Goal: Task Accomplishment & Management: Complete application form

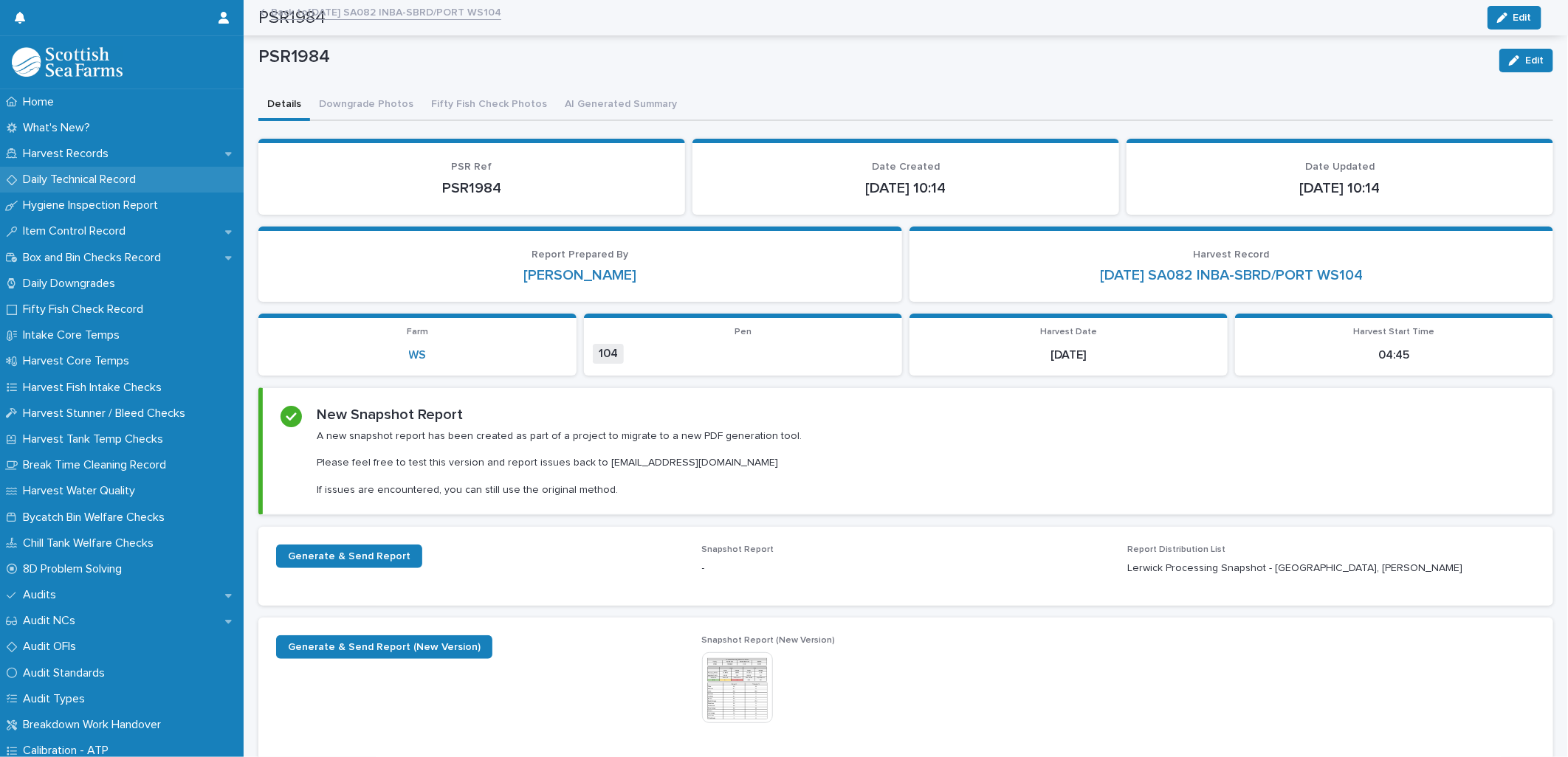
scroll to position [439, 0]
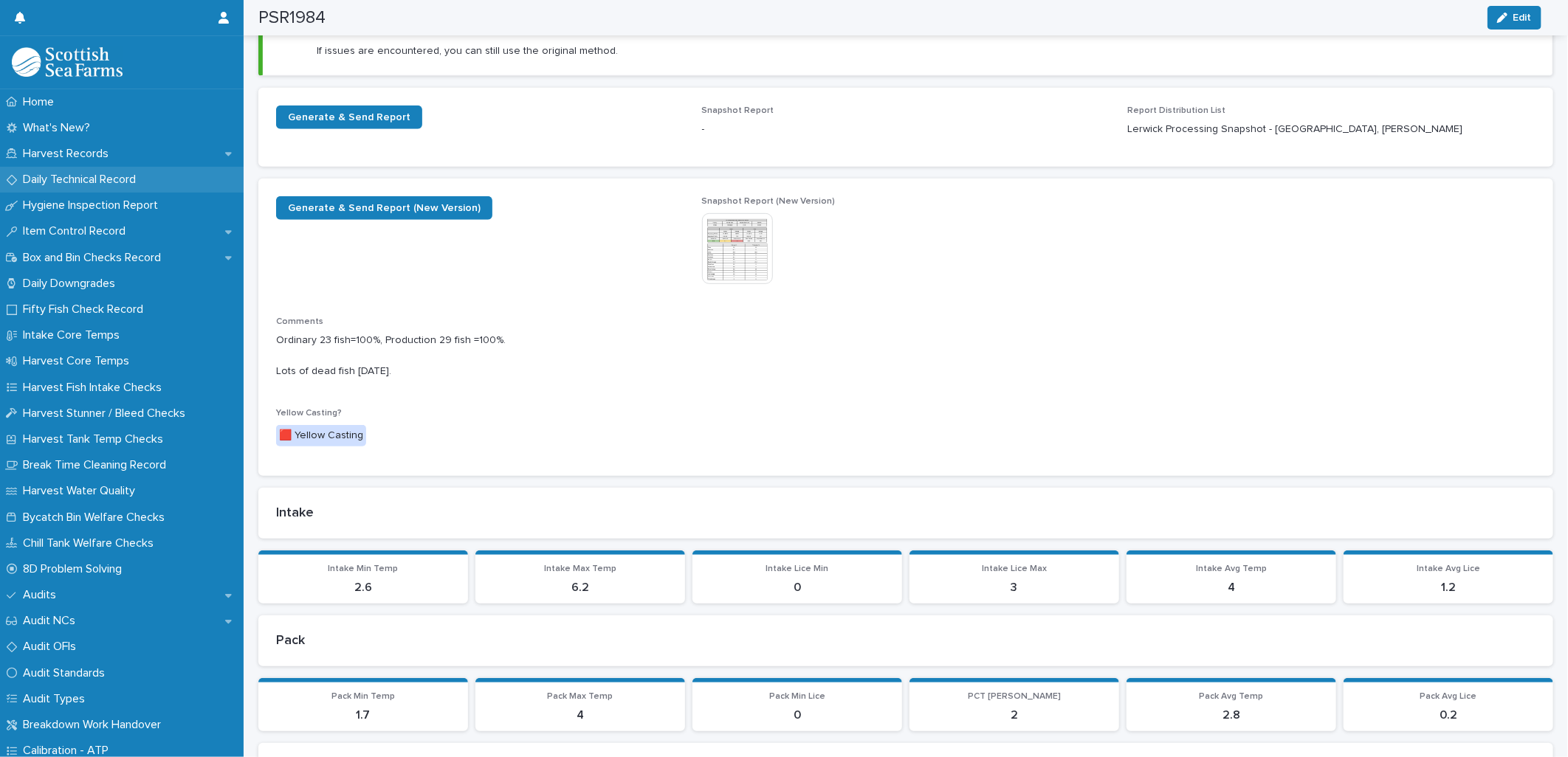
drag, startPoint x: 0, startPoint y: 0, endPoint x: 50, endPoint y: 178, distance: 184.9
click at [50, 178] on p "Daily Technical Record" at bounding box center [82, 180] width 130 height 14
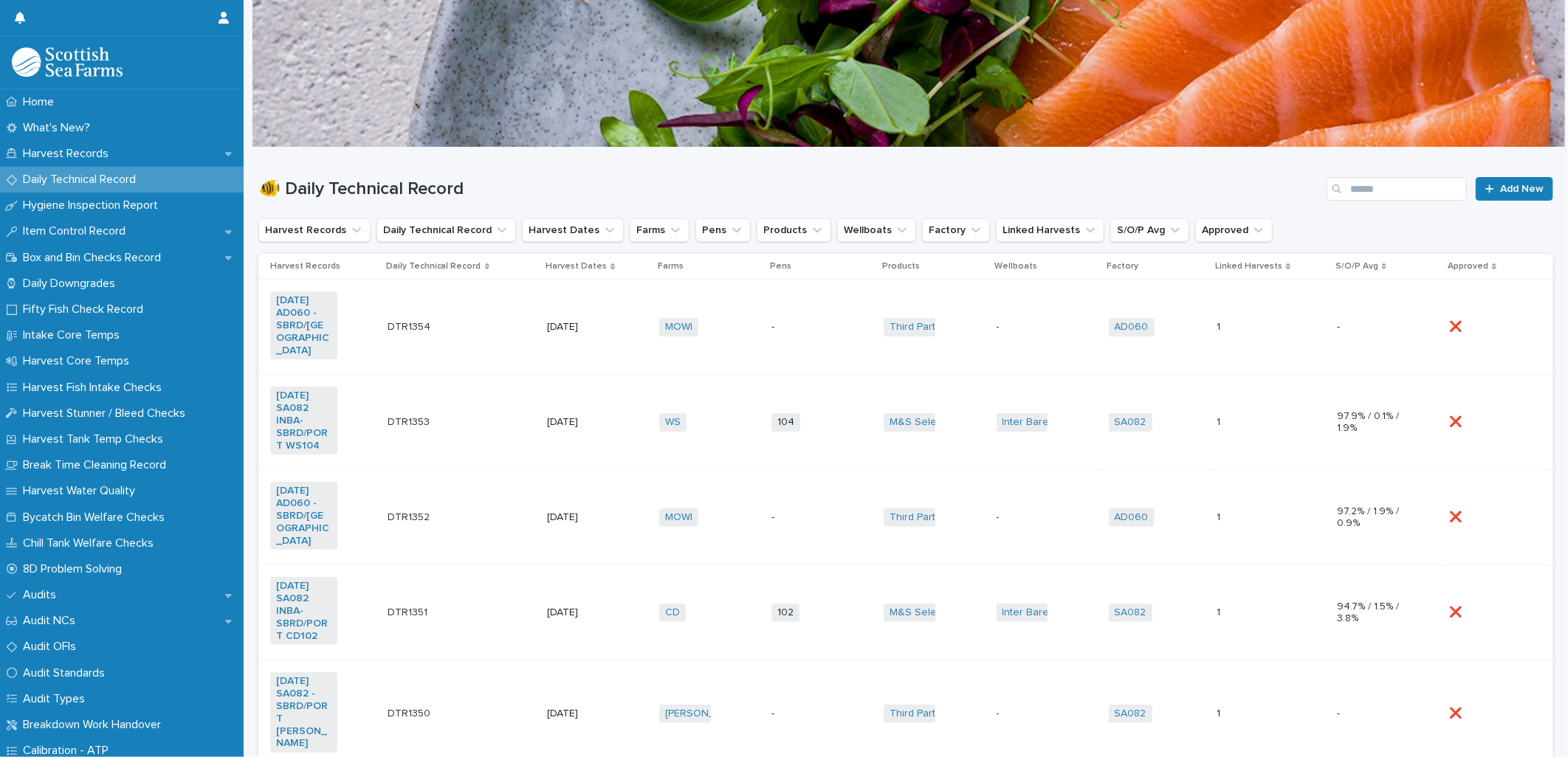
click at [733, 426] on td "WS + 0" at bounding box center [709, 422] width 112 height 95
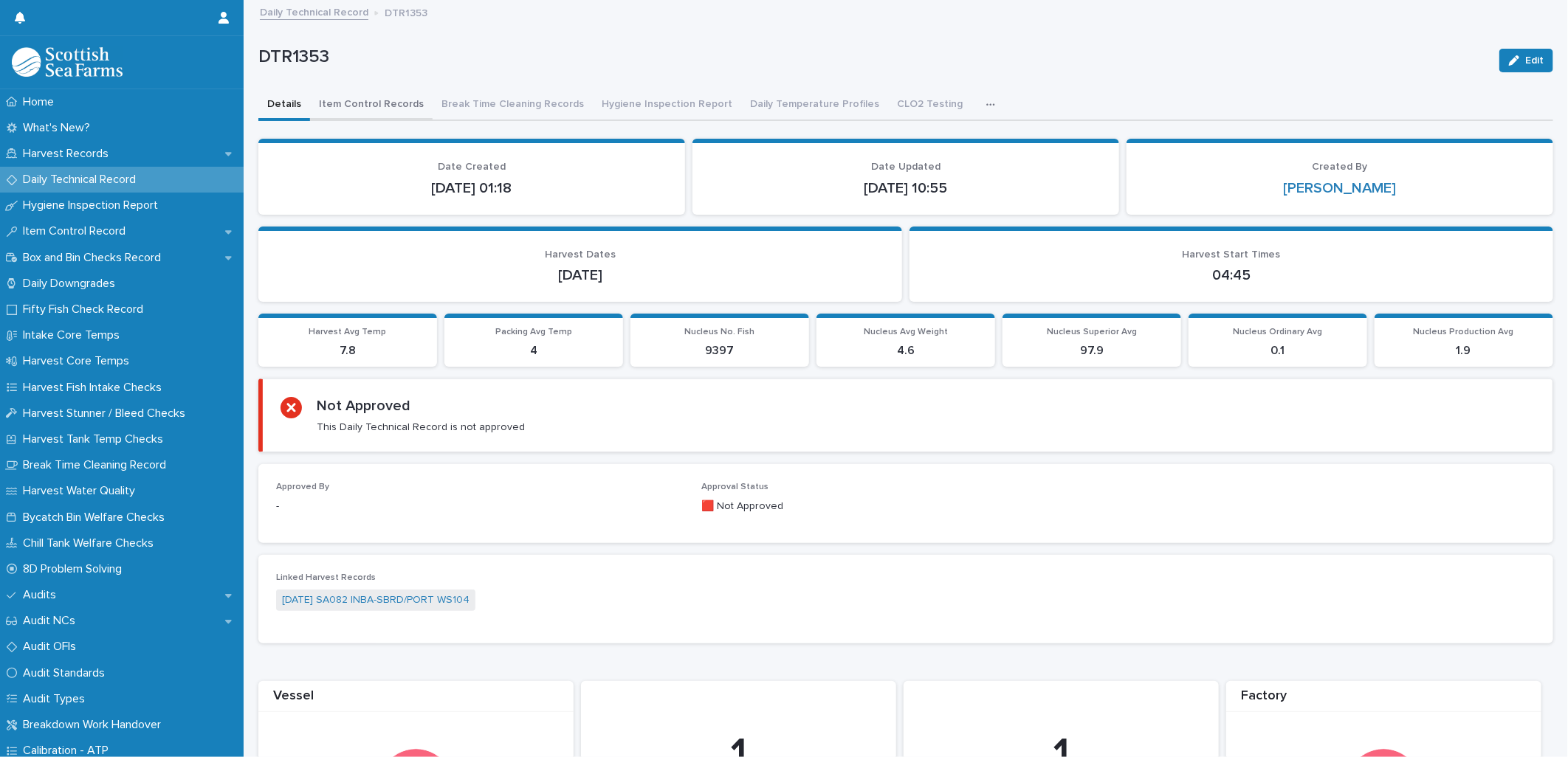
click at [360, 100] on button "Item Control Records" at bounding box center [371, 106] width 123 height 31
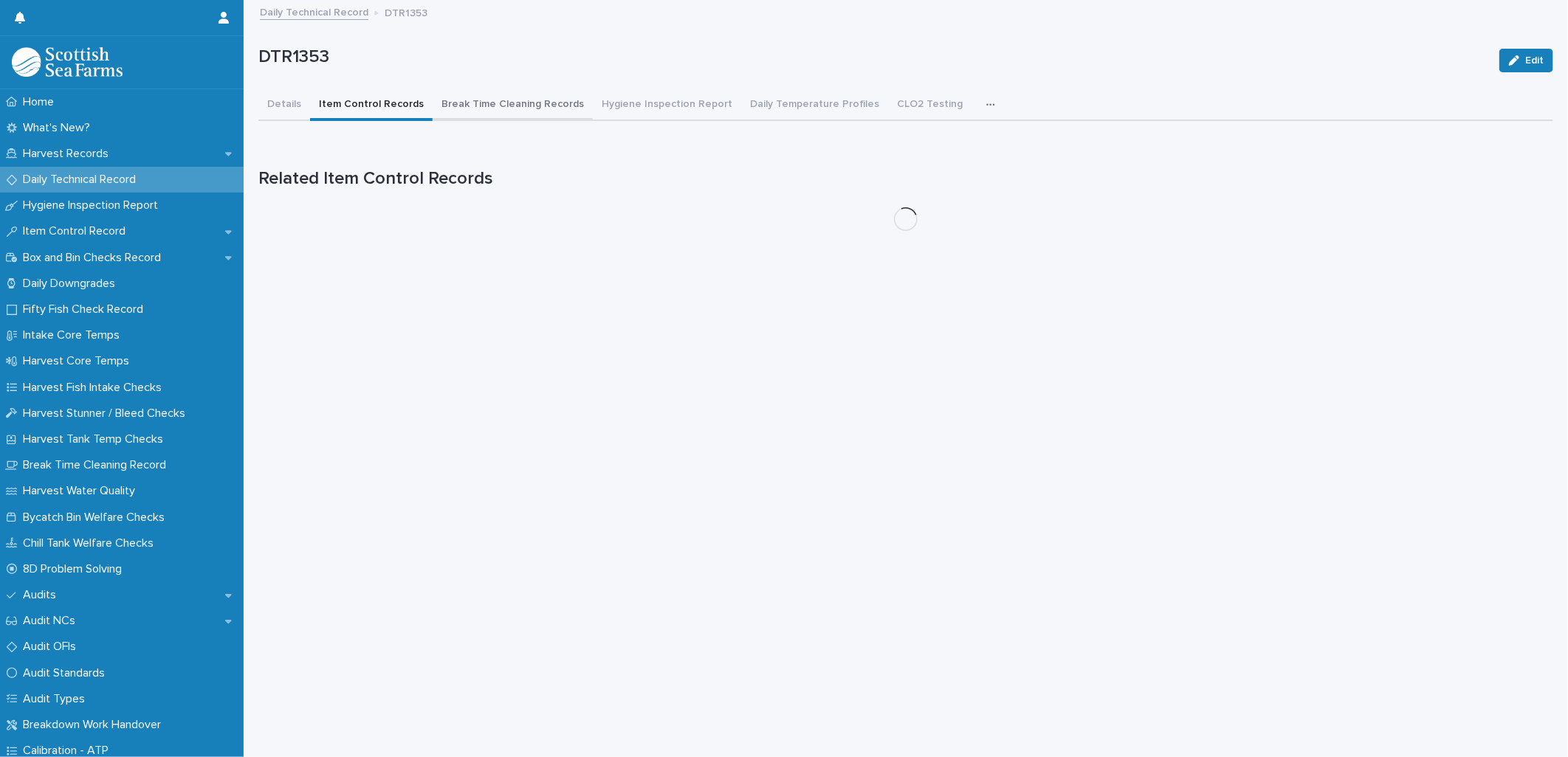
click at [485, 106] on button "Break Time Cleaning Records" at bounding box center [513, 106] width 160 height 31
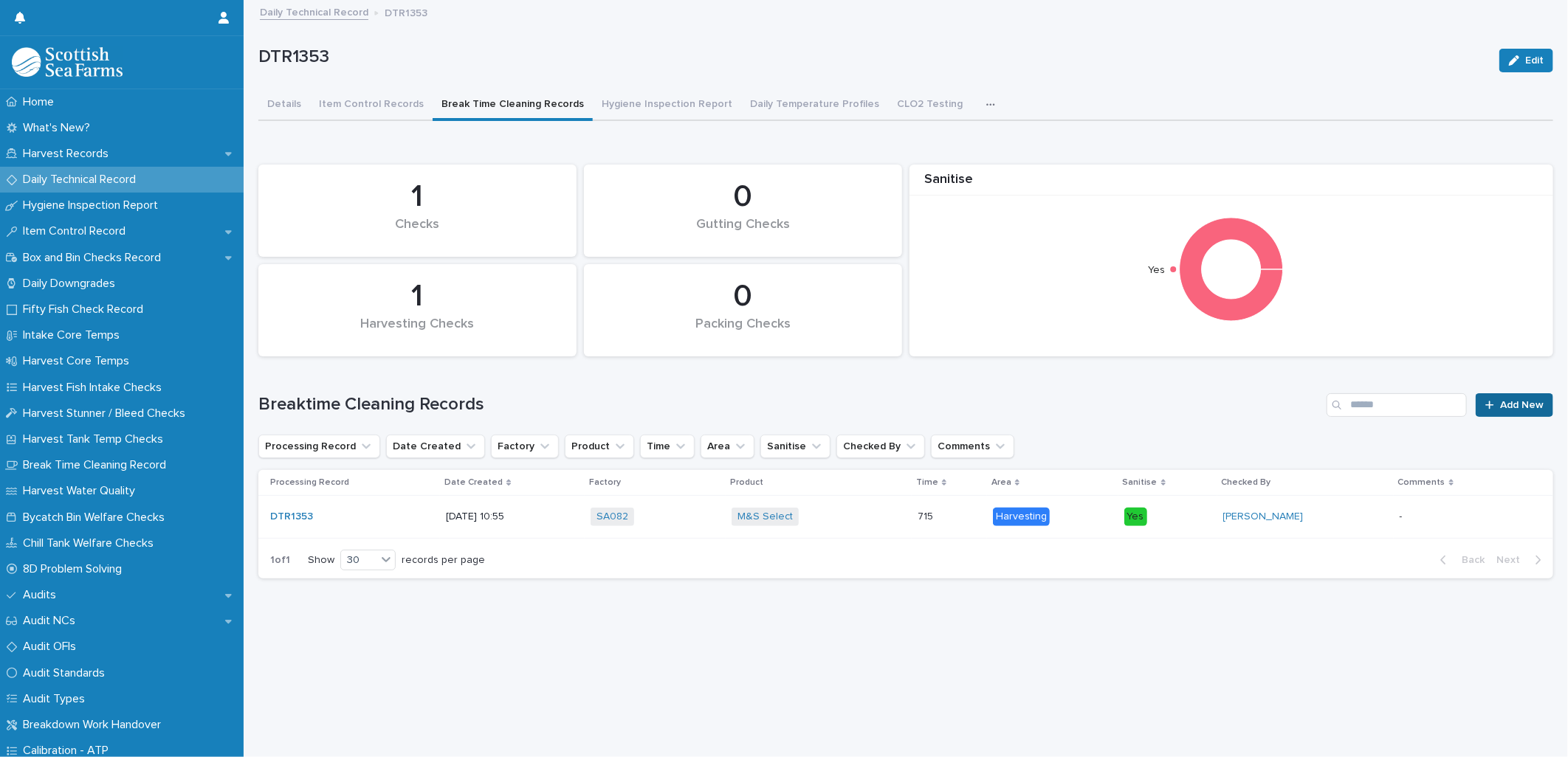
click at [1502, 403] on span "Add New" at bounding box center [1522, 405] width 43 height 10
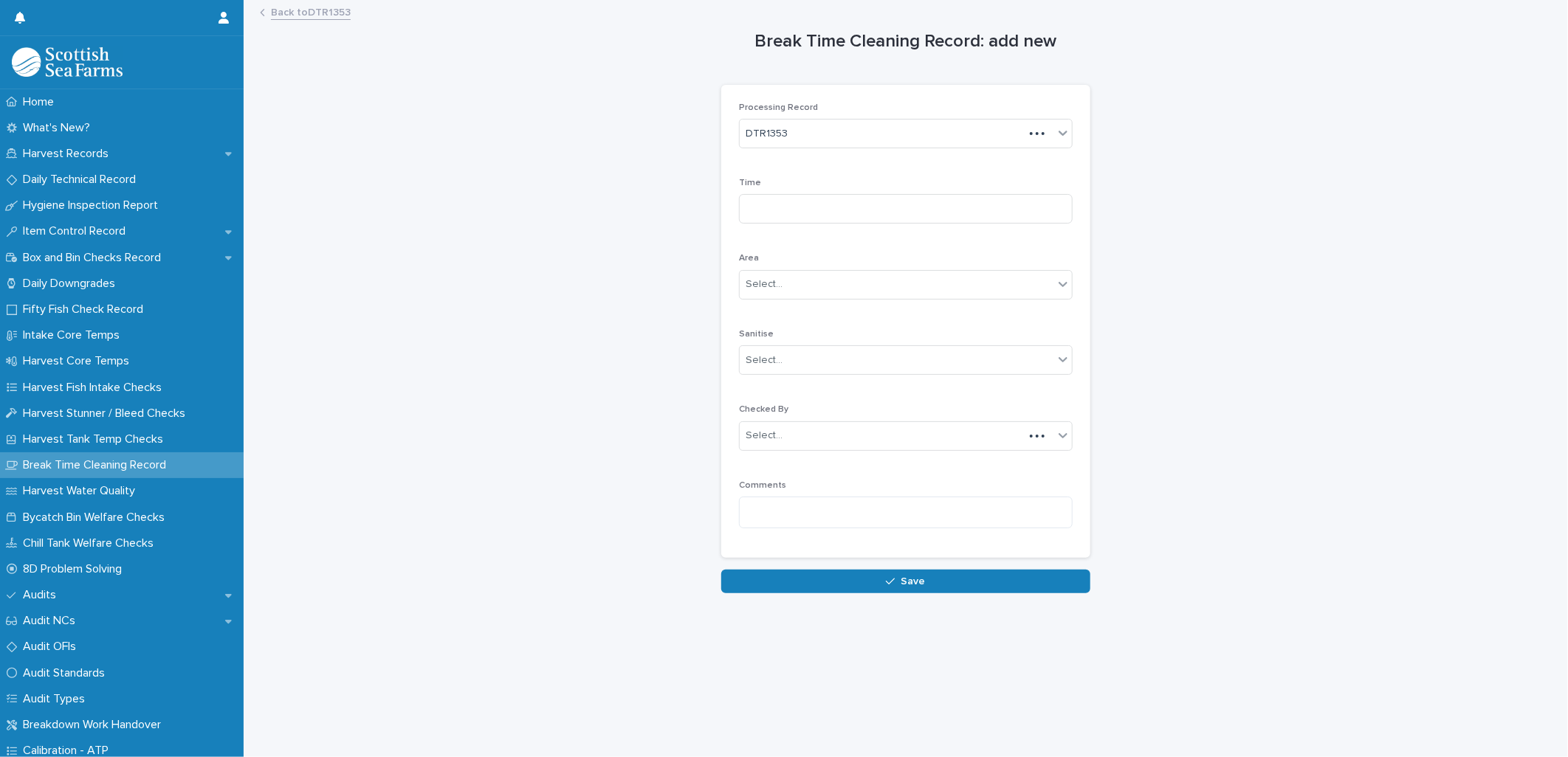
click at [777, 189] on div "Time" at bounding box center [905, 207] width 334 height 58
click at [846, 216] on input at bounding box center [905, 209] width 334 height 29
type input "****"
click at [774, 281] on div "Select..." at bounding box center [764, 284] width 37 height 15
click at [754, 363] on span "Packing" at bounding box center [760, 363] width 42 height 16
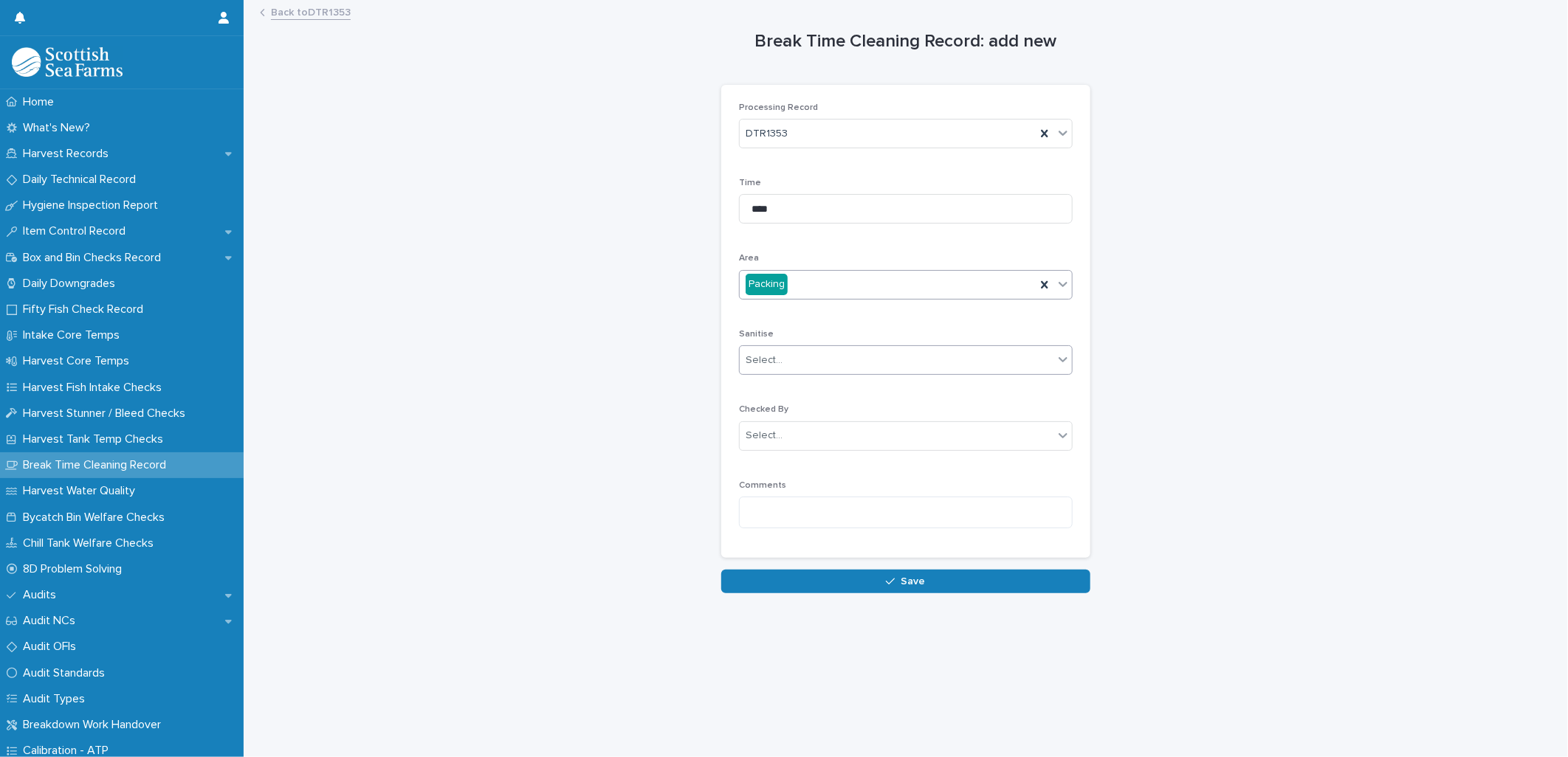
click at [764, 362] on div "Select..." at bounding box center [764, 360] width 37 height 15
click at [760, 386] on span "Yes" at bounding box center [751, 388] width 23 height 16
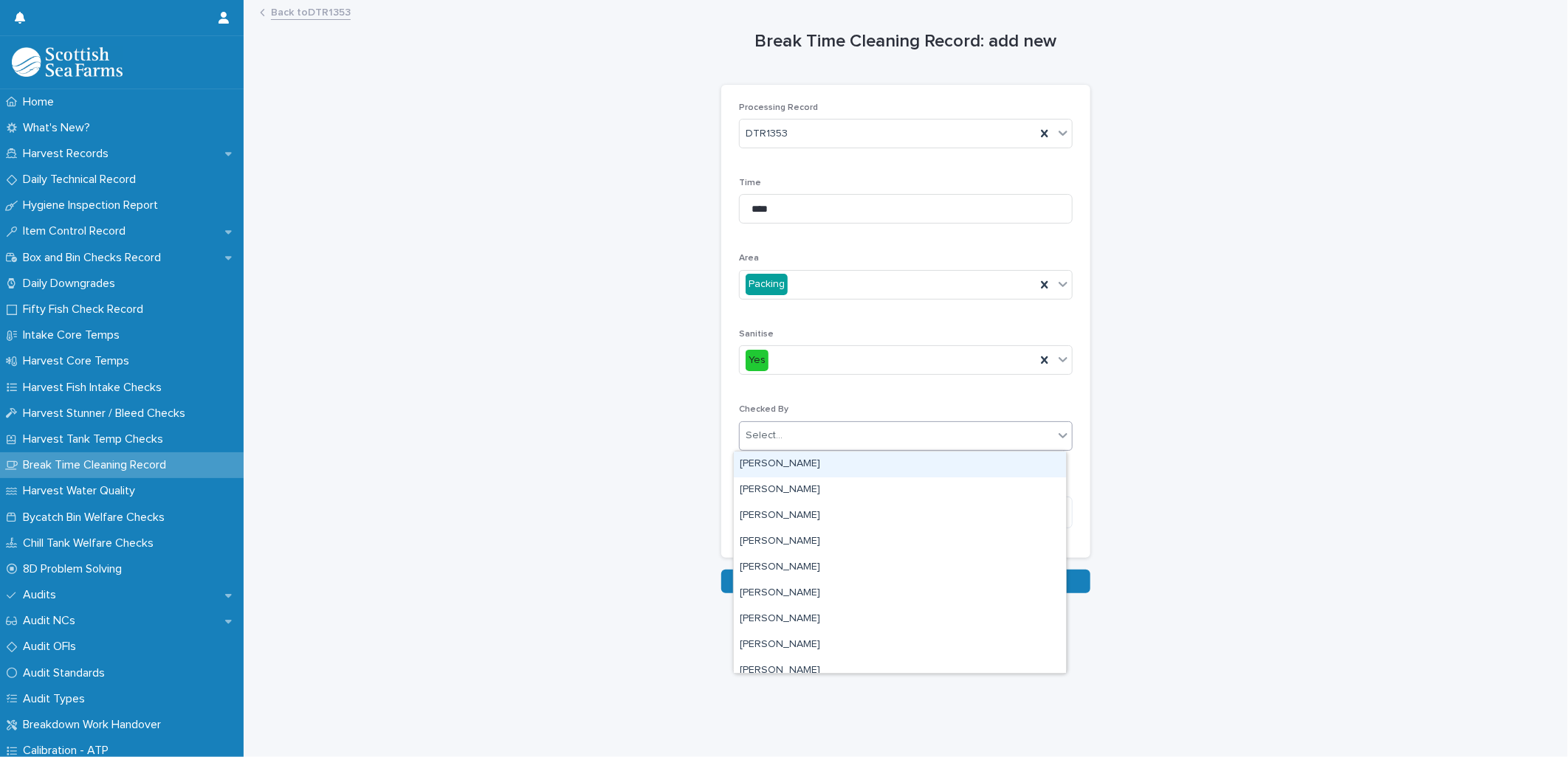
click at [754, 439] on div "Select..." at bounding box center [764, 436] width 37 height 15
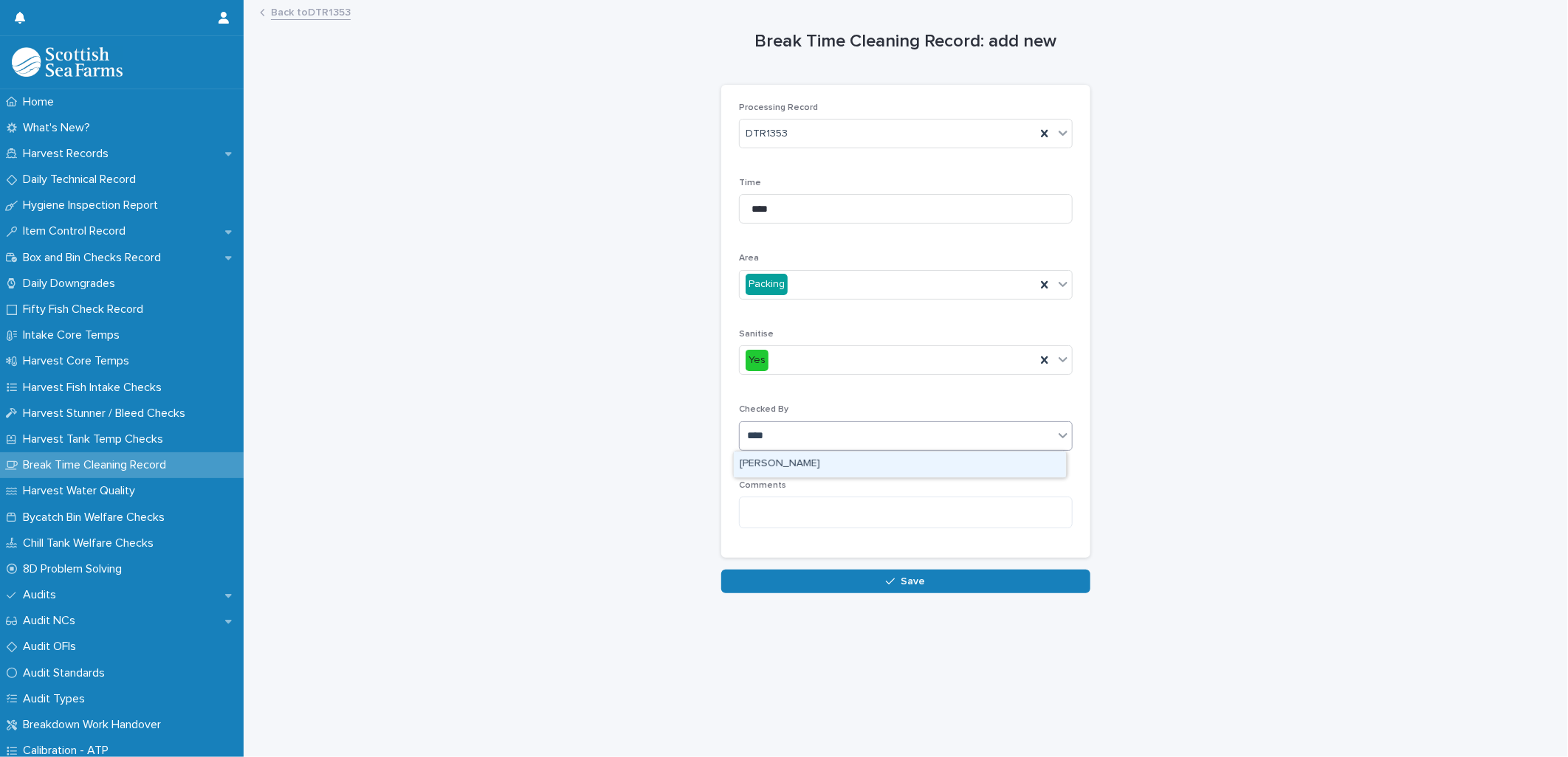
type input "*****"
click at [781, 462] on div "[PERSON_NAME]" at bounding box center [899, 464] width 332 height 25
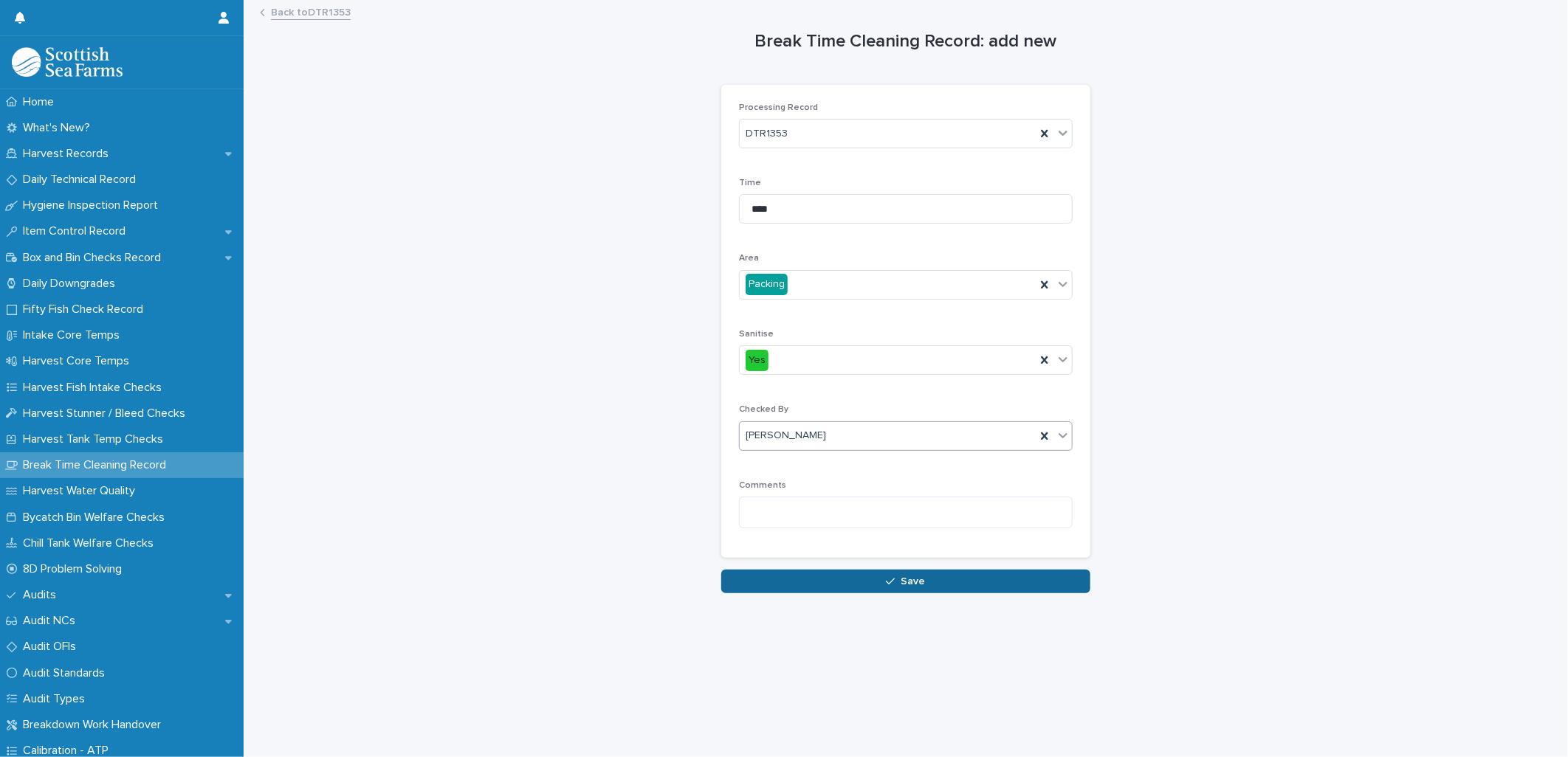
click at [773, 576] on button "Save" at bounding box center [905, 581] width 369 height 24
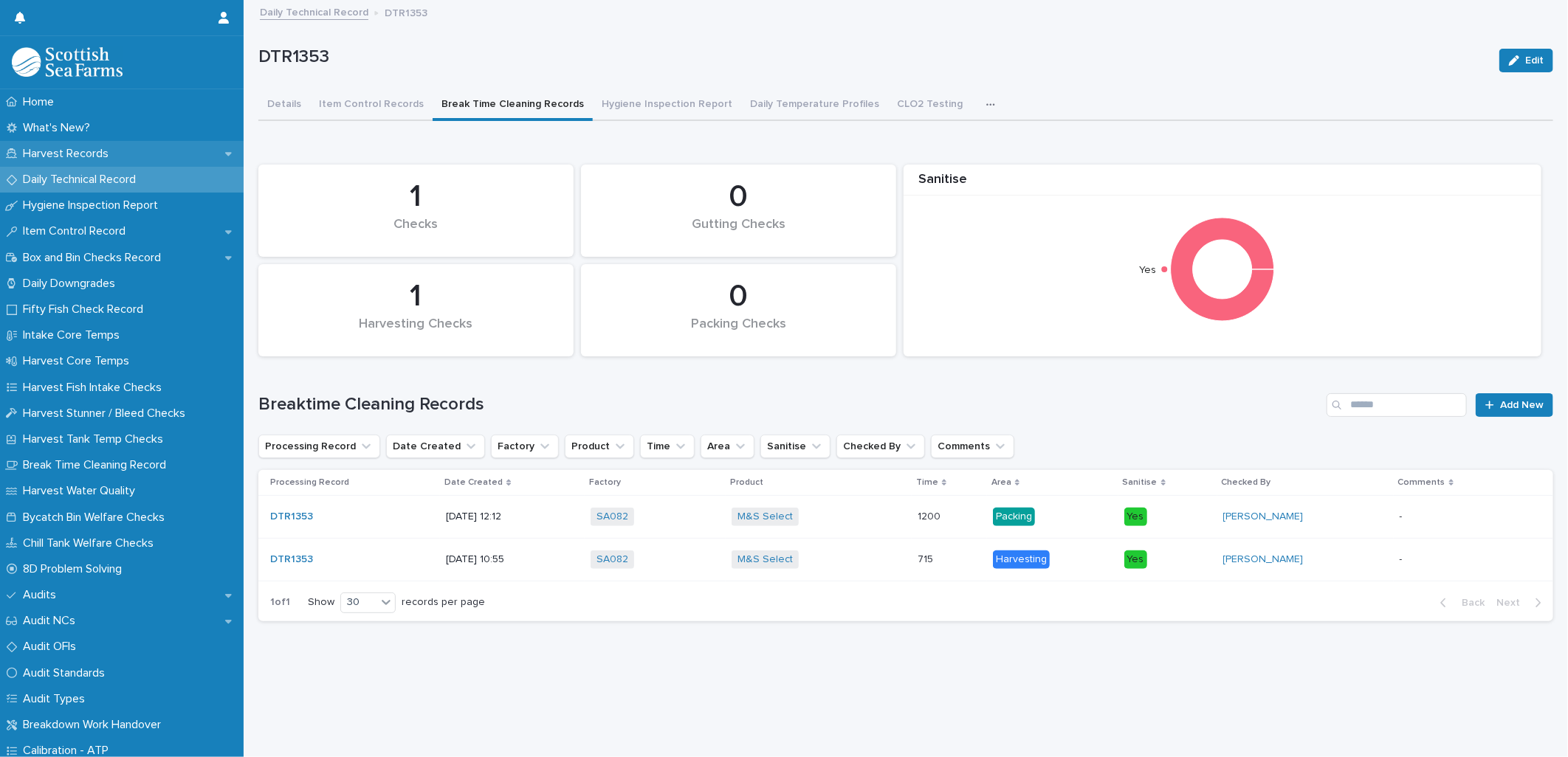
click at [57, 150] on p "Harvest Records" at bounding box center [69, 153] width 103 height 14
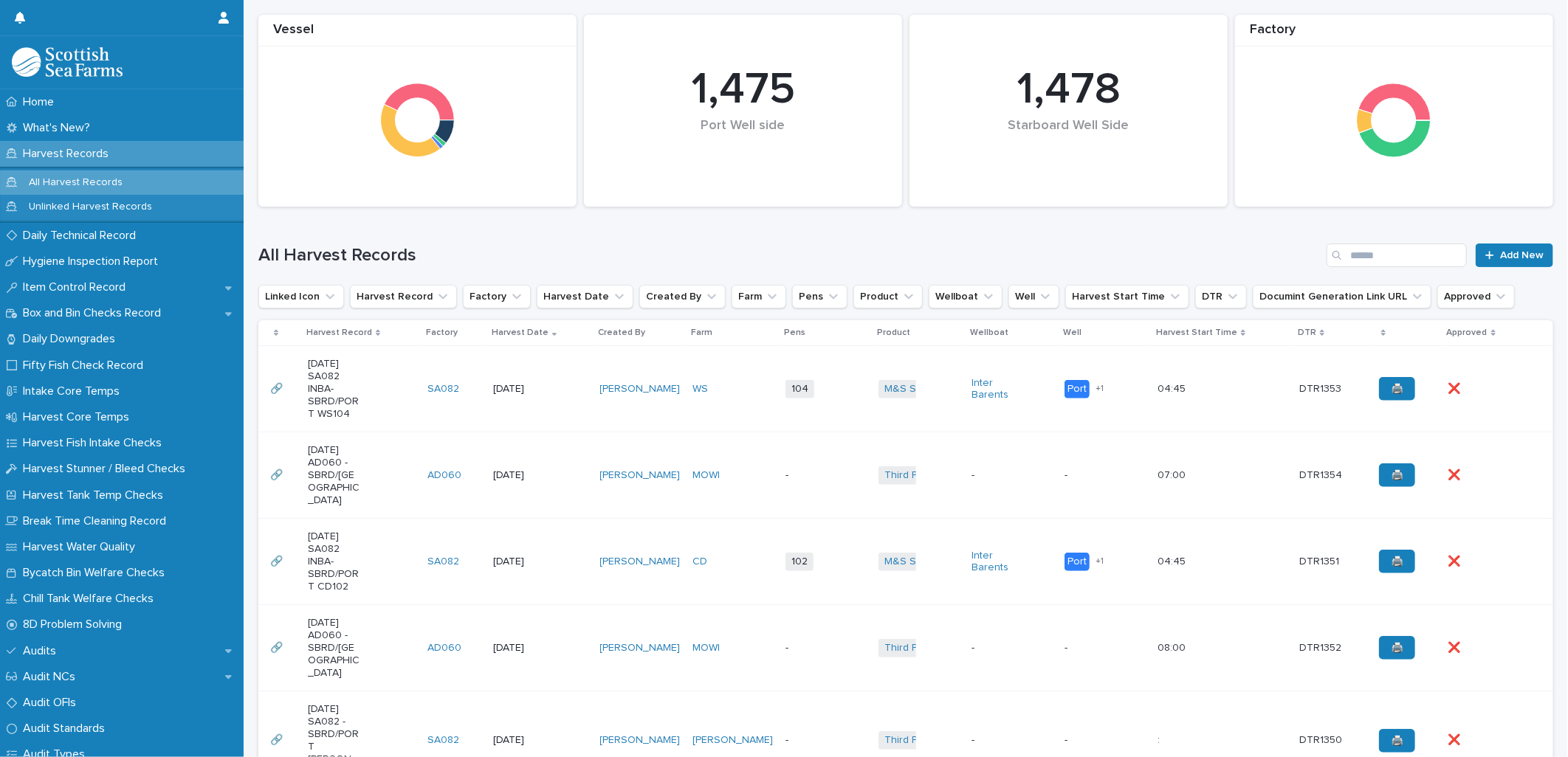
scroll to position [246, 0]
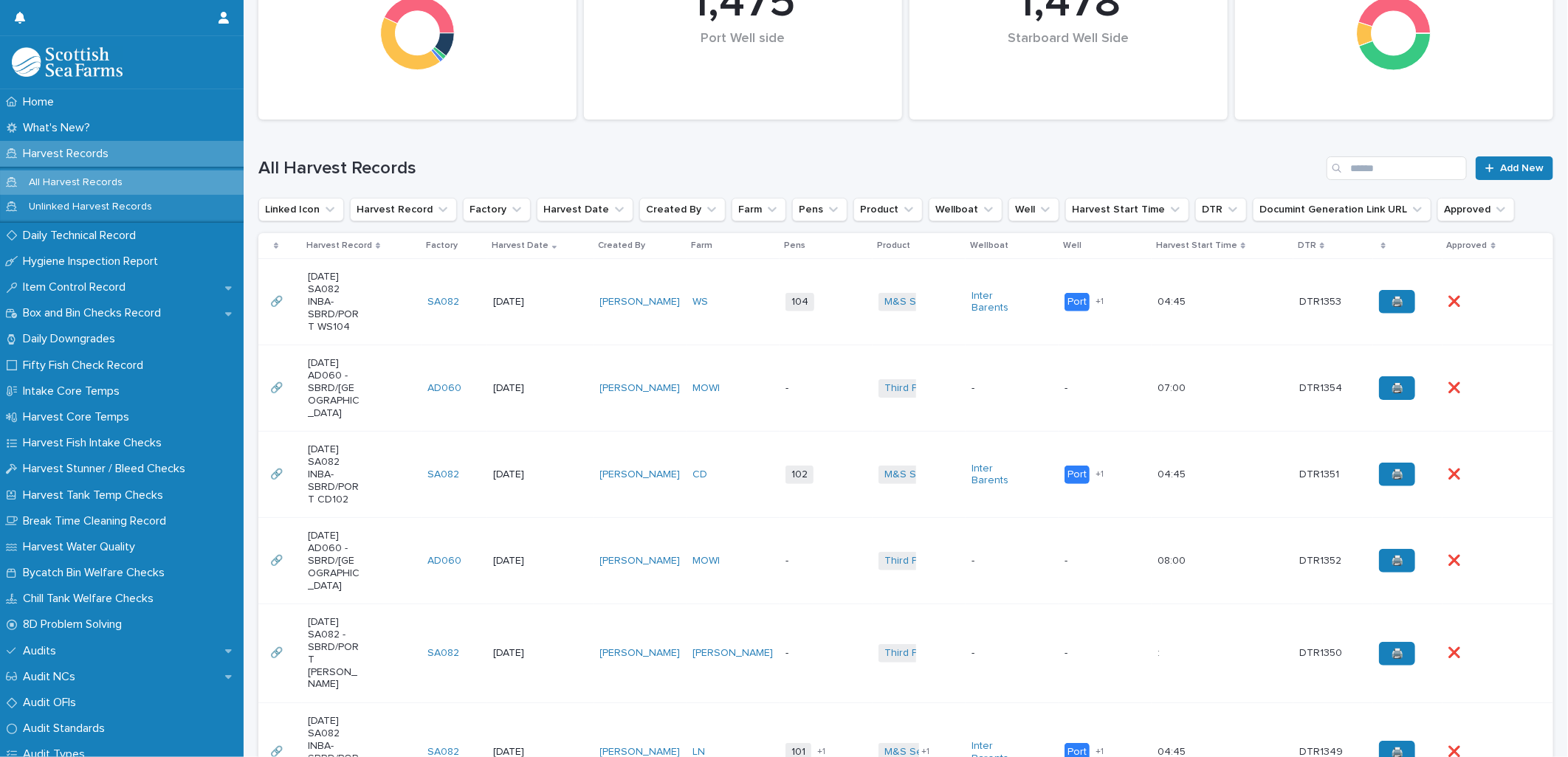
click at [743, 315] on td "WS" at bounding box center [733, 302] width 93 height 86
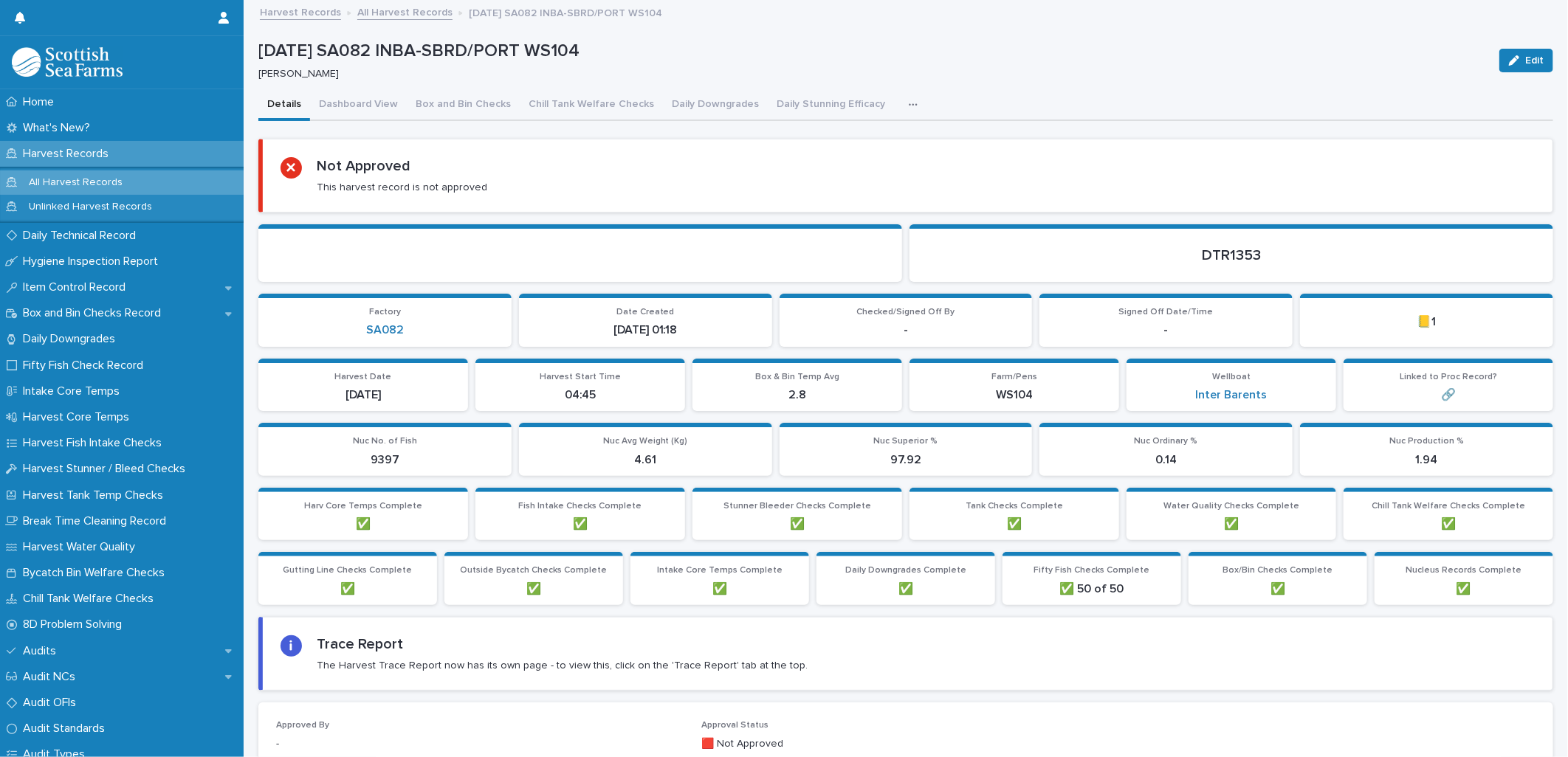
drag, startPoint x: 453, startPoint y: 104, endPoint x: 713, endPoint y: 261, distance: 303.7
click at [453, 104] on button "Box and Bin Checks" at bounding box center [463, 106] width 113 height 31
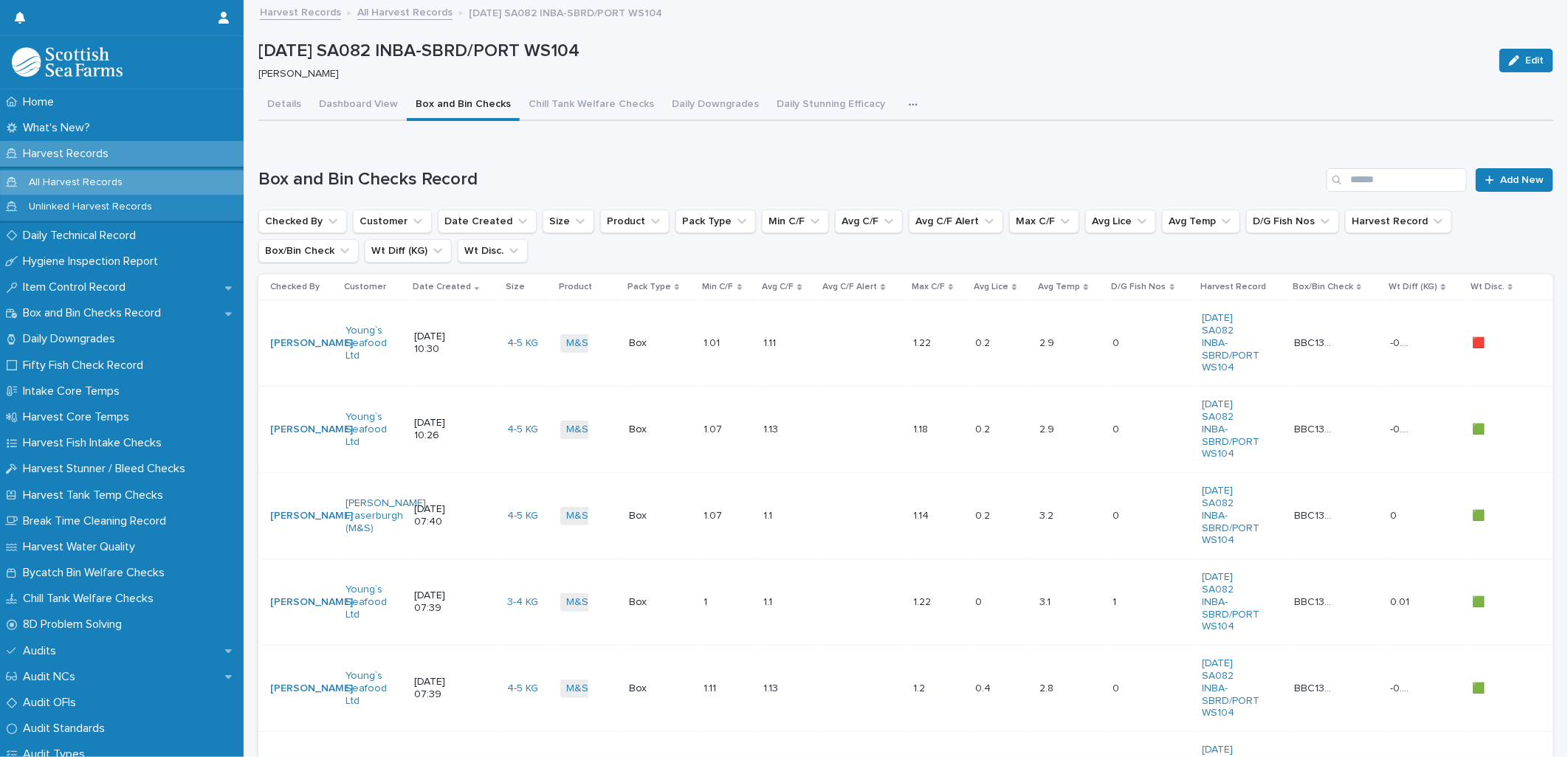
click at [1428, 350] on div "-0.09 -0.09" at bounding box center [1425, 344] width 70 height 25
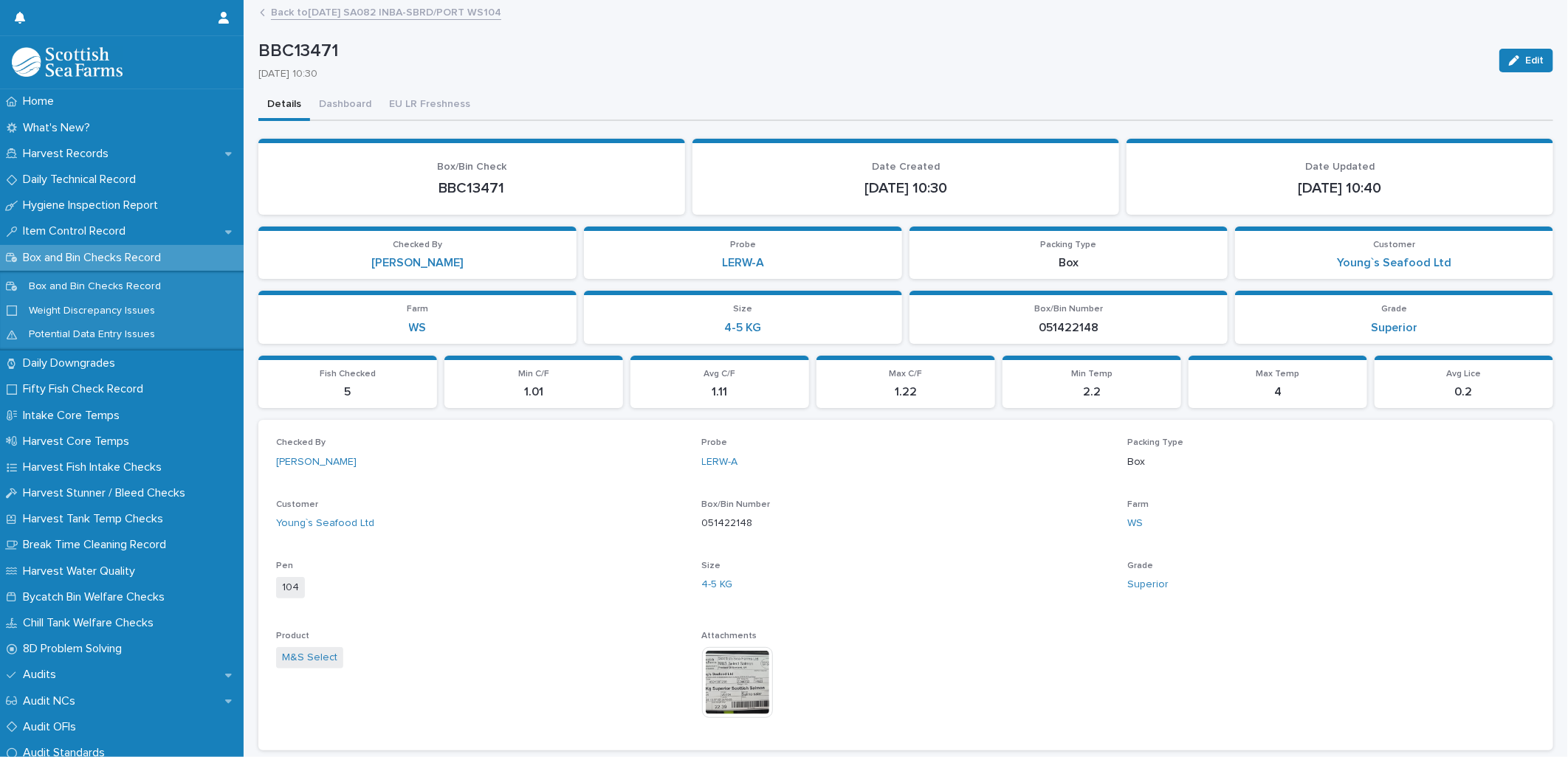
click at [387, 15] on link "Back to [DATE] SA082 INBA-SBRD/PORT WS104" at bounding box center [386, 12] width 231 height 17
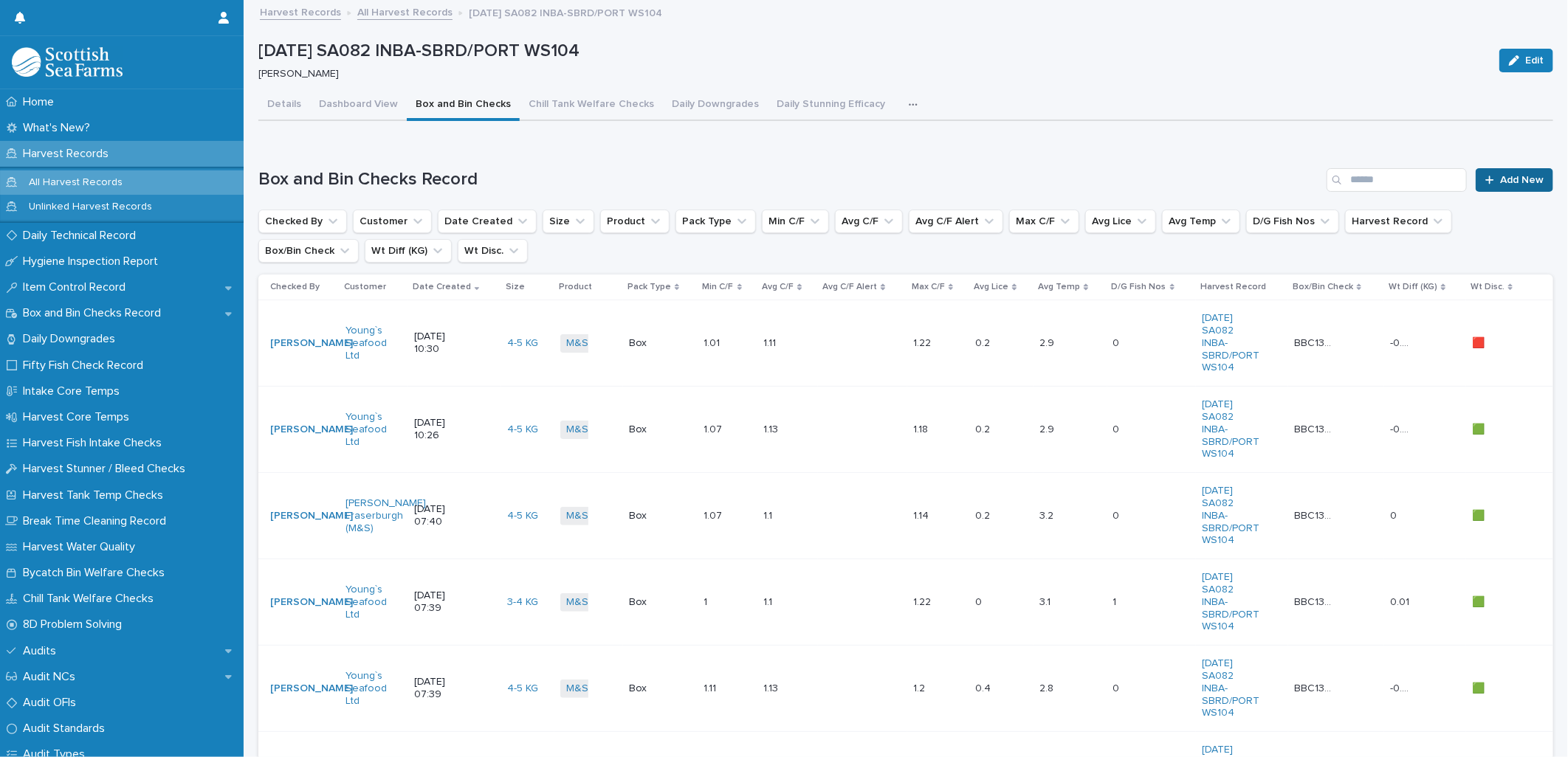
click at [1525, 177] on span "Add New" at bounding box center [1522, 180] width 43 height 10
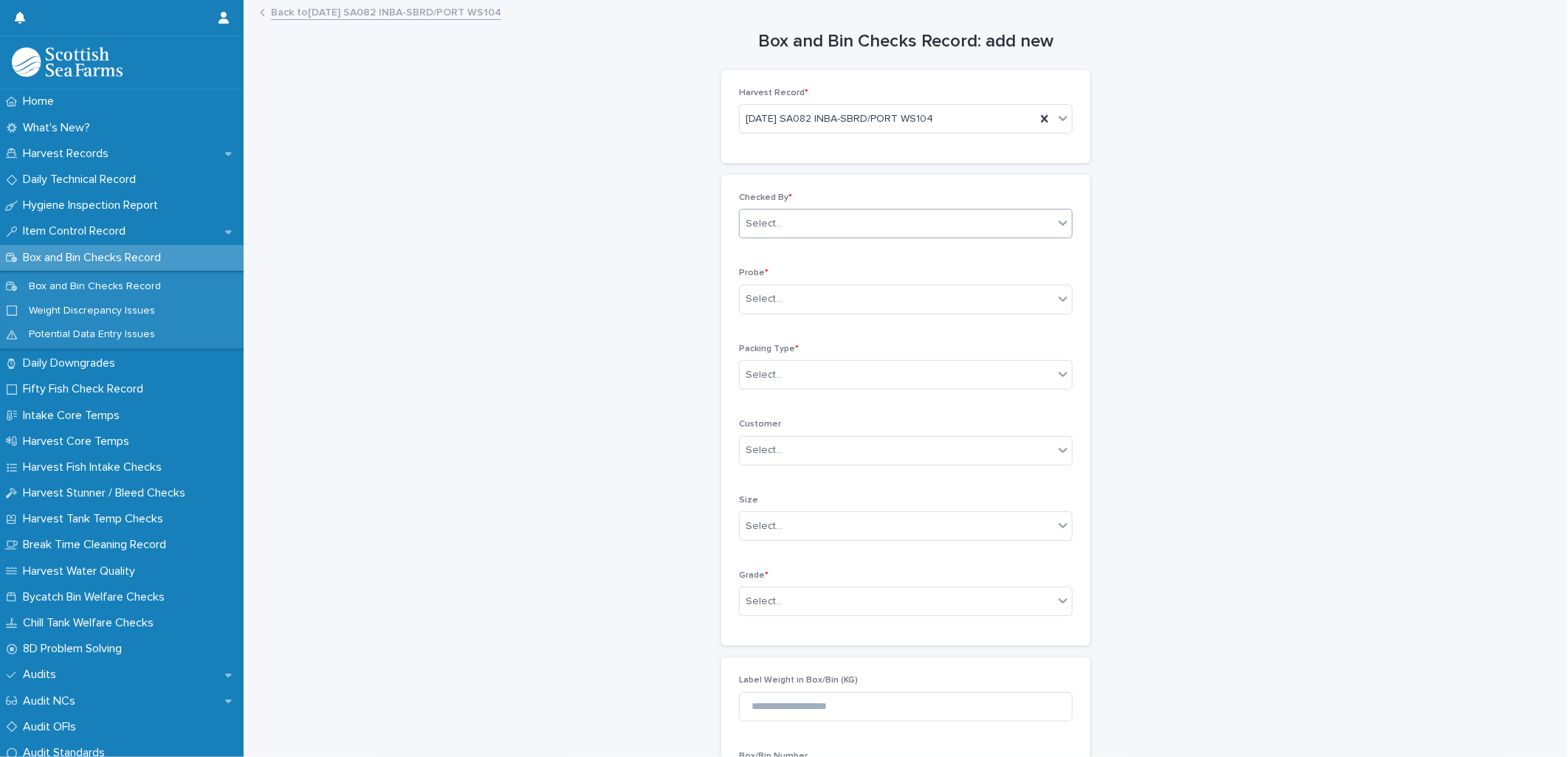
click at [763, 224] on div "Select..." at bounding box center [764, 224] width 37 height 15
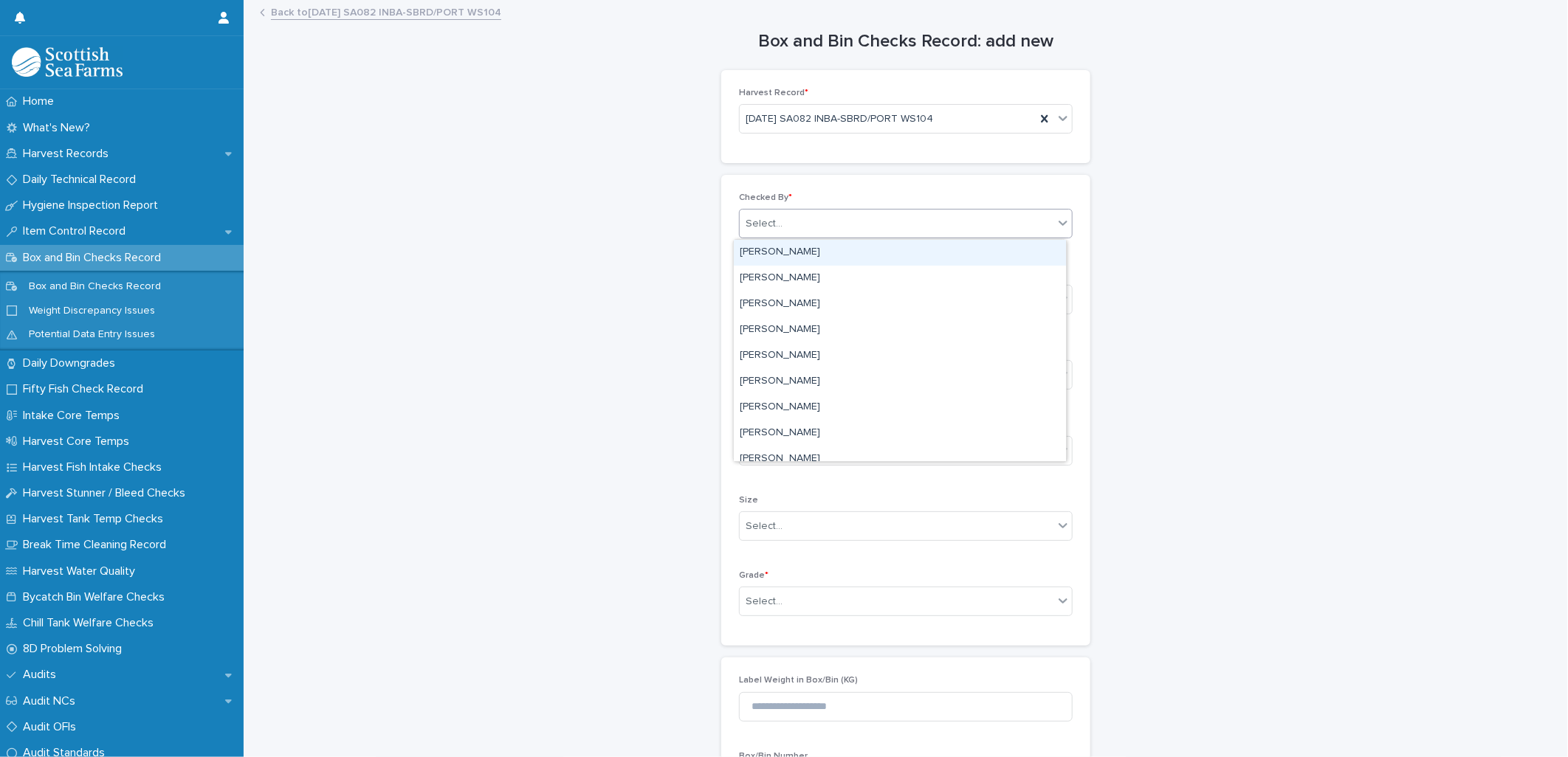
click at [312, 12] on link "Back to [DATE] SA082 INBA-SBRD/PORT WS104" at bounding box center [386, 12] width 231 height 17
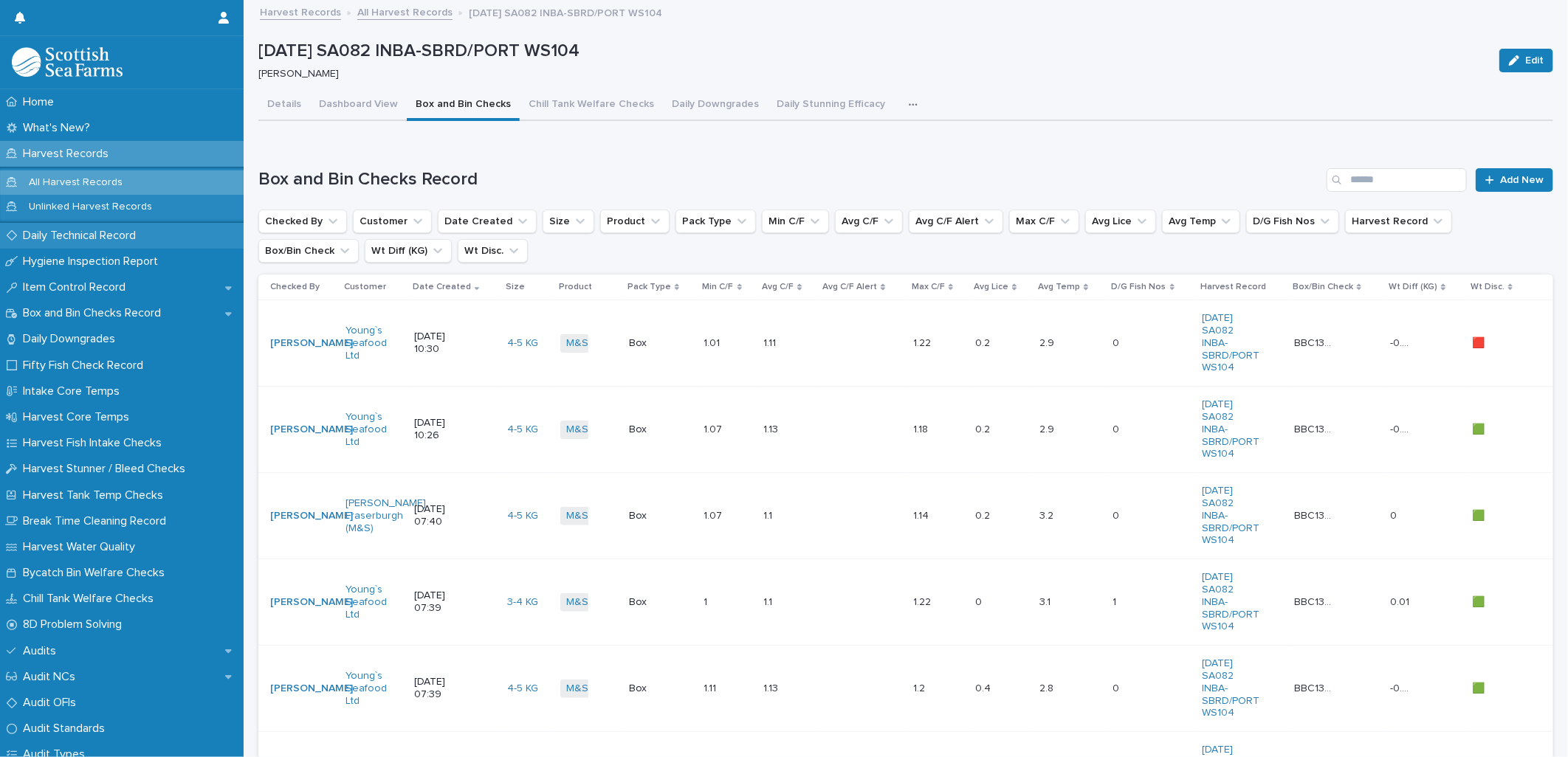
click at [58, 237] on p "Daily Technical Record" at bounding box center [82, 236] width 130 height 14
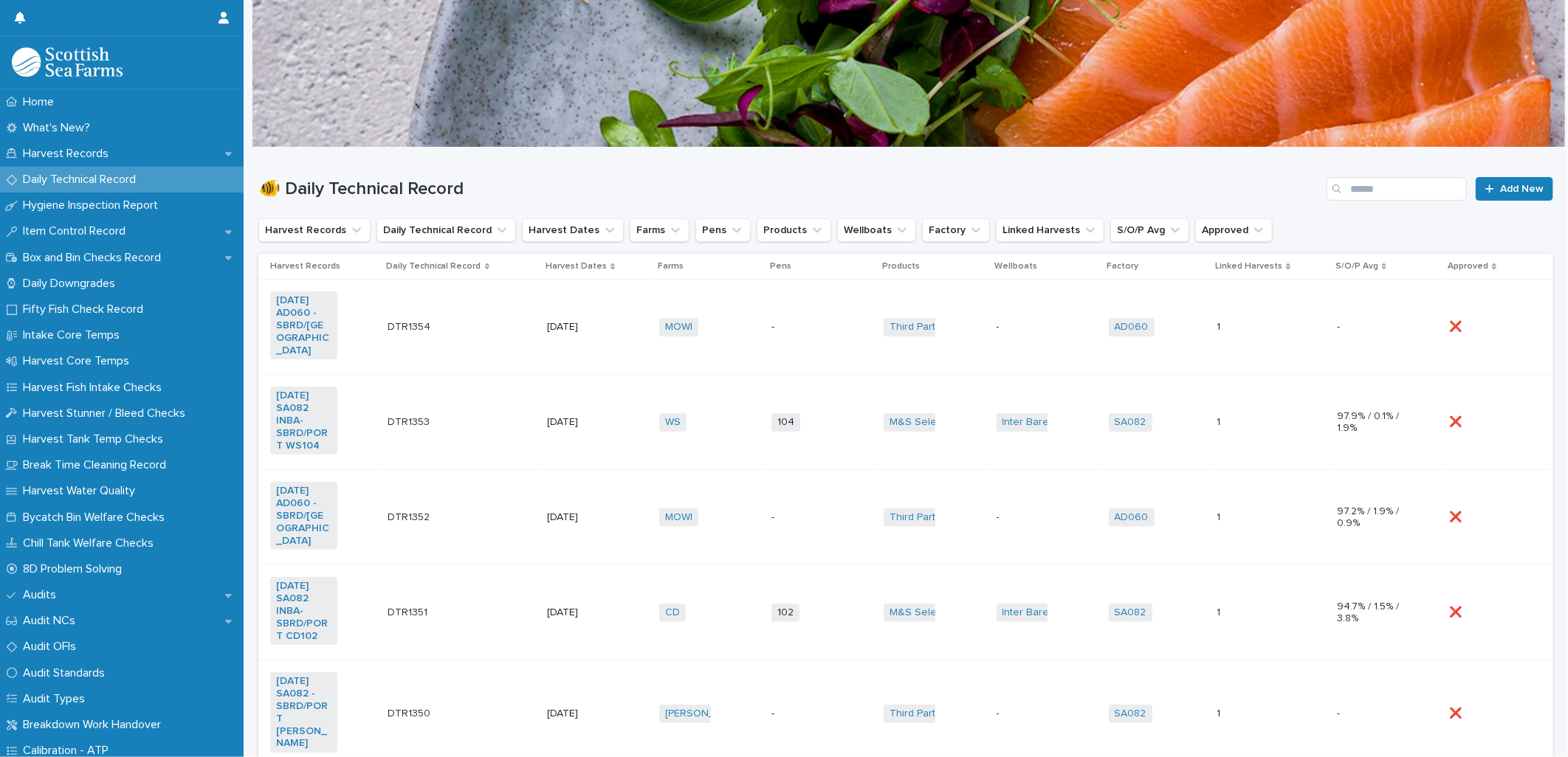
click at [925, 439] on td "M&S Select + 0" at bounding box center [933, 422] width 112 height 95
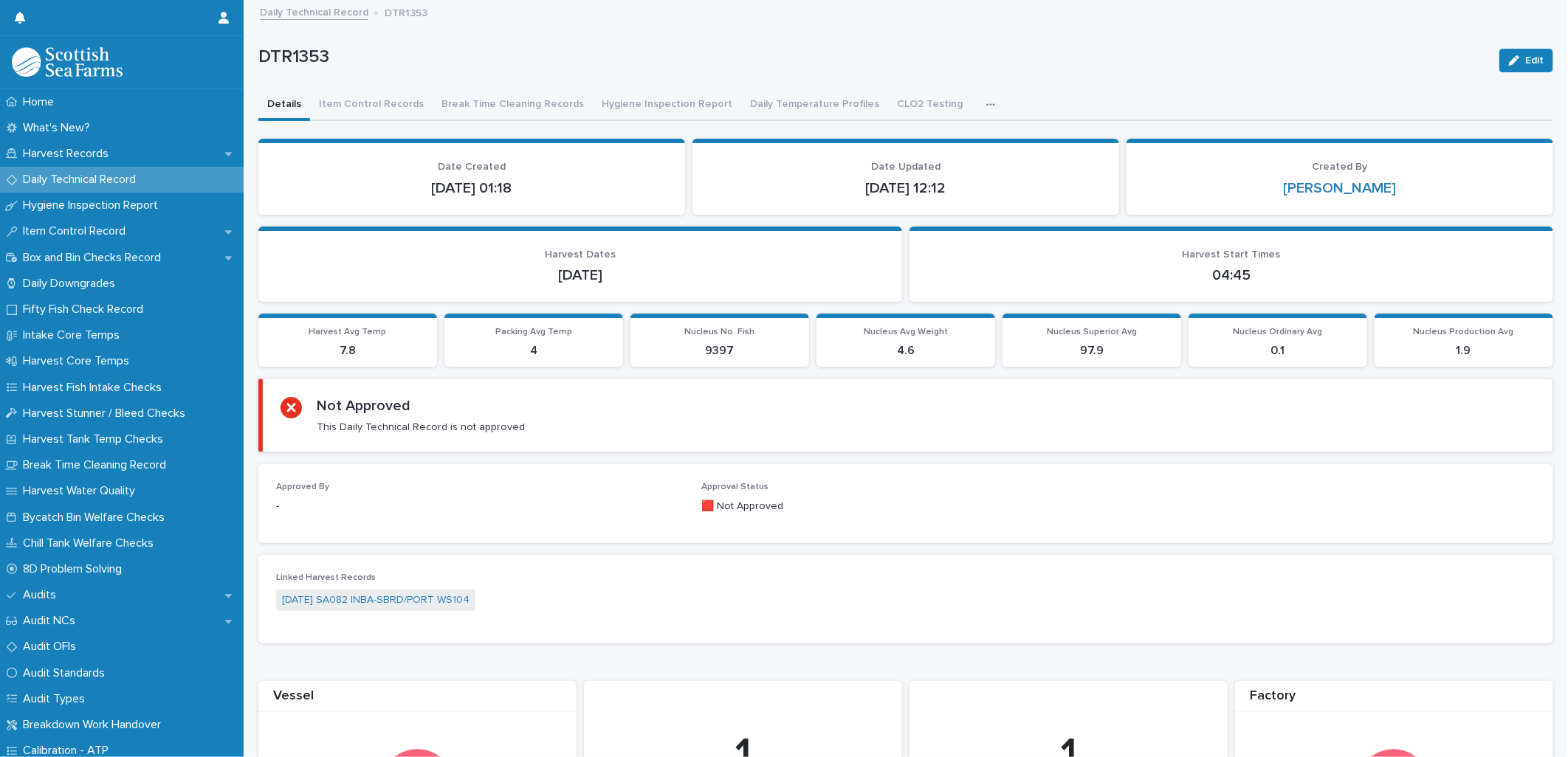
click at [986, 105] on icon "button" at bounding box center [990, 104] width 8 height 2
click at [762, 55] on p "DTR1353" at bounding box center [872, 57] width 1229 height 22
click at [781, 97] on button "Daily Temperature Profiles" at bounding box center [814, 106] width 147 height 31
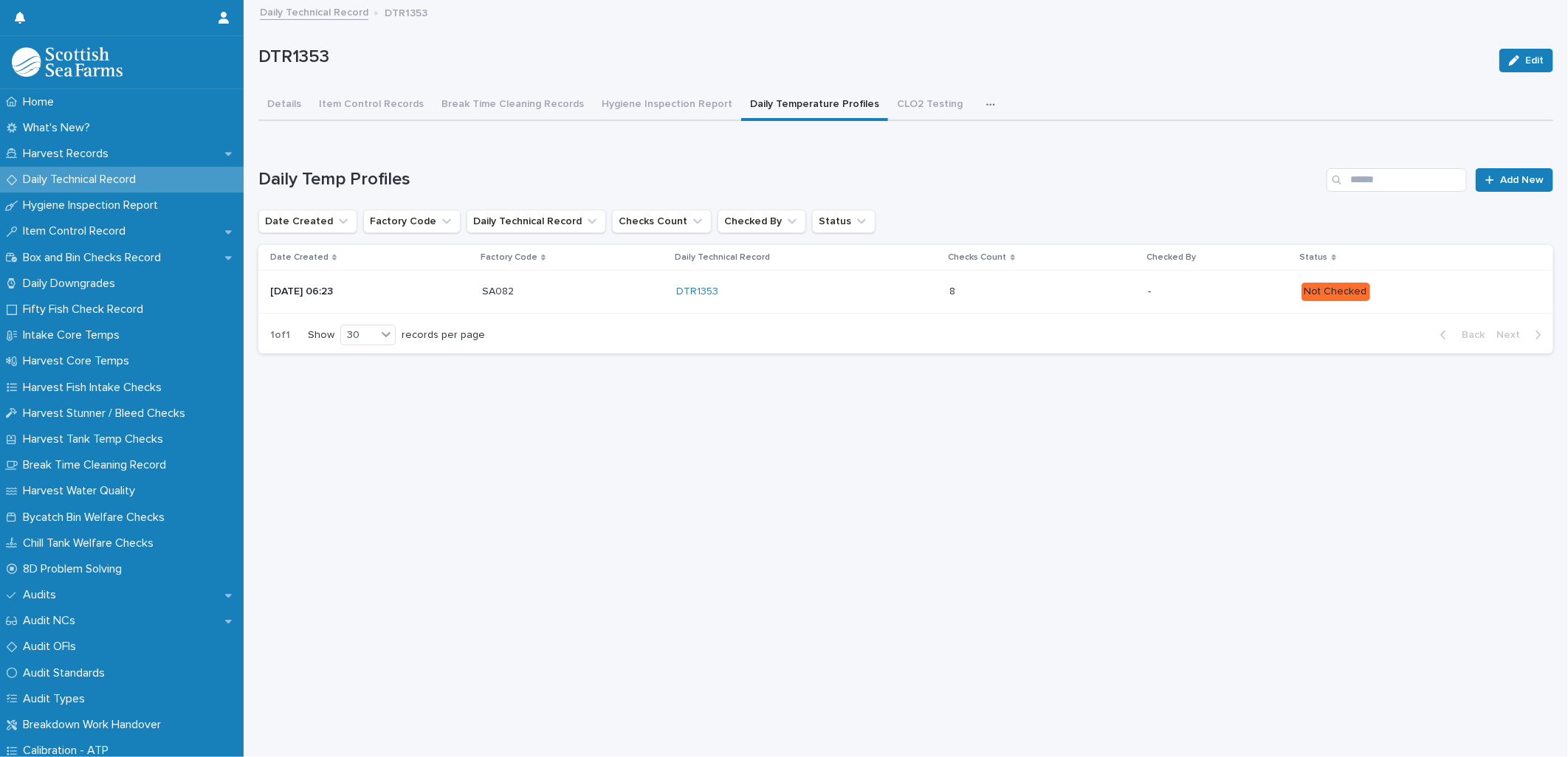
click at [1431, 280] on div "Not Checked" at bounding box center [1415, 291] width 228 height 22
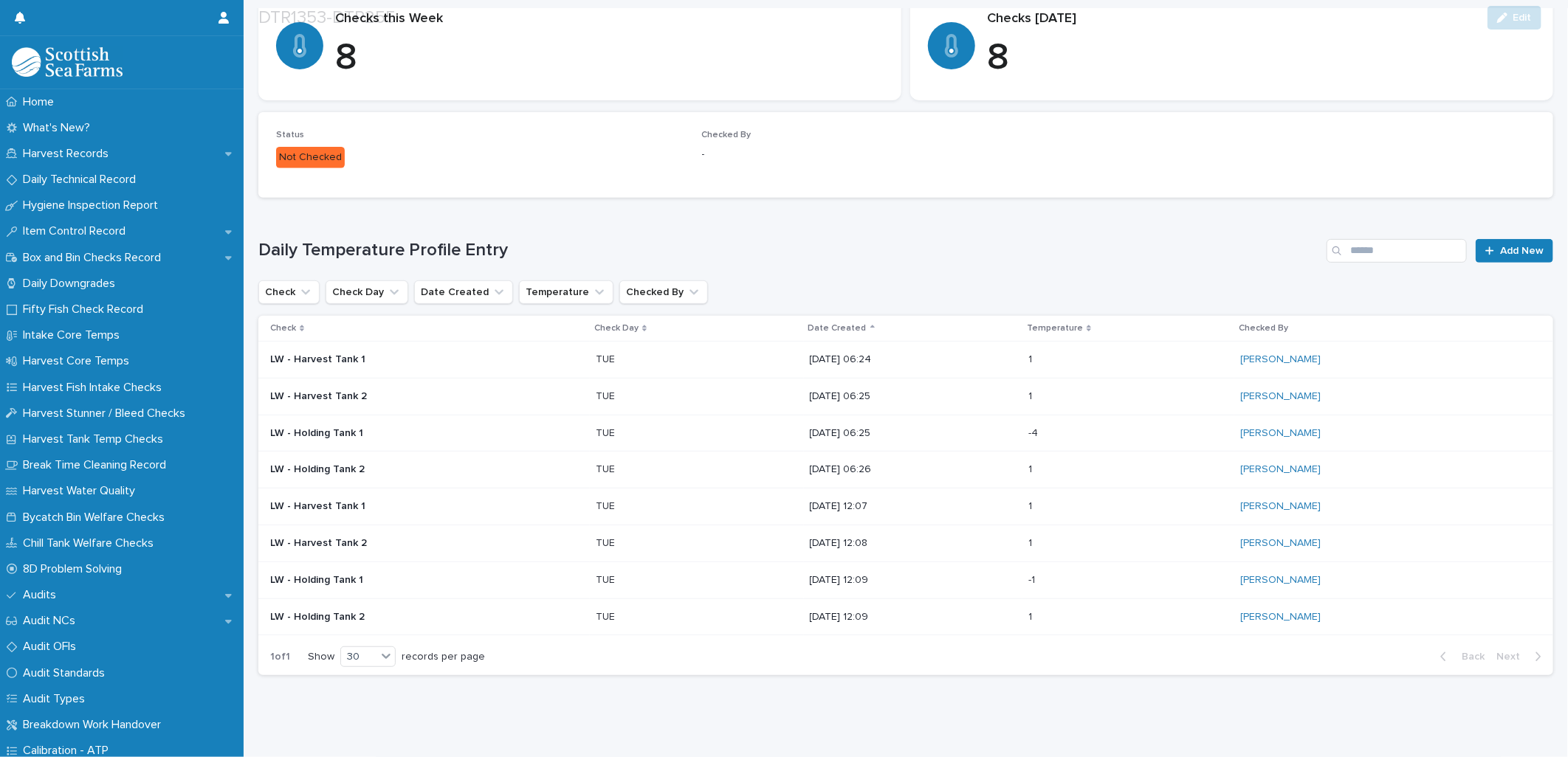
scroll to position [307, 0]
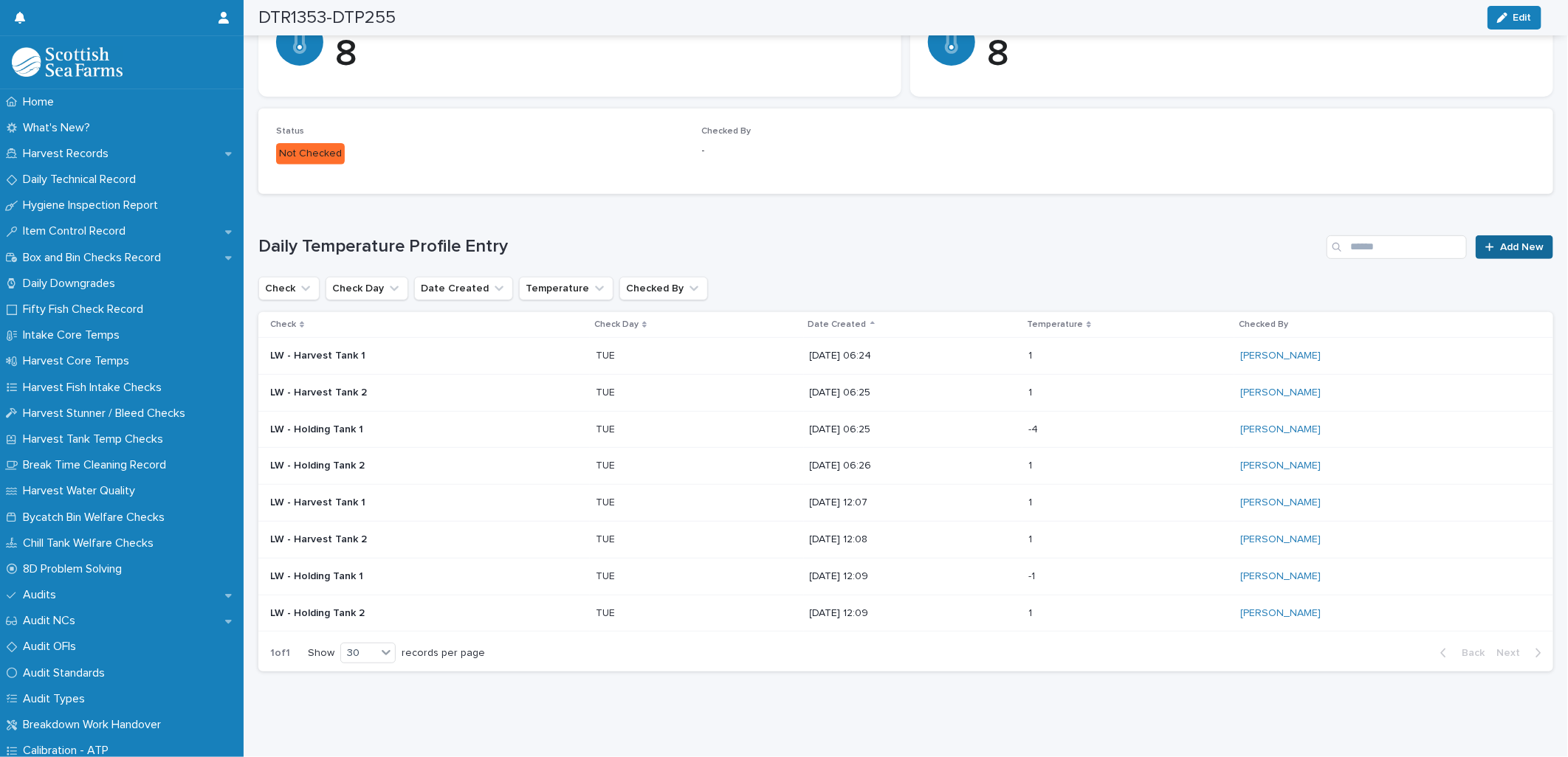
click at [1500, 242] on span "Add New" at bounding box center [1522, 247] width 43 height 10
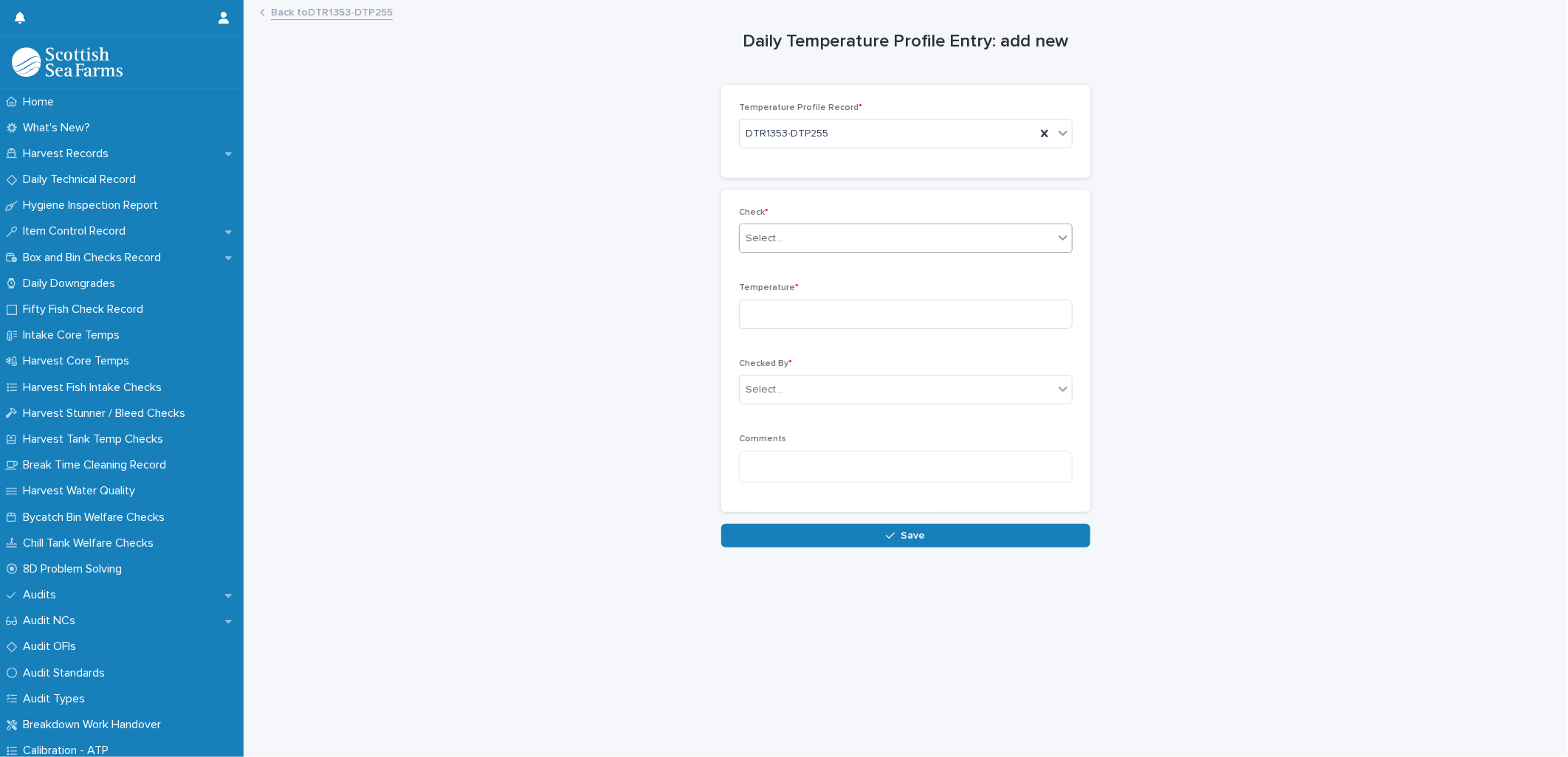
click at [754, 237] on div "Select..." at bounding box center [764, 239] width 37 height 15
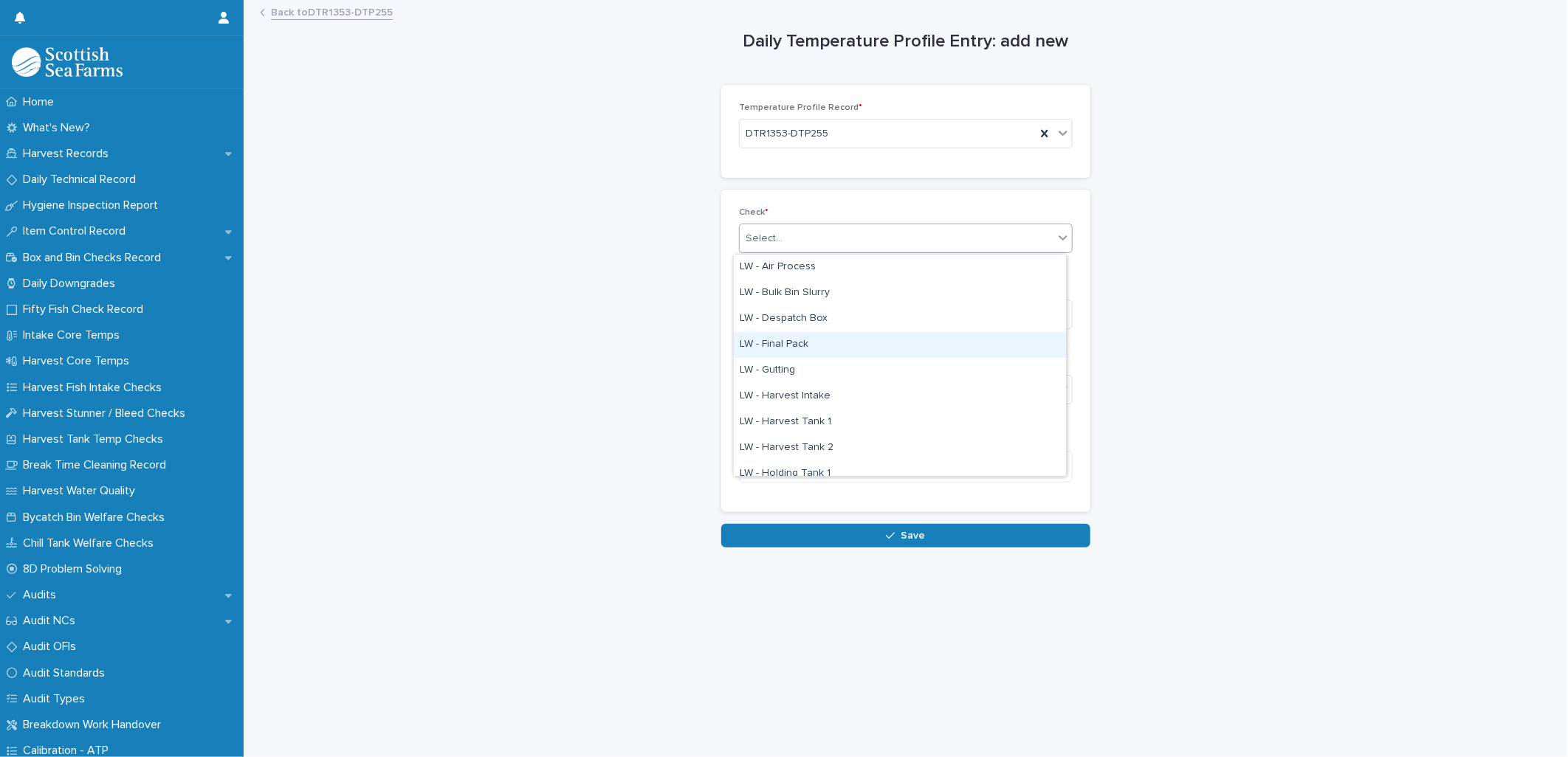
click at [784, 336] on div "LW - Final Pack" at bounding box center [899, 345] width 332 height 25
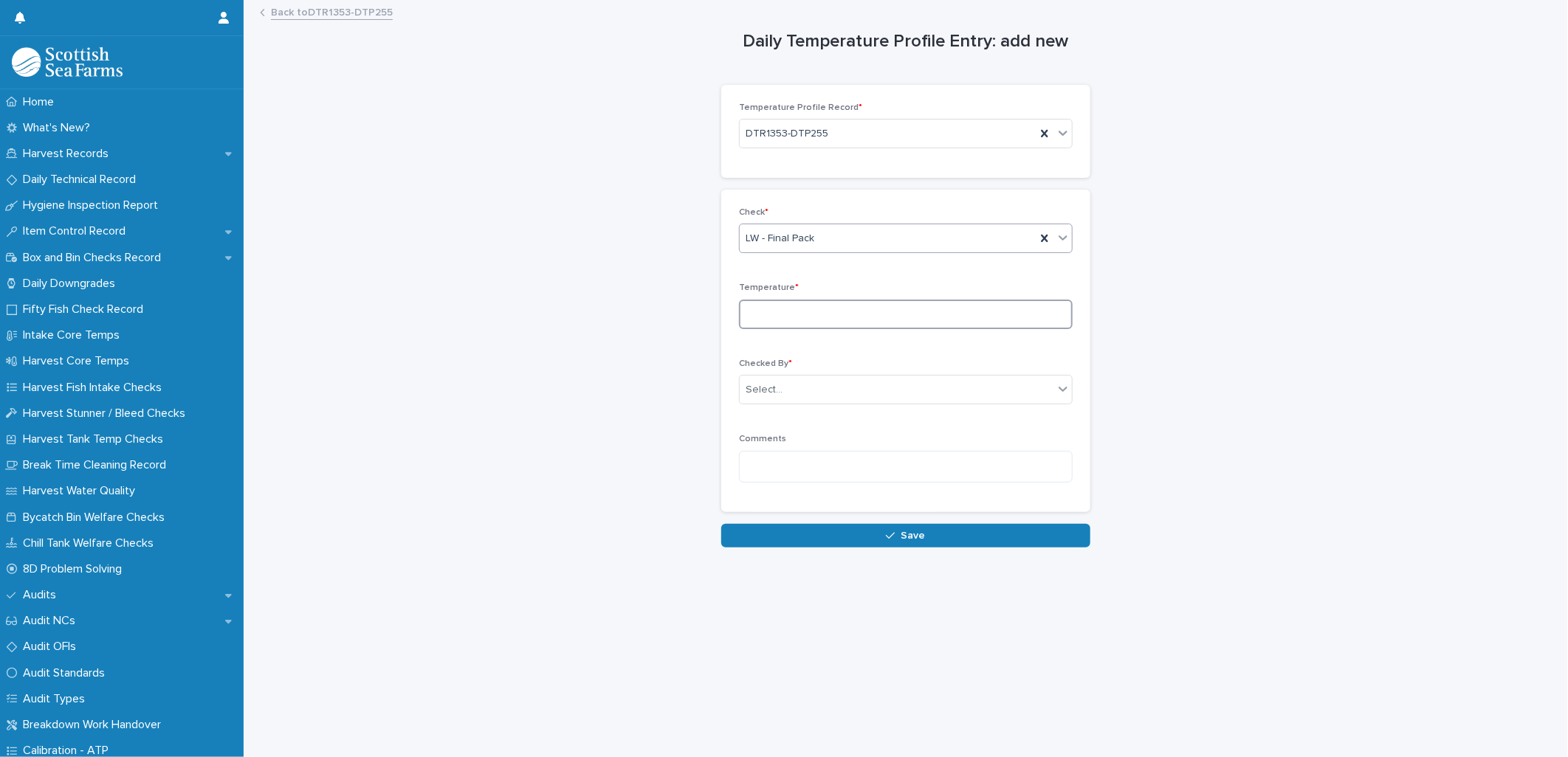
click at [755, 311] on input at bounding box center [905, 315] width 334 height 29
type input "***"
click at [751, 388] on div "Select..." at bounding box center [764, 390] width 37 height 15
type input "*****"
click at [782, 414] on div "[PERSON_NAME]" at bounding box center [899, 418] width 332 height 25
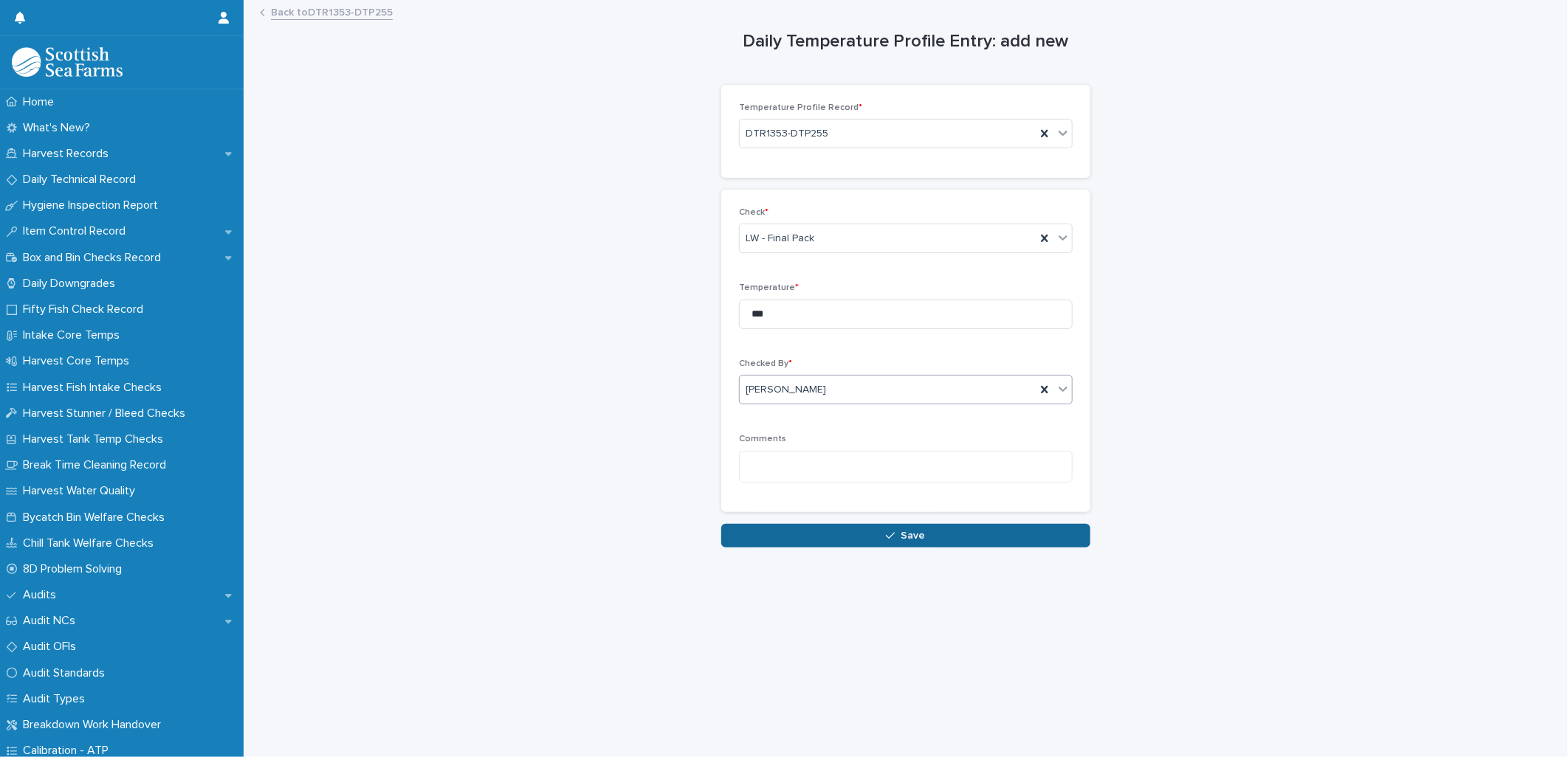
click at [770, 540] on button "Save" at bounding box center [905, 535] width 369 height 24
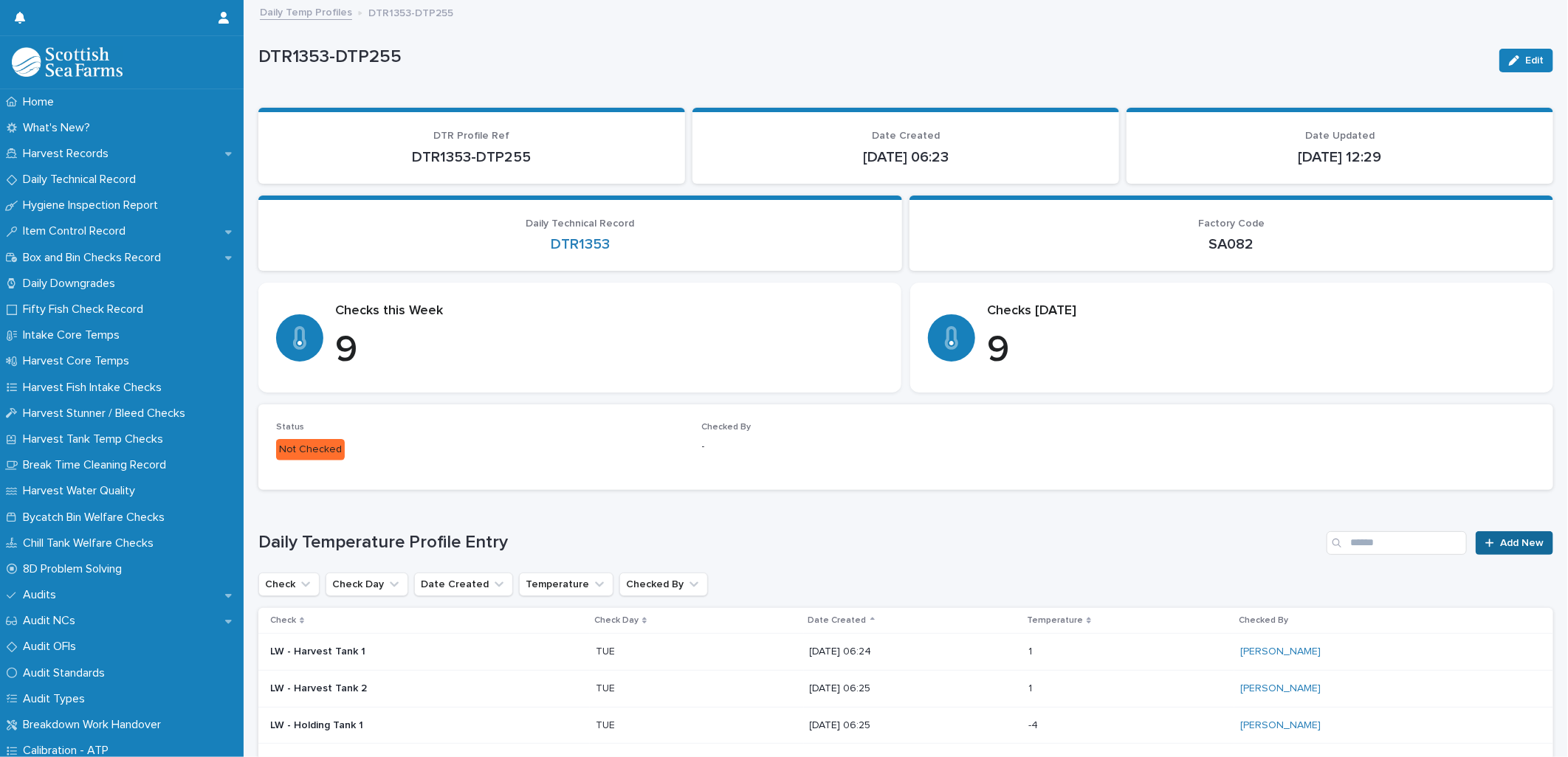
click at [1493, 550] on link "Add New" at bounding box center [1514, 543] width 77 height 24
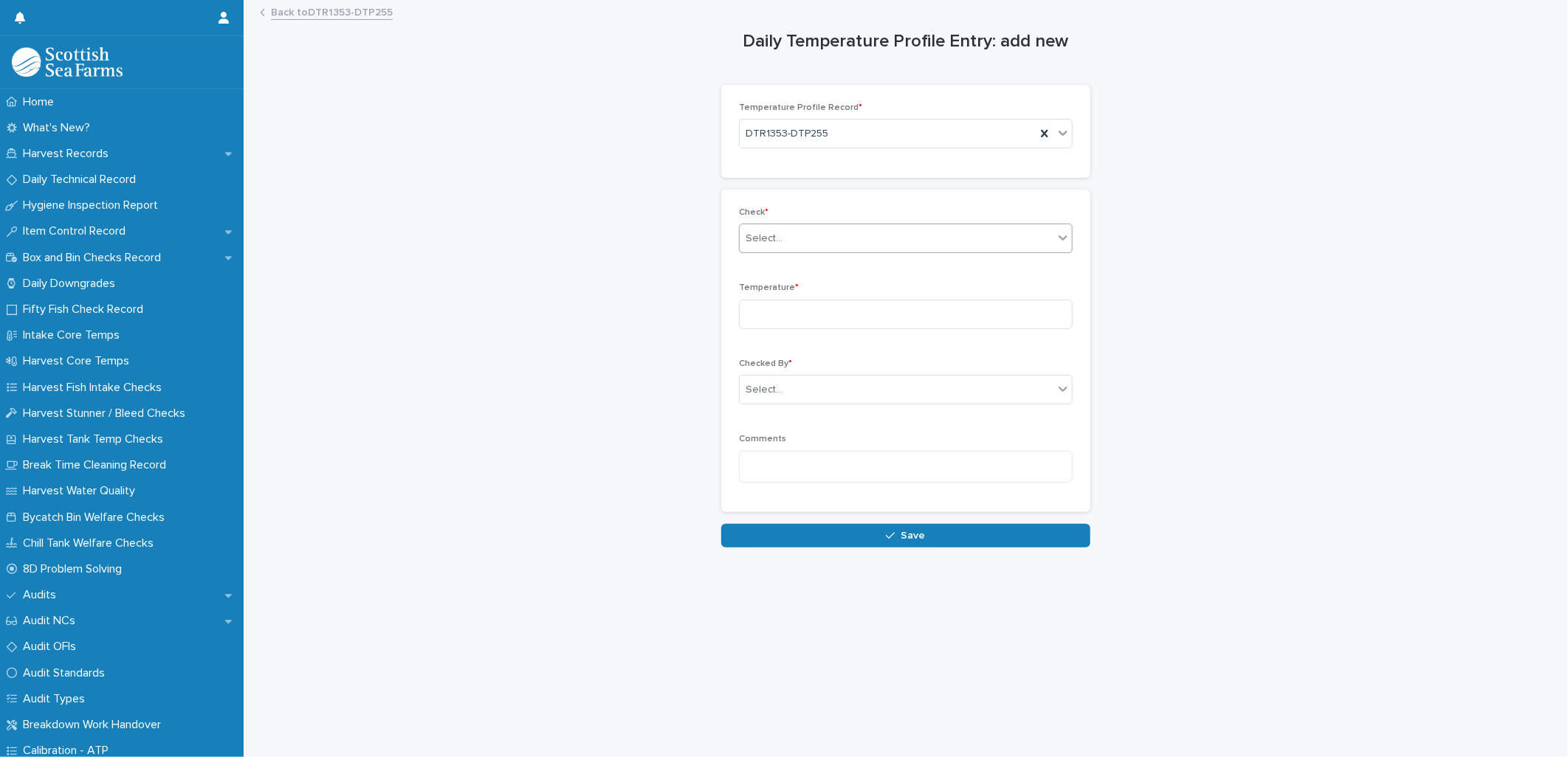
click at [754, 237] on div "Select..." at bounding box center [764, 239] width 37 height 15
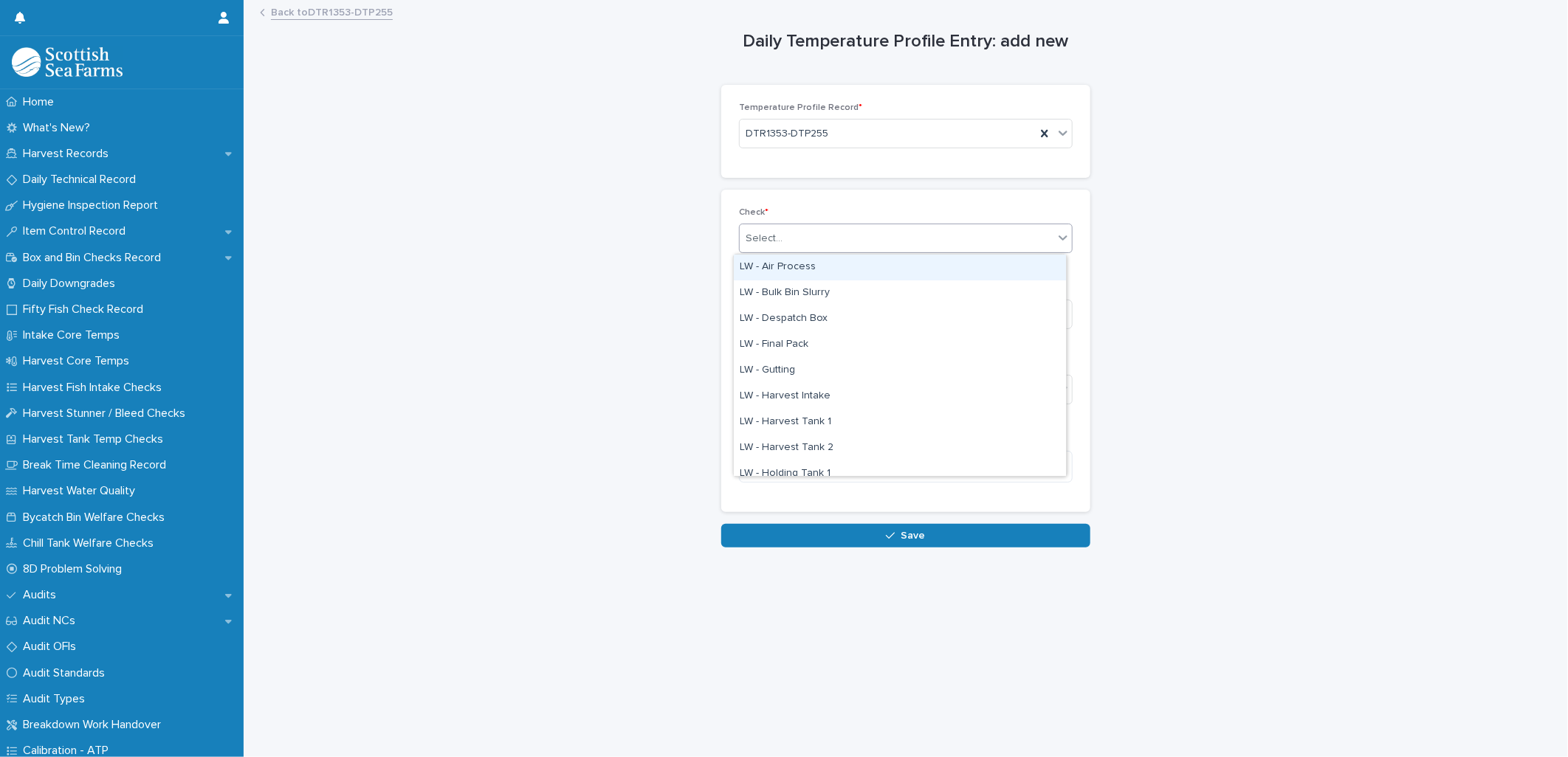
click at [784, 266] on div "LW - Air Process" at bounding box center [899, 267] width 332 height 25
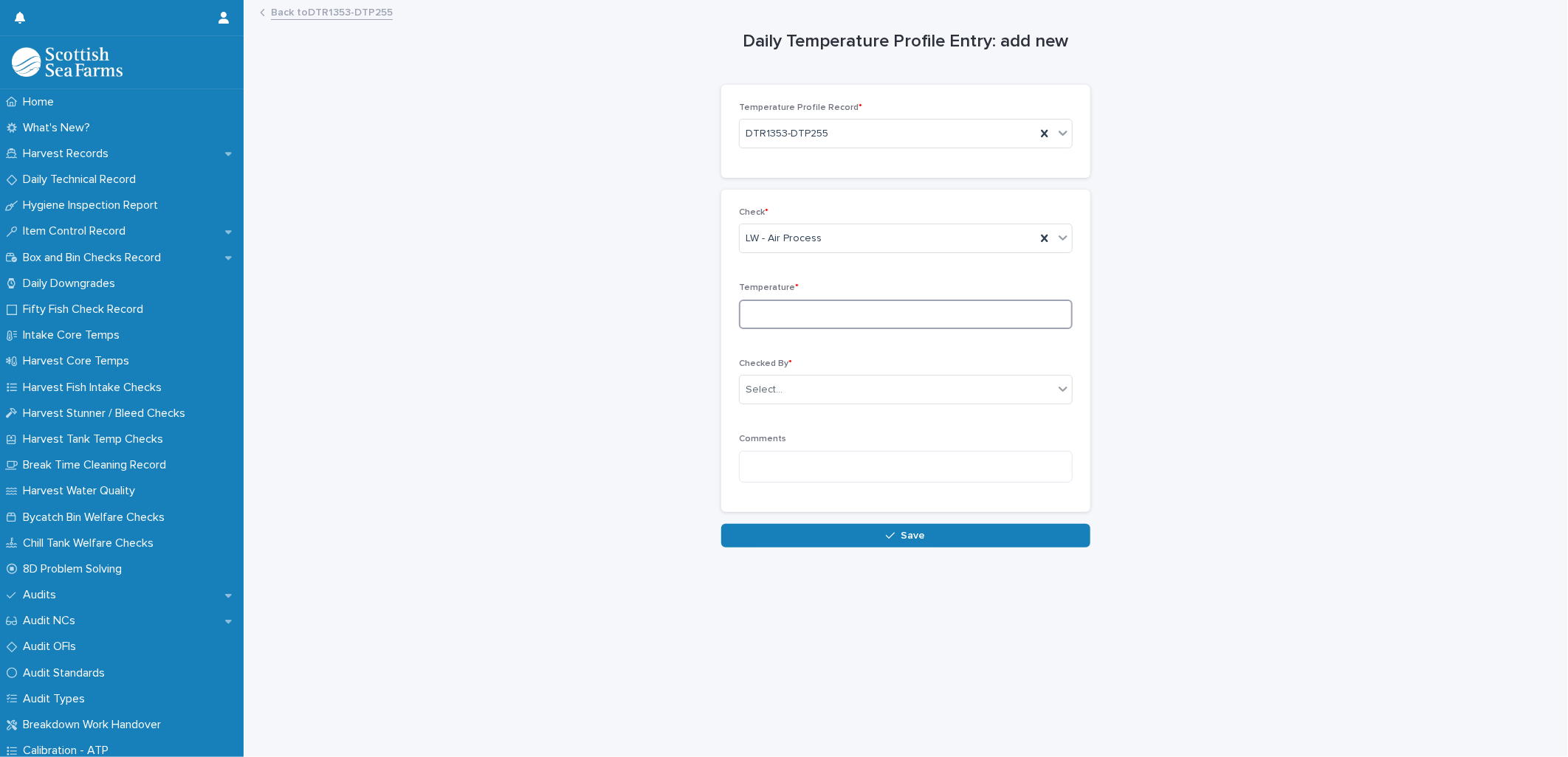
click at [778, 310] on input at bounding box center [905, 315] width 334 height 29
type input "****"
click at [759, 385] on div "Select..." at bounding box center [764, 390] width 37 height 15
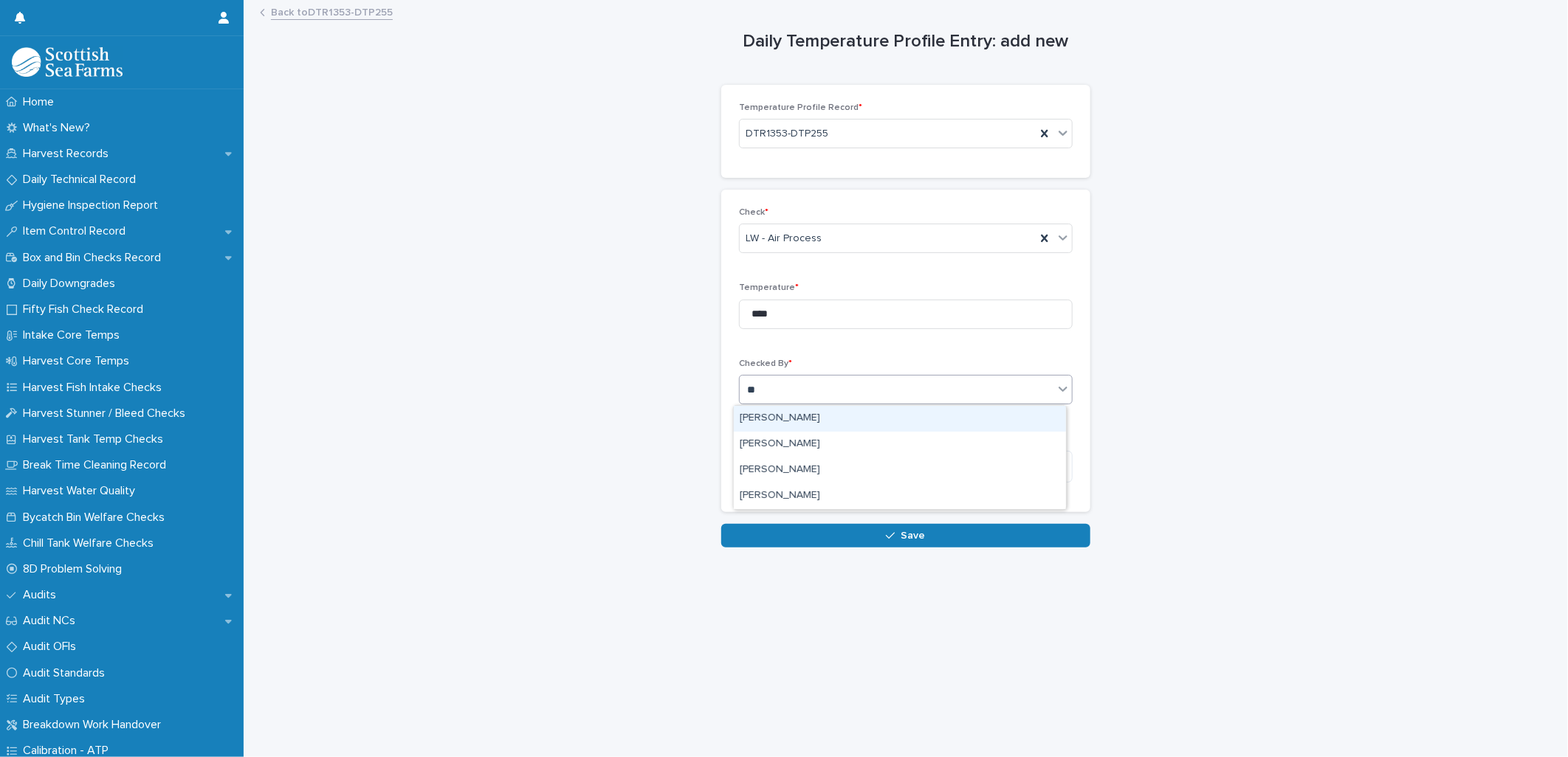
type input "***"
click at [765, 417] on div "[PERSON_NAME]" at bounding box center [899, 418] width 332 height 25
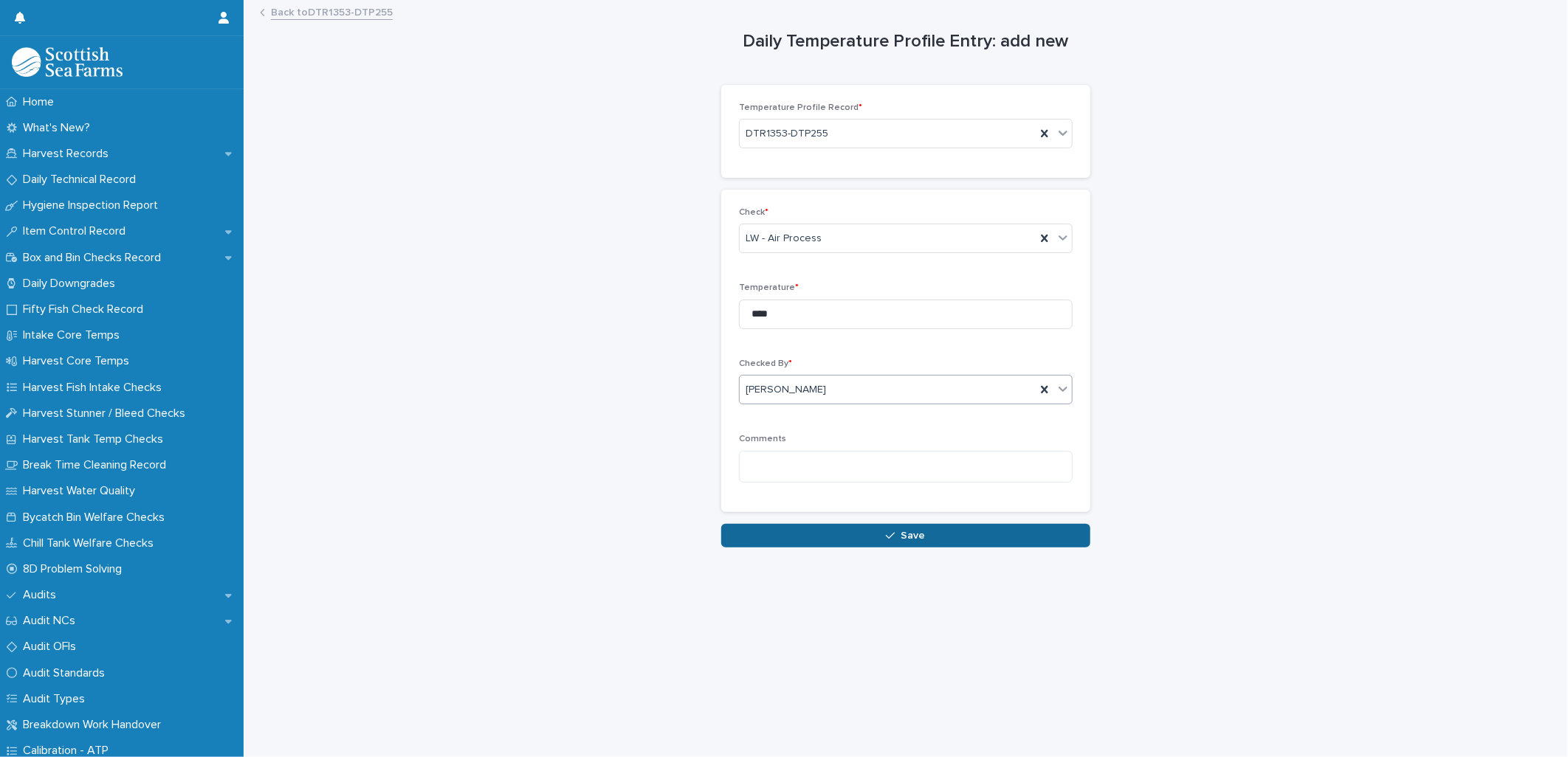
click at [757, 537] on button "Save" at bounding box center [905, 535] width 369 height 24
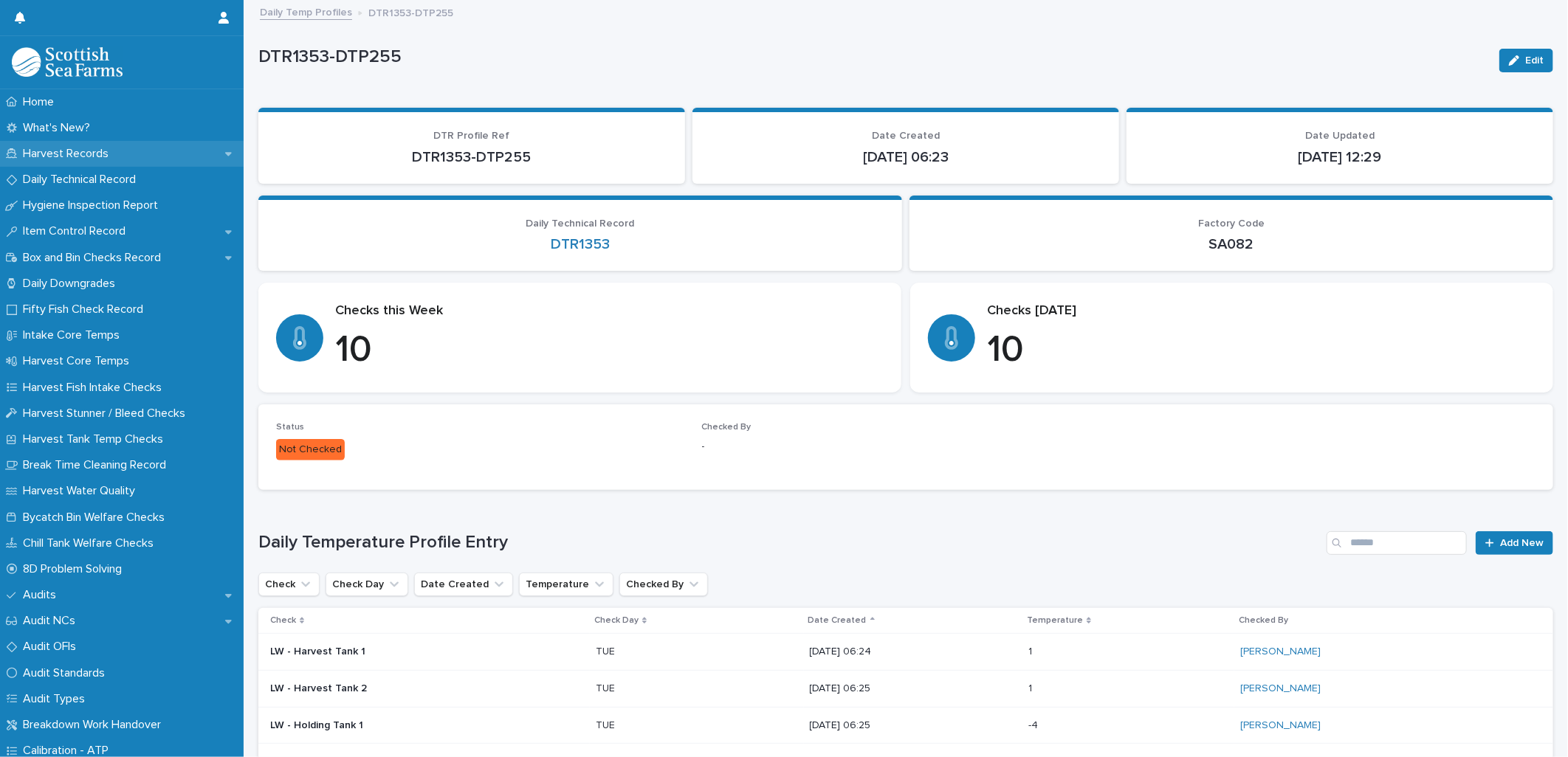
click at [69, 156] on p "Harvest Records" at bounding box center [69, 153] width 103 height 14
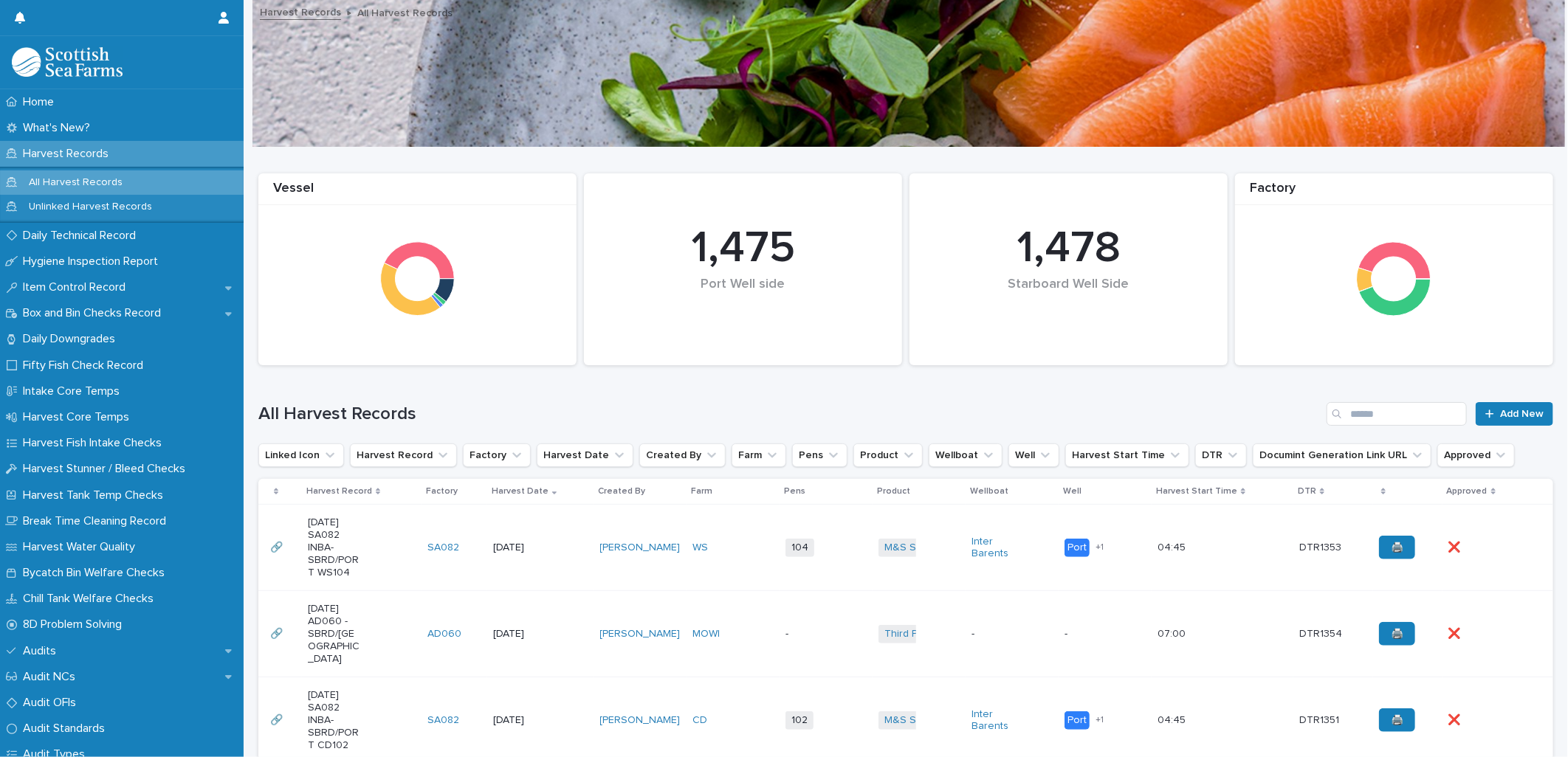
click at [1006, 565] on div "Inter Barents" at bounding box center [1011, 548] width 81 height 37
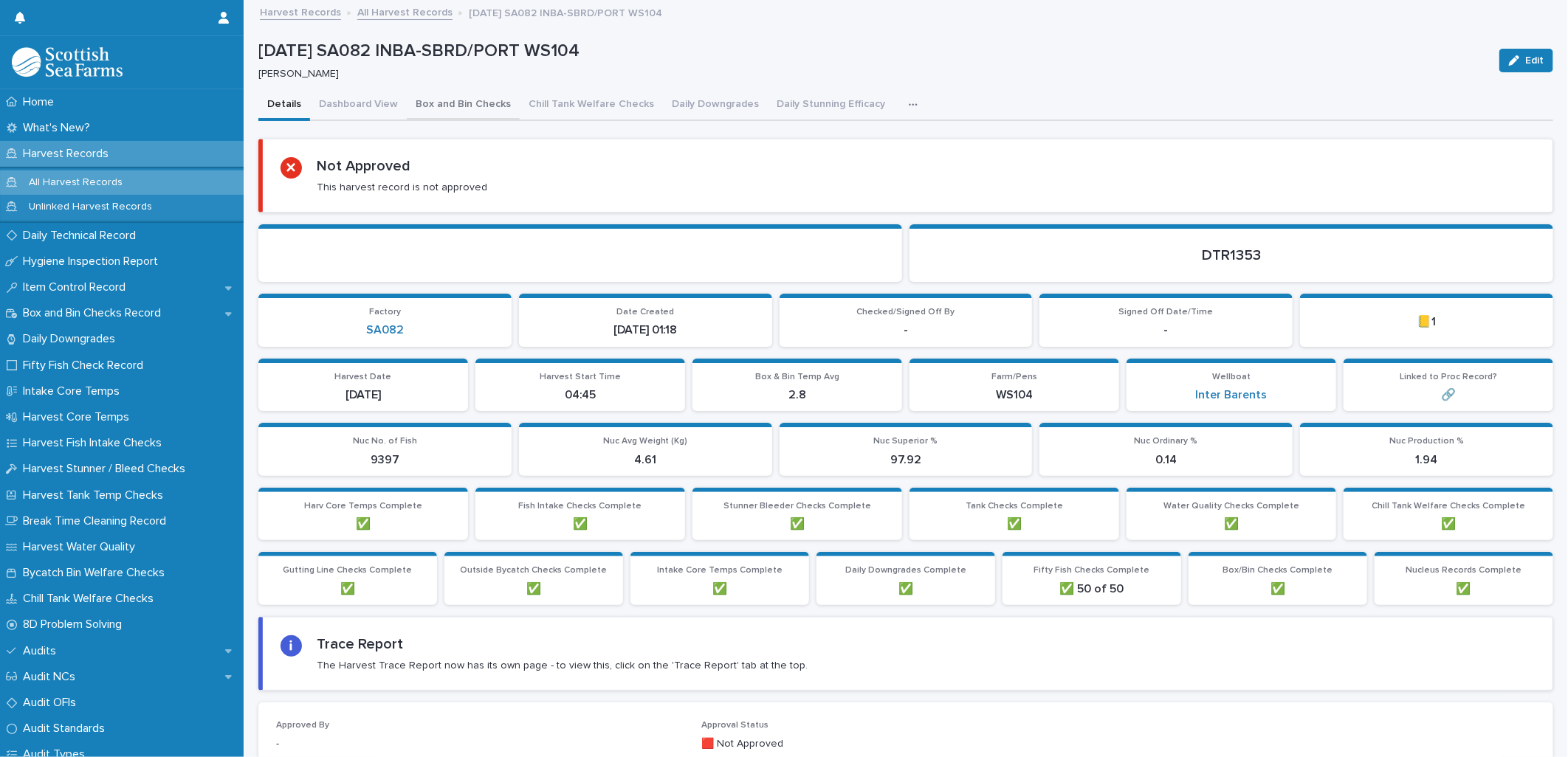
click at [474, 105] on button "Box and Bin Checks" at bounding box center [463, 106] width 113 height 31
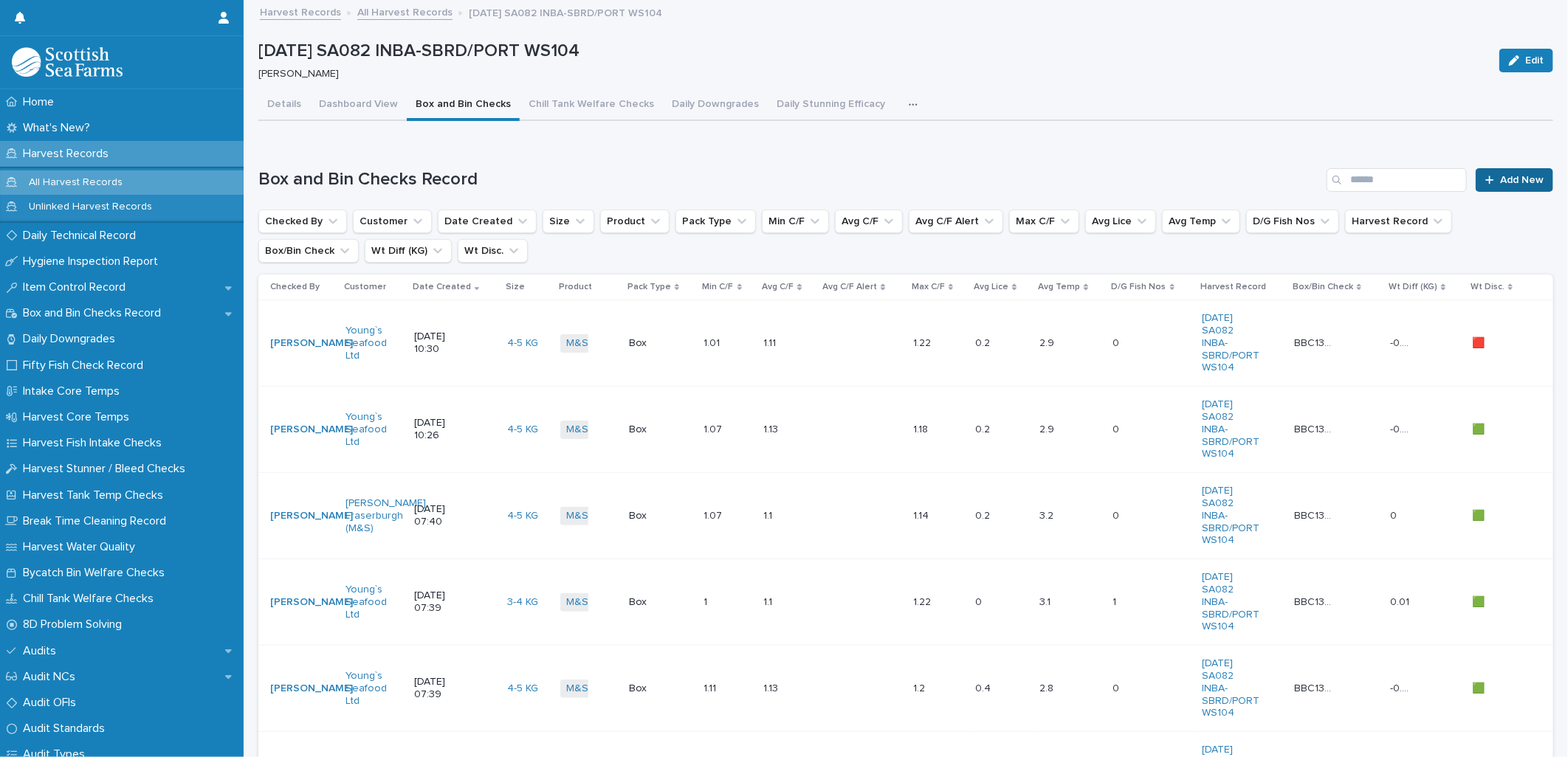
click at [1515, 187] on link "Add New" at bounding box center [1514, 180] width 77 height 24
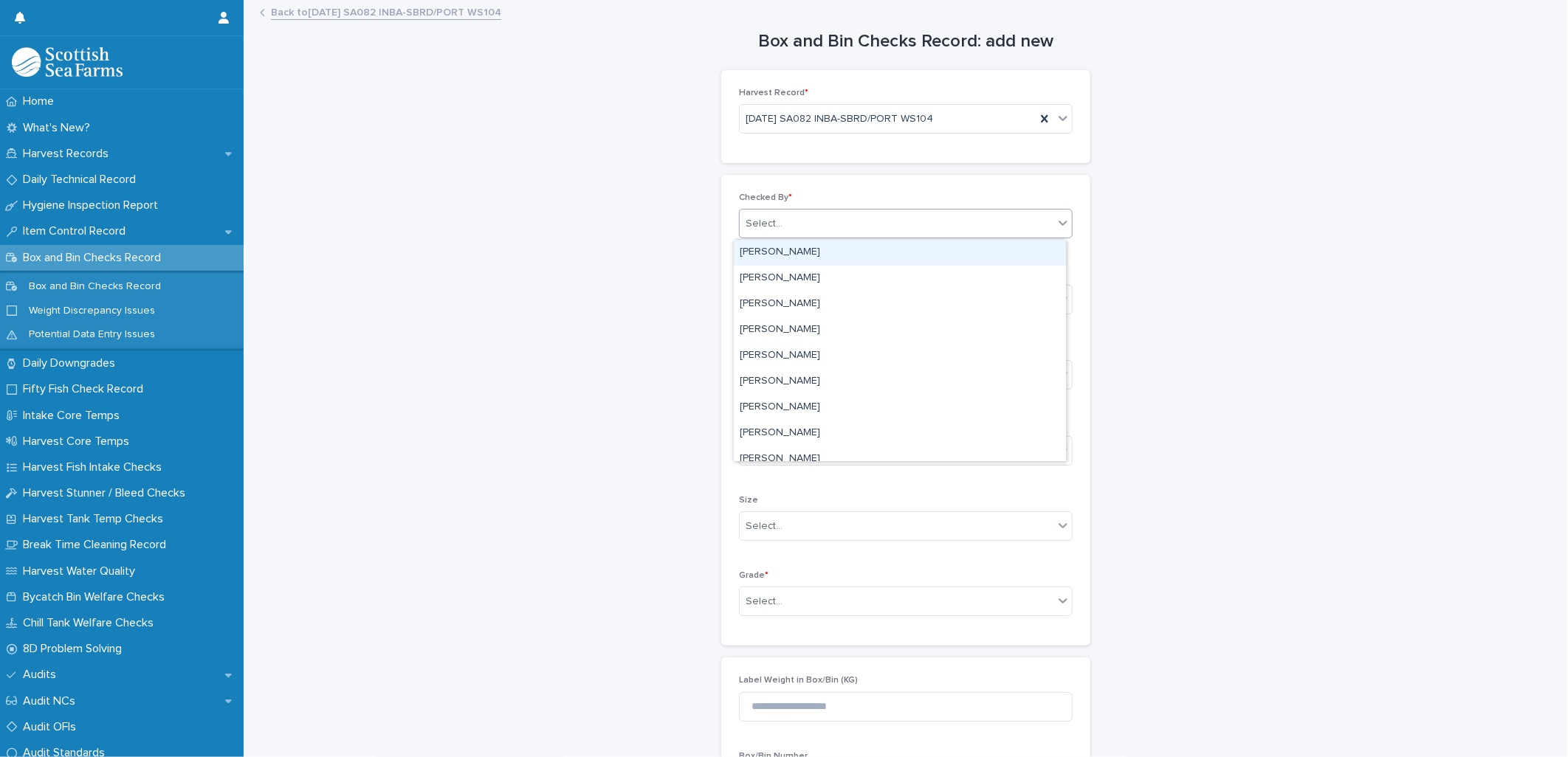
click at [765, 229] on div "Select..." at bounding box center [764, 224] width 37 height 15
type input "*****"
click at [768, 252] on div "[PERSON_NAME]" at bounding box center [899, 252] width 332 height 25
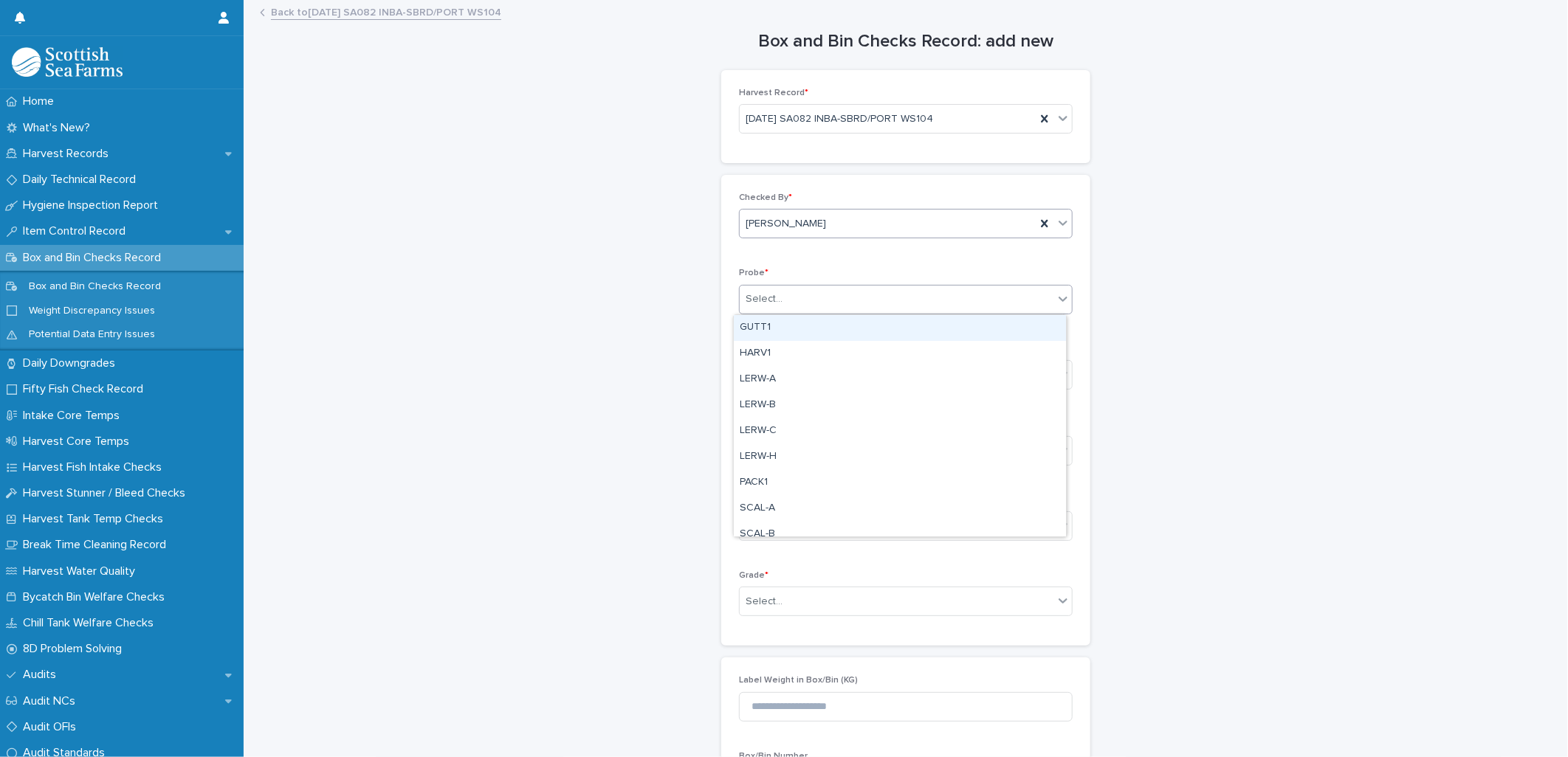
click at [759, 298] on div "Select..." at bounding box center [764, 299] width 37 height 15
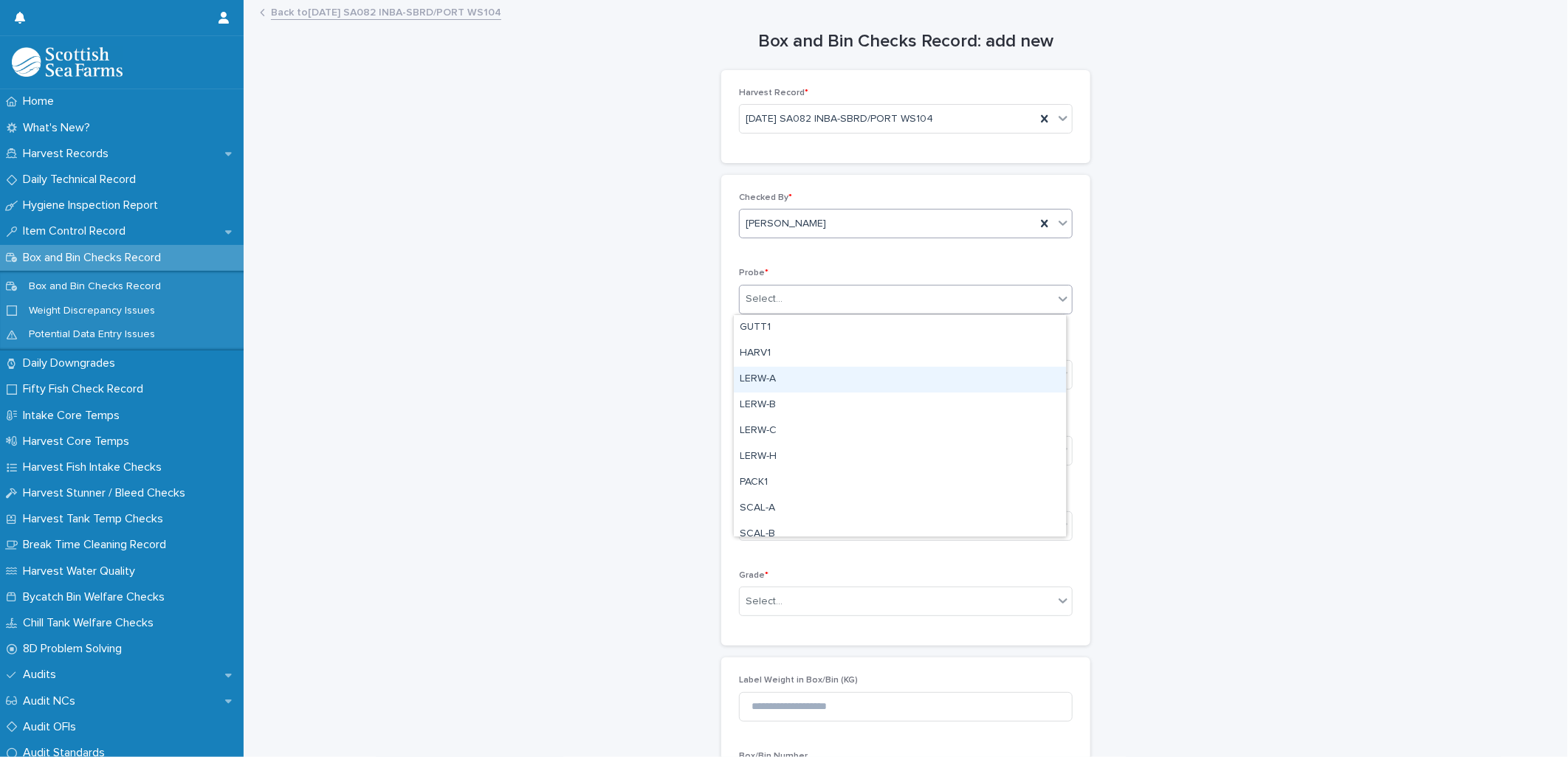
click at [763, 380] on div "LERW-A" at bounding box center [899, 379] width 332 height 25
click at [757, 392] on div "Packing Type * Select..." at bounding box center [905, 372] width 334 height 58
click at [757, 379] on div "Select..." at bounding box center [764, 375] width 37 height 15
click at [758, 404] on div "Box" at bounding box center [899, 403] width 332 height 25
click at [754, 591] on div "Select..." at bounding box center [896, 602] width 314 height 25
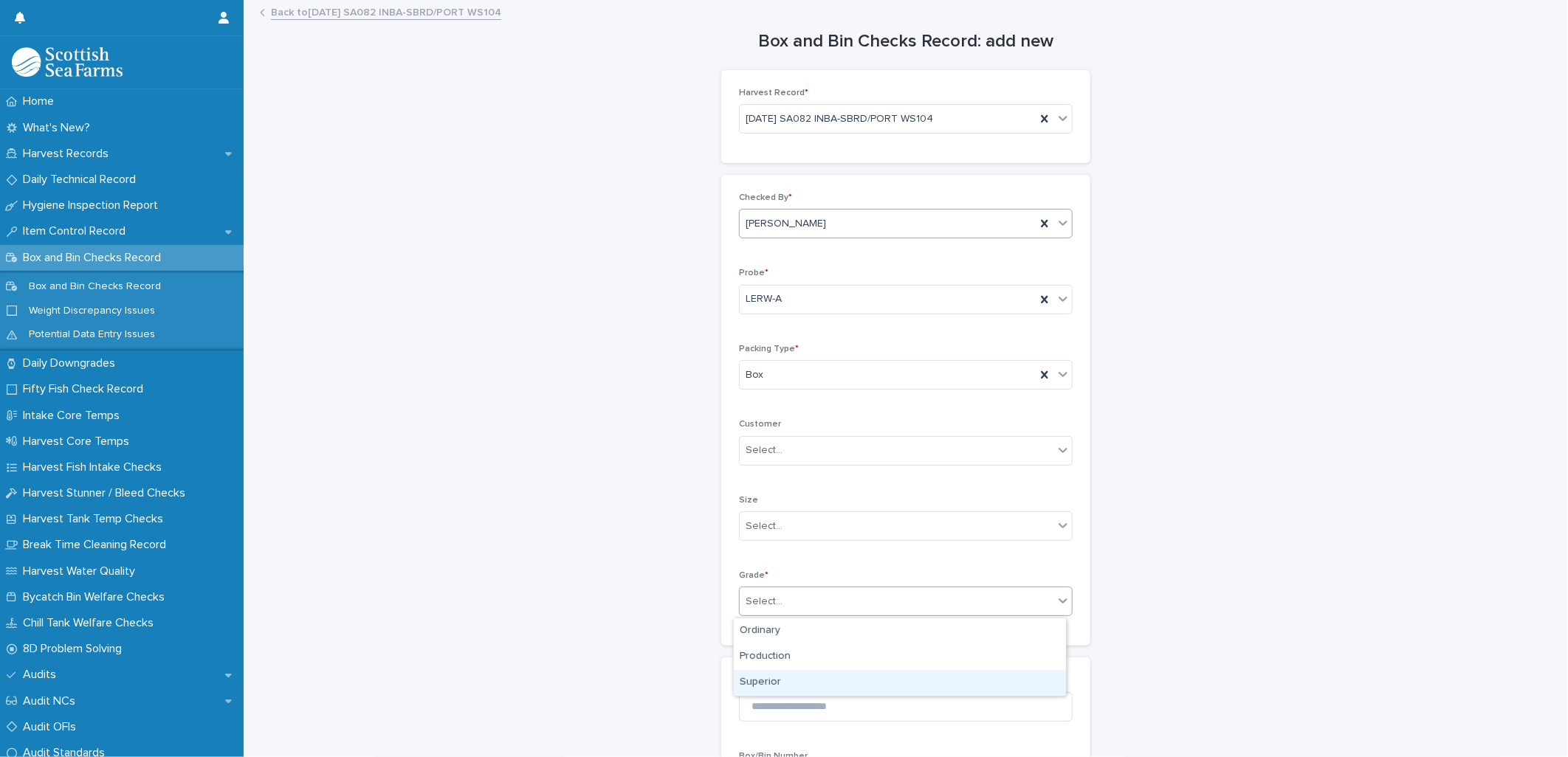
click at [761, 691] on div "Superior" at bounding box center [899, 682] width 332 height 25
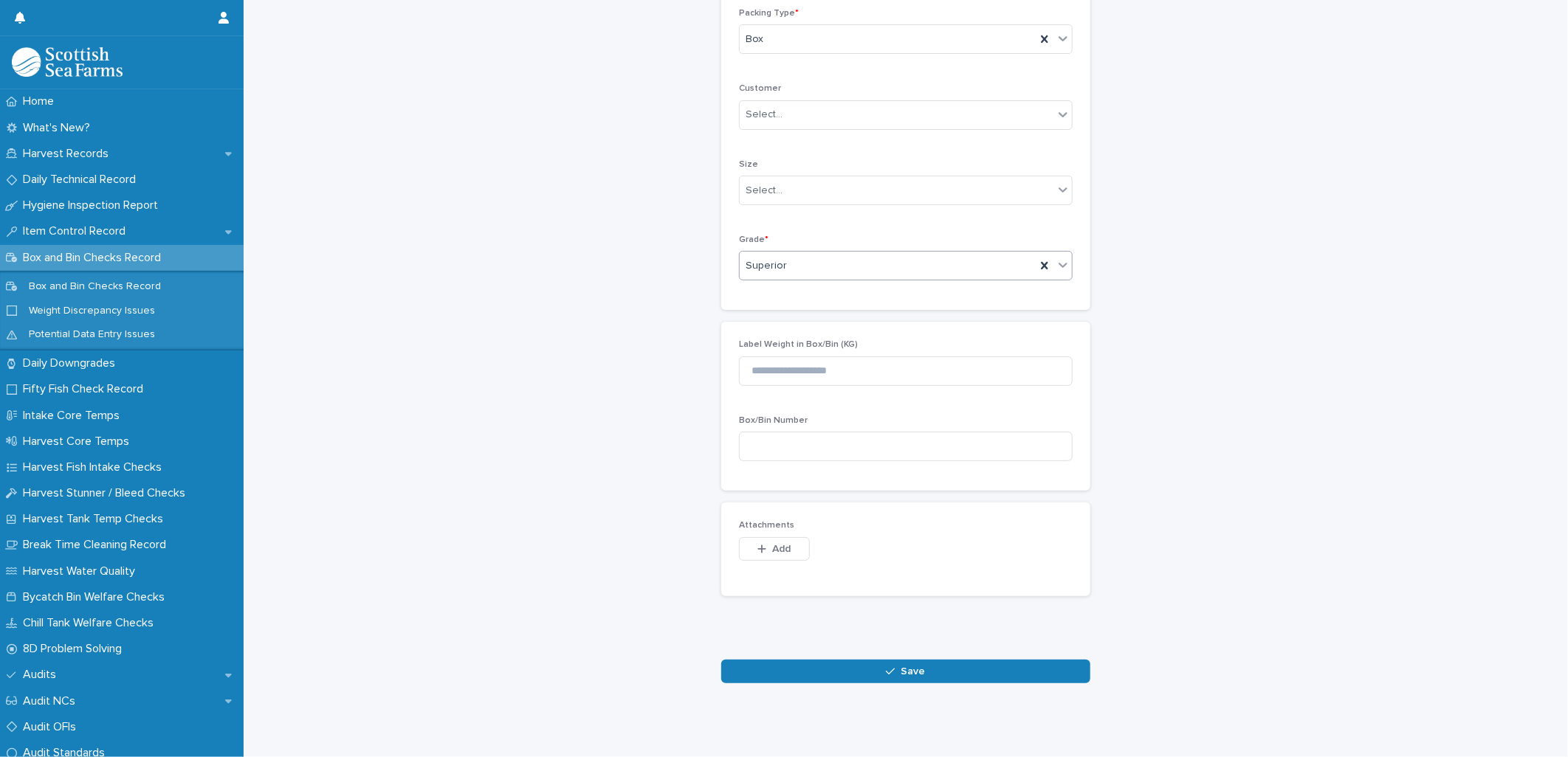
scroll to position [348, 0]
click at [802, 660] on button "Save" at bounding box center [905, 671] width 369 height 24
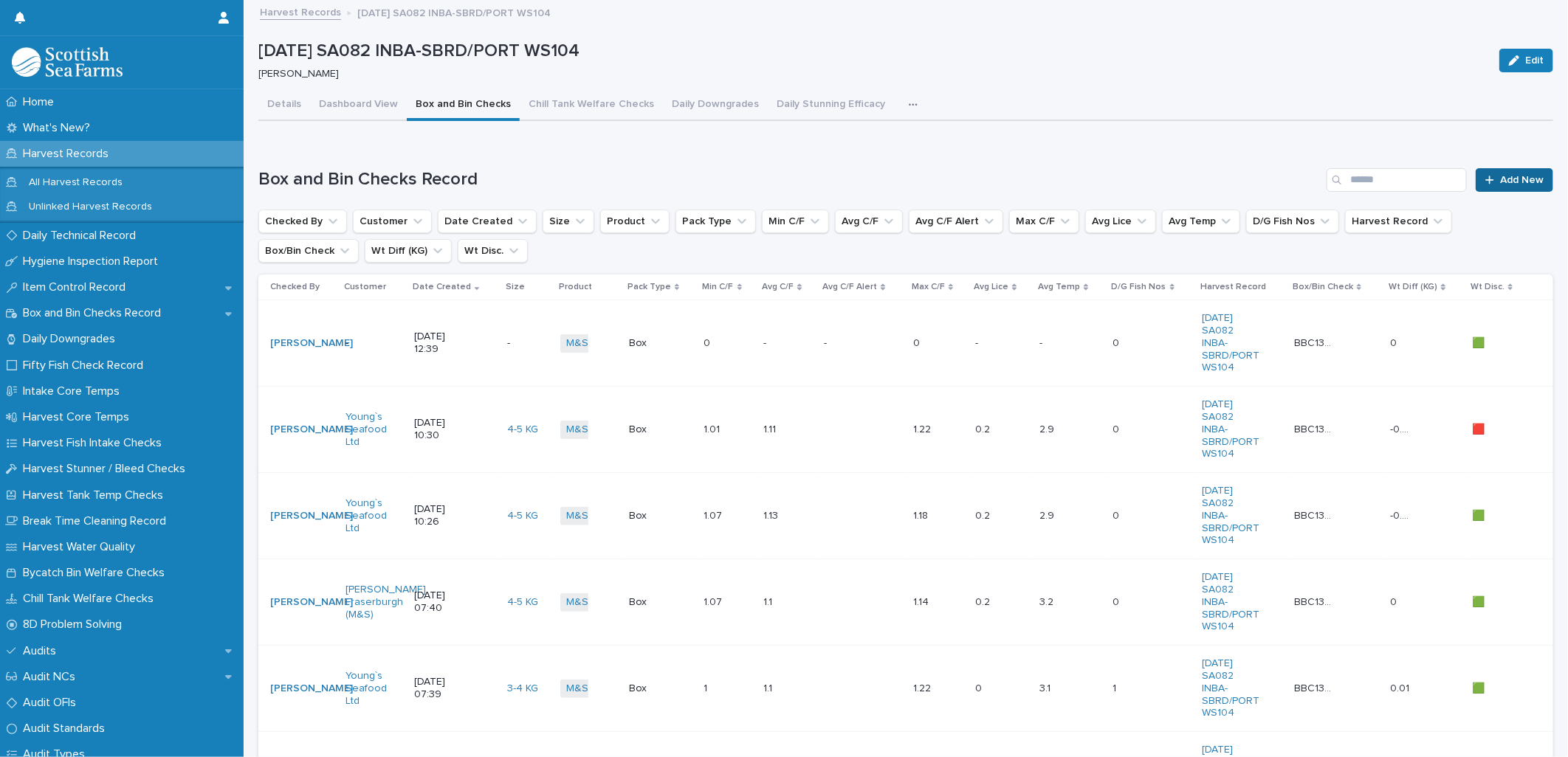
click at [1486, 179] on div at bounding box center [1492, 180] width 15 height 10
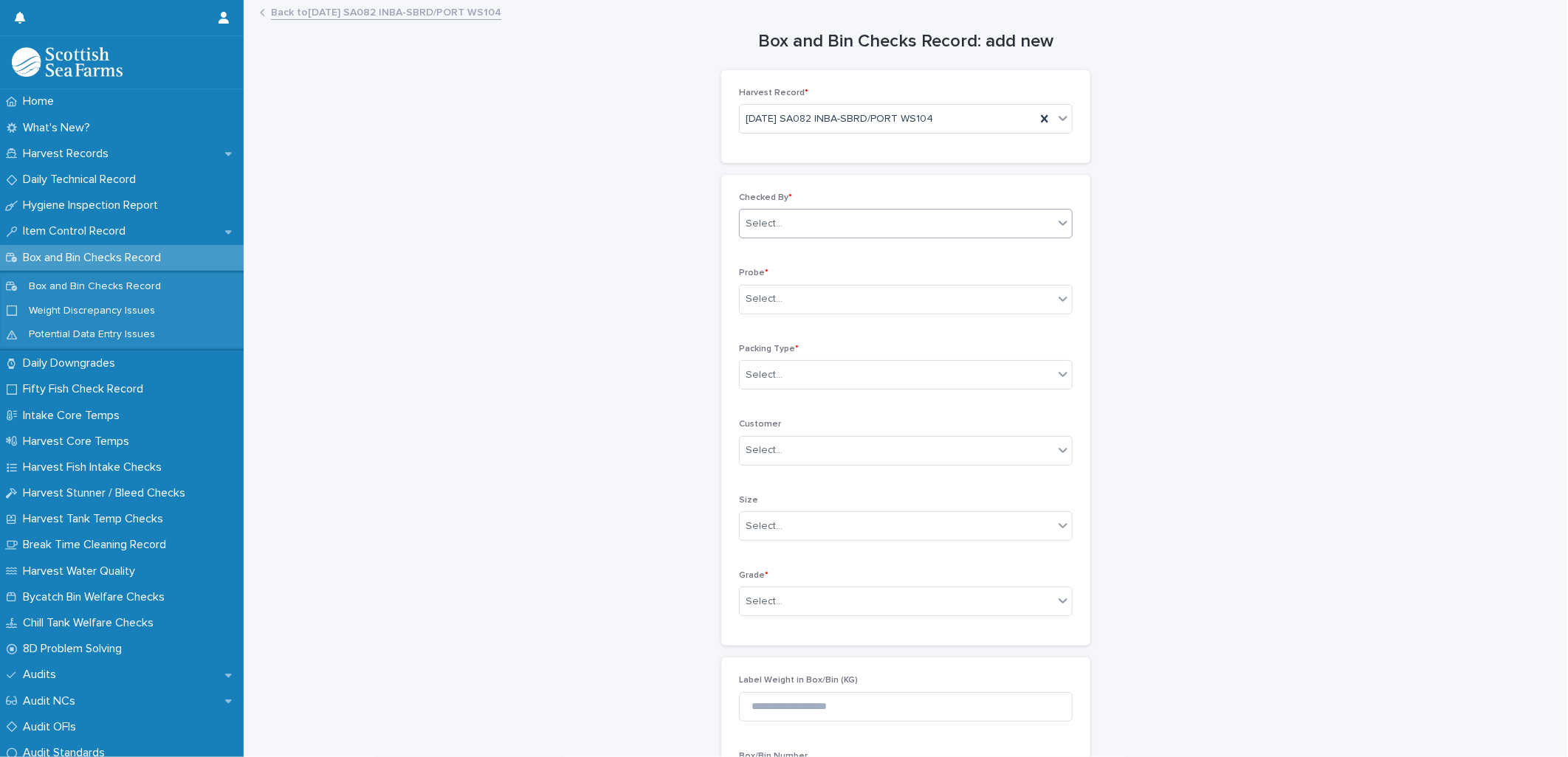
drag, startPoint x: 787, startPoint y: 224, endPoint x: 835, endPoint y: 224, distance: 48.0
click at [787, 224] on div "Select..." at bounding box center [896, 224] width 314 height 25
type input "*****"
click at [862, 251] on div "[PERSON_NAME]" at bounding box center [899, 252] width 332 height 25
click at [779, 302] on div "Select..." at bounding box center [896, 299] width 314 height 25
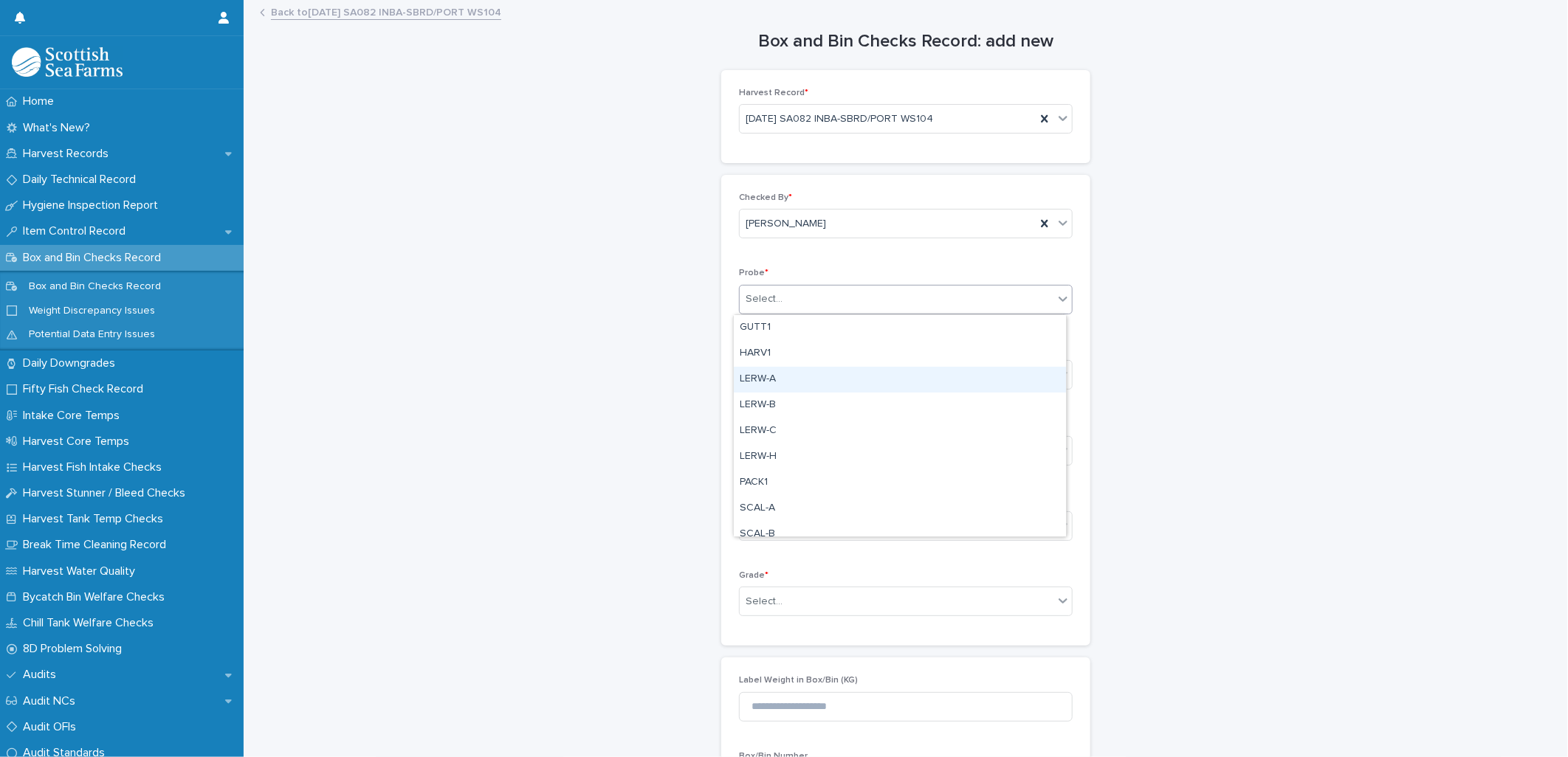
click at [765, 376] on div "LERW-A" at bounding box center [899, 379] width 332 height 25
click at [757, 380] on div "Select..." at bounding box center [764, 375] width 37 height 15
click at [754, 403] on div "Box" at bounding box center [899, 403] width 332 height 25
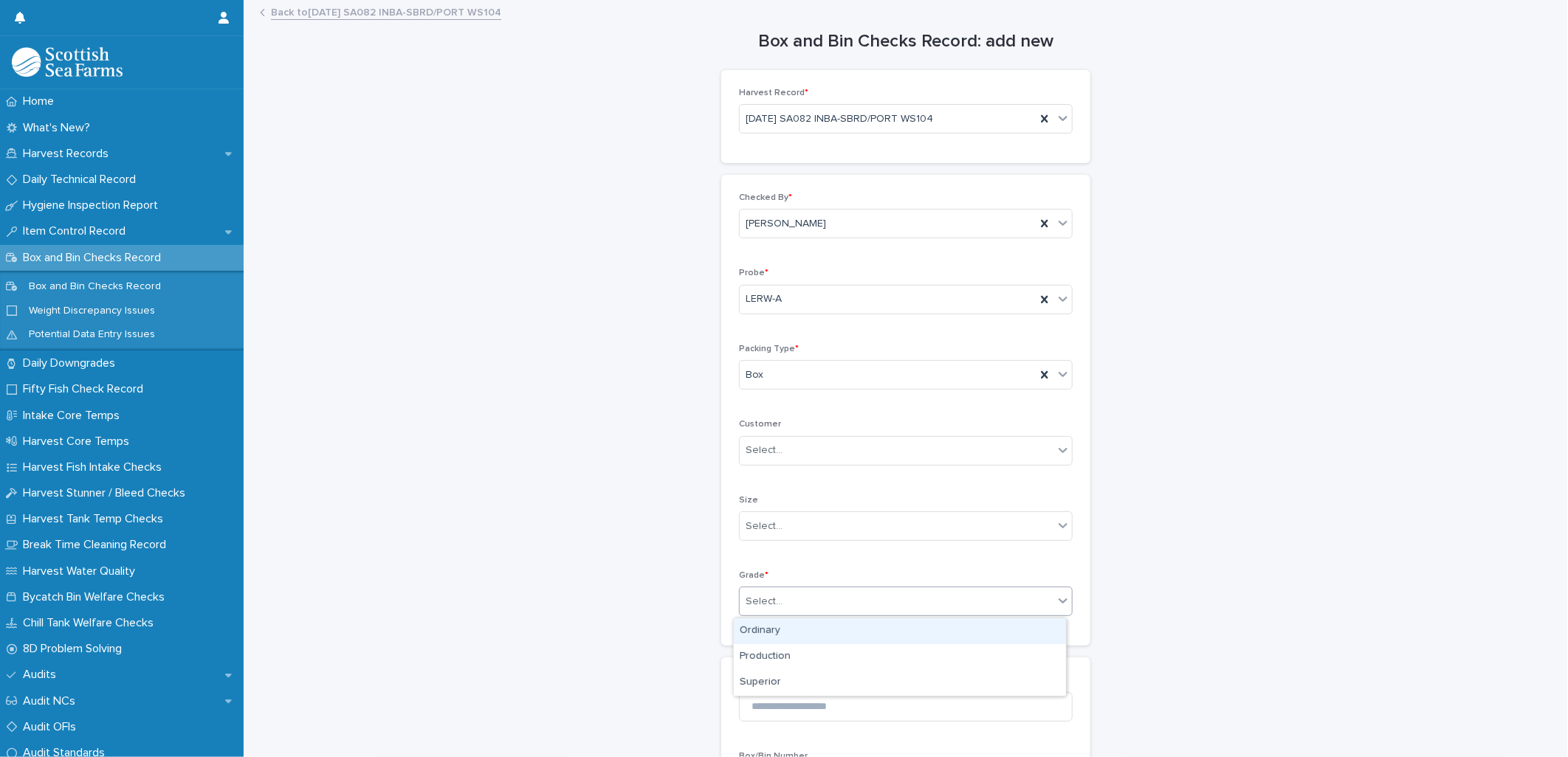
click at [746, 600] on div "Select..." at bounding box center [764, 601] width 37 height 15
click at [747, 682] on div "Superior" at bounding box center [899, 682] width 332 height 25
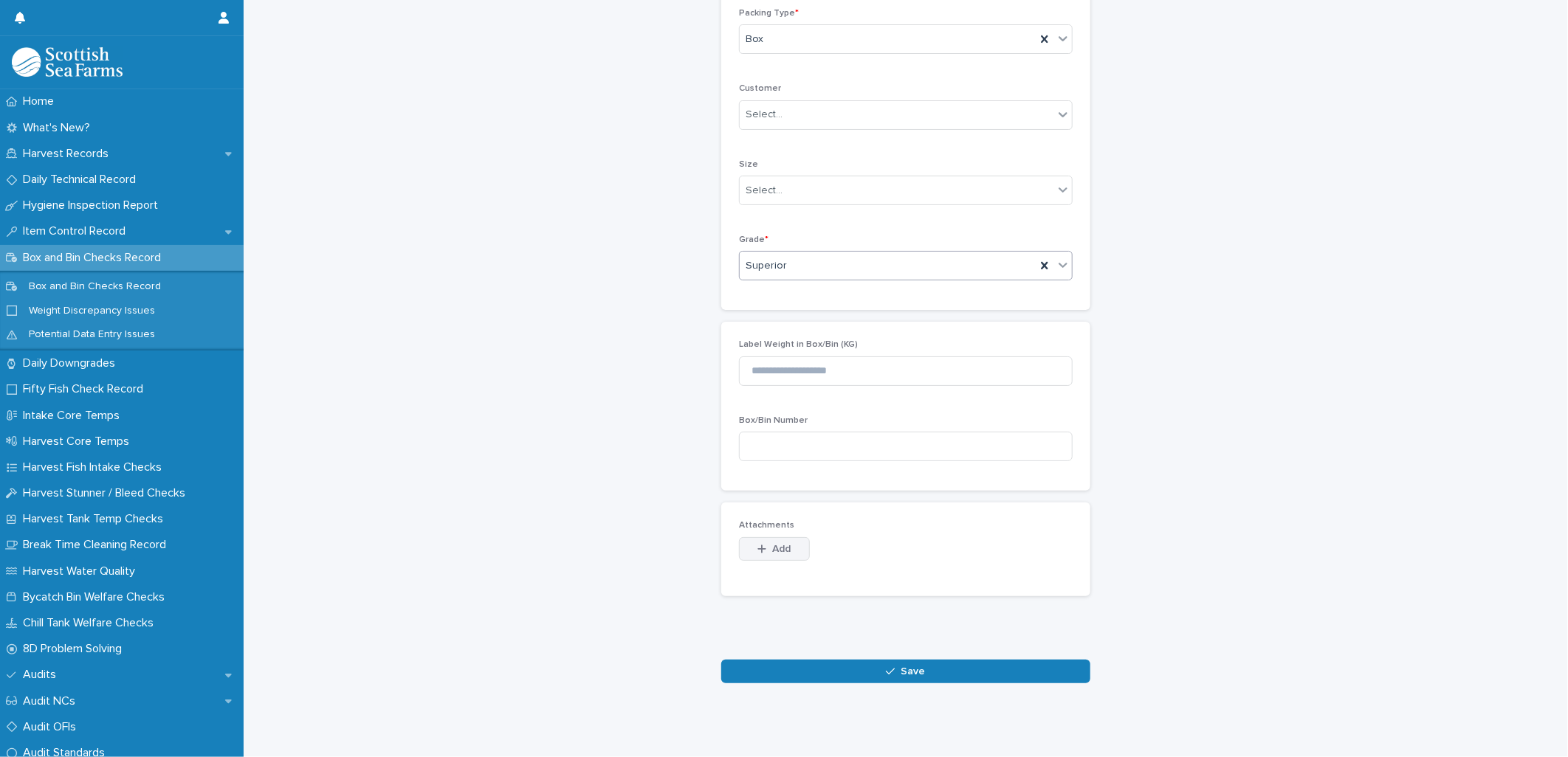
scroll to position [348, 0]
drag, startPoint x: 781, startPoint y: 665, endPoint x: 807, endPoint y: 661, distance: 26.3
click at [781, 665] on button "Save" at bounding box center [905, 671] width 369 height 24
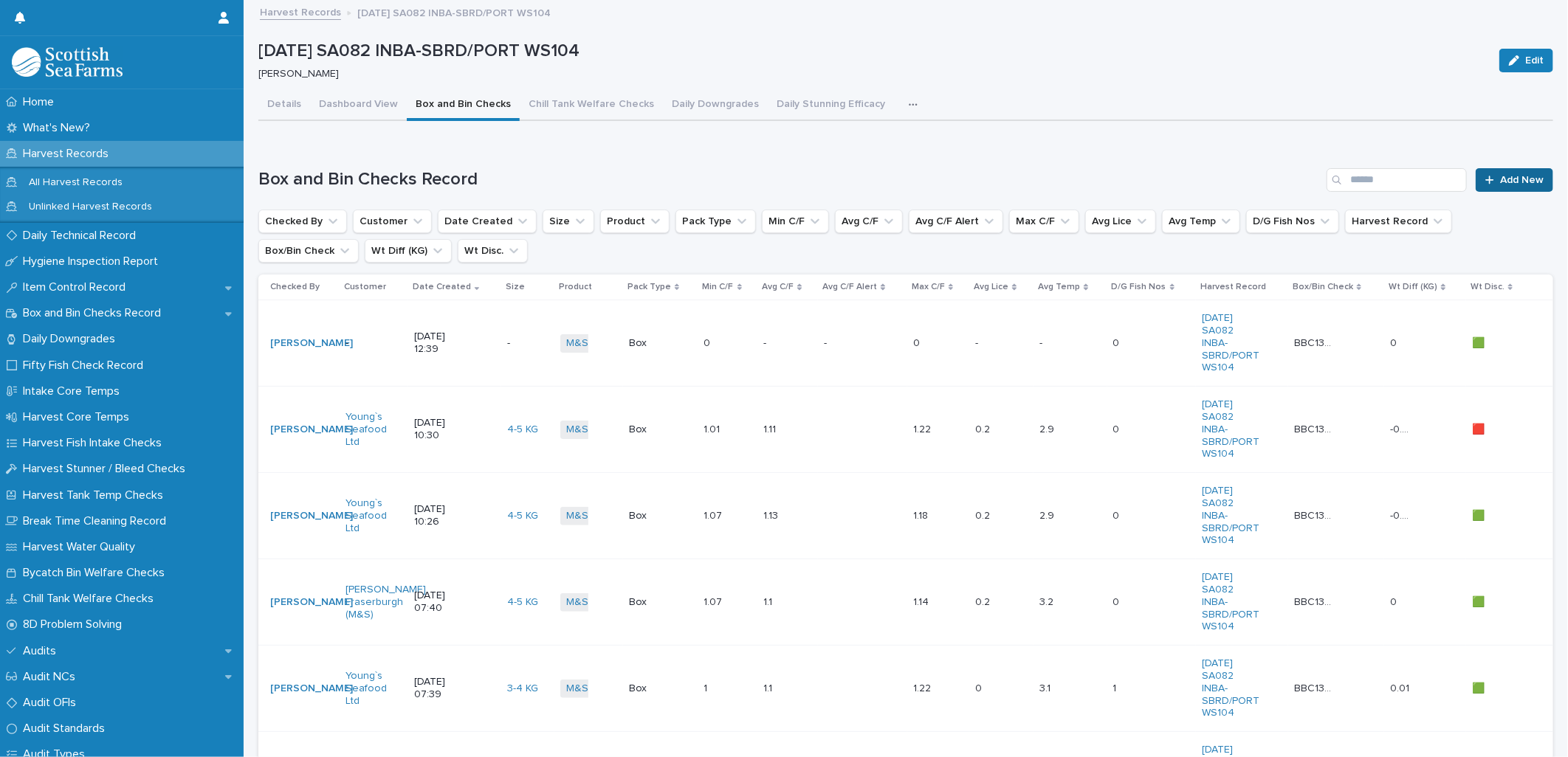
click at [1500, 180] on span "Add New" at bounding box center [1522, 180] width 43 height 10
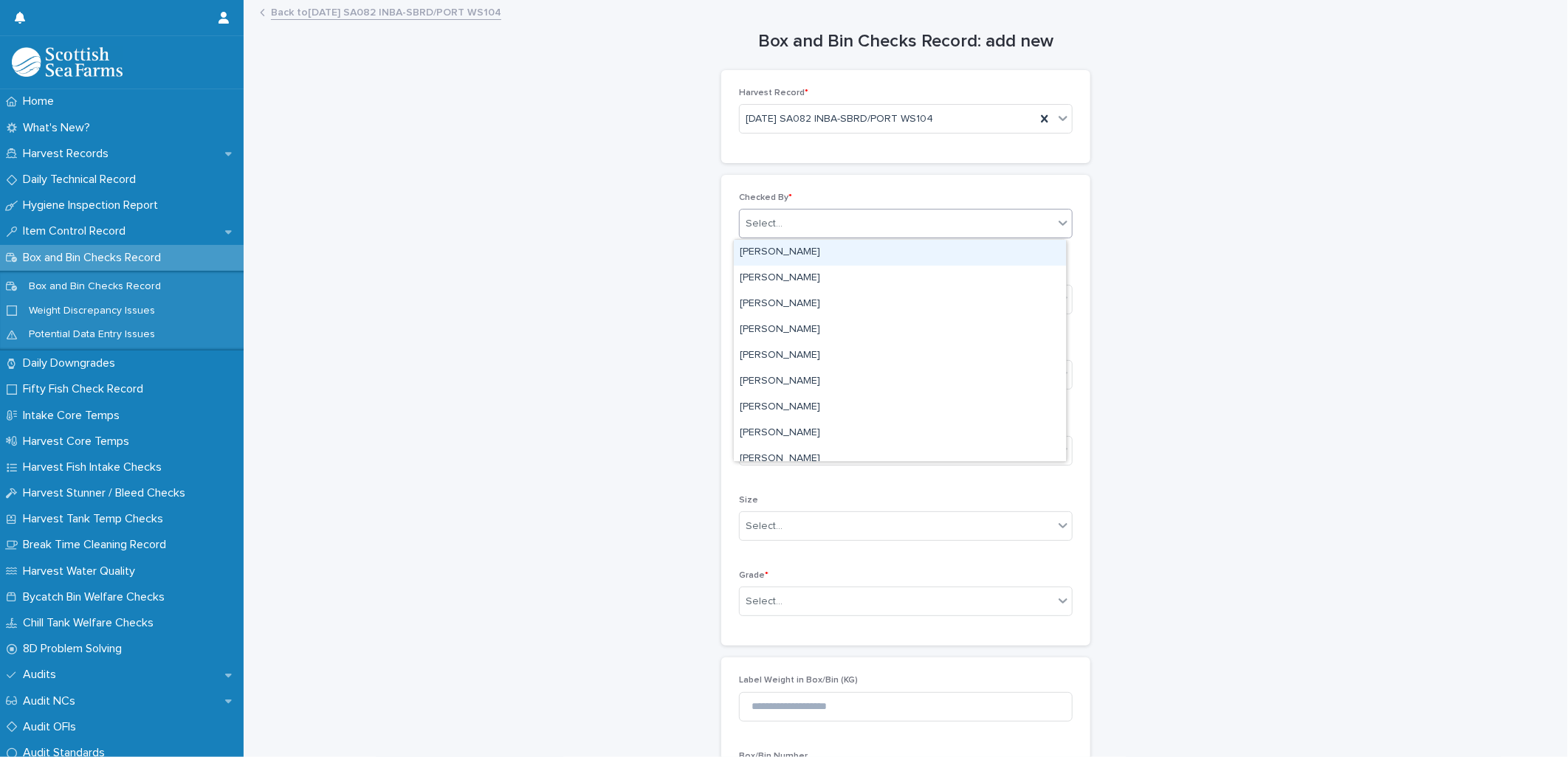
click at [794, 216] on div "Select..." at bounding box center [896, 224] width 314 height 25
type input "*****"
click at [791, 251] on div "[PERSON_NAME]" at bounding box center [899, 252] width 332 height 25
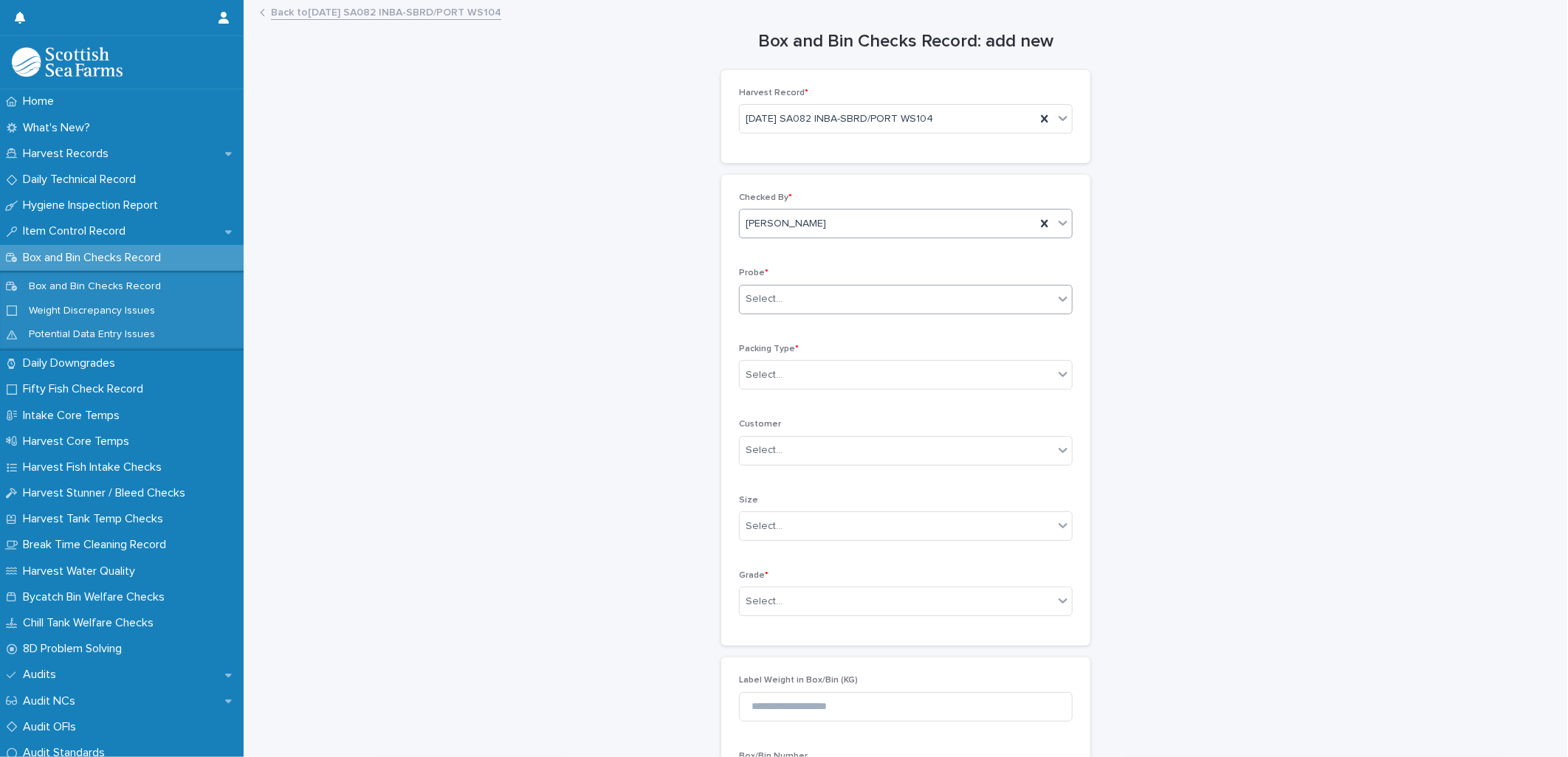
click at [771, 301] on div "Select..." at bounding box center [764, 299] width 37 height 15
click at [764, 377] on div "LERW-A" at bounding box center [899, 379] width 332 height 25
click at [763, 384] on div "Select..." at bounding box center [896, 375] width 314 height 25
click at [759, 399] on div "Box" at bounding box center [899, 403] width 332 height 25
click at [756, 597] on div "Select..." at bounding box center [764, 601] width 37 height 15
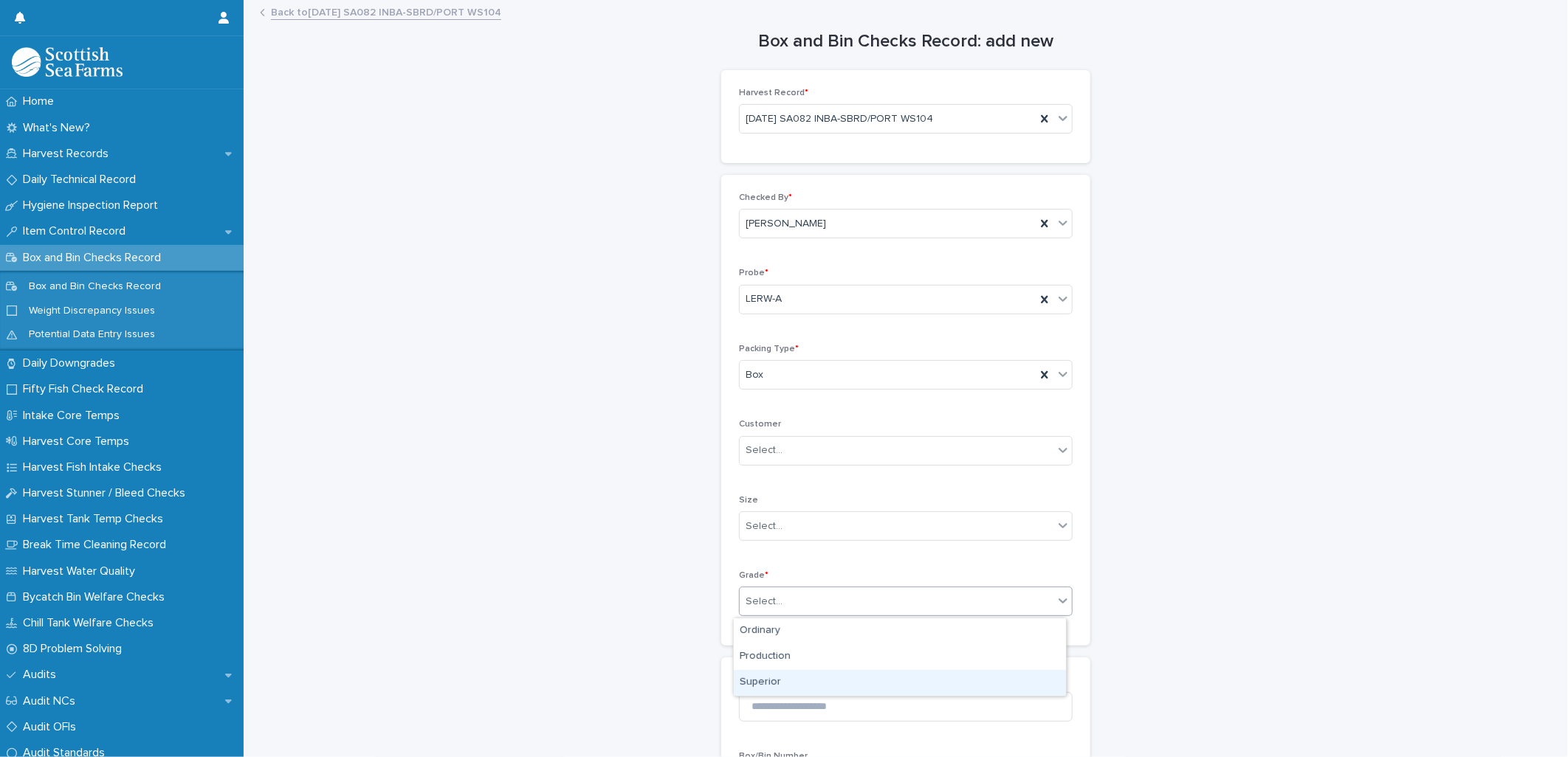
click at [764, 679] on div "Superior" at bounding box center [899, 682] width 332 height 25
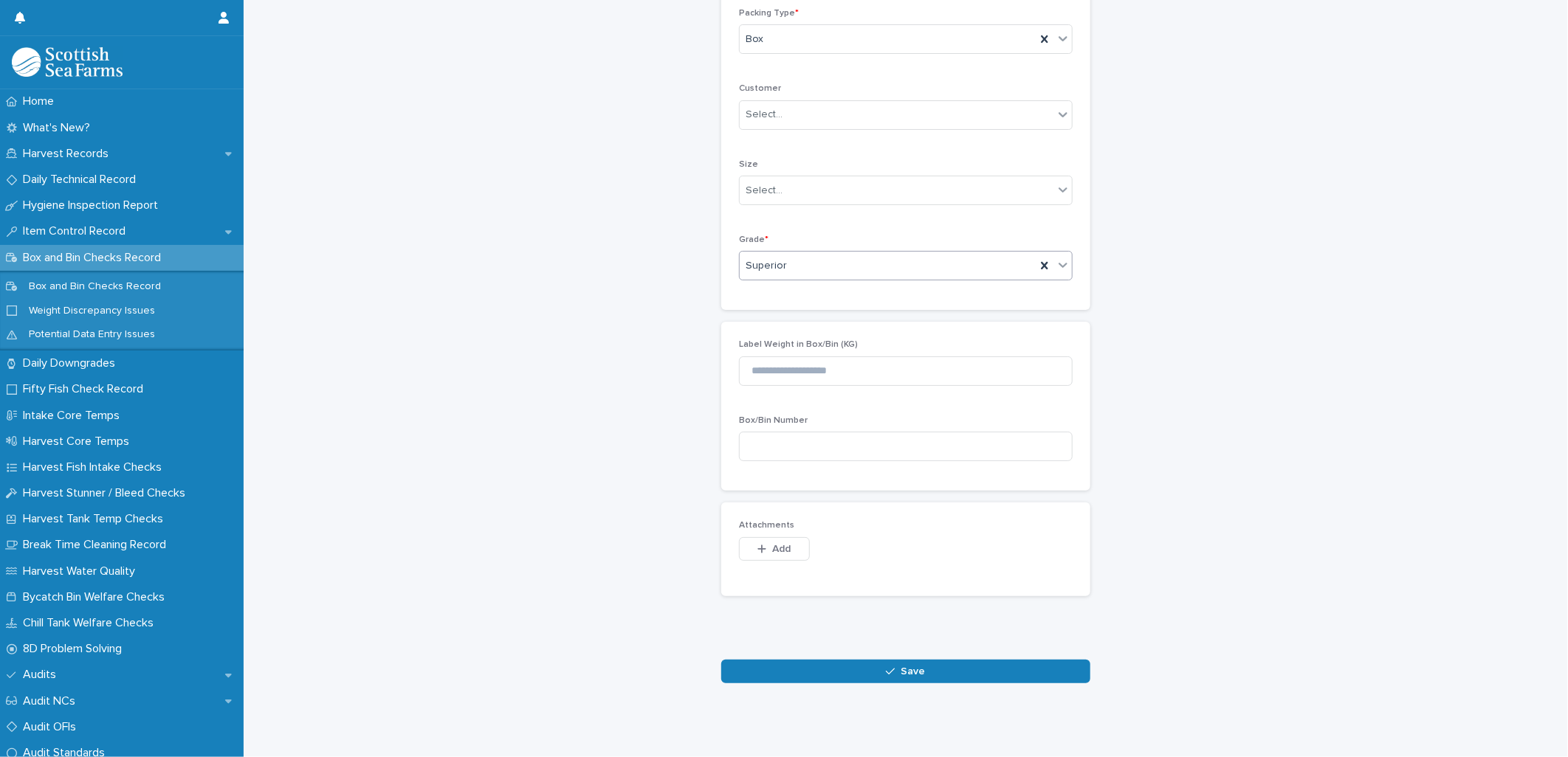
scroll to position [348, 0]
click at [837, 660] on button "Save" at bounding box center [905, 671] width 369 height 24
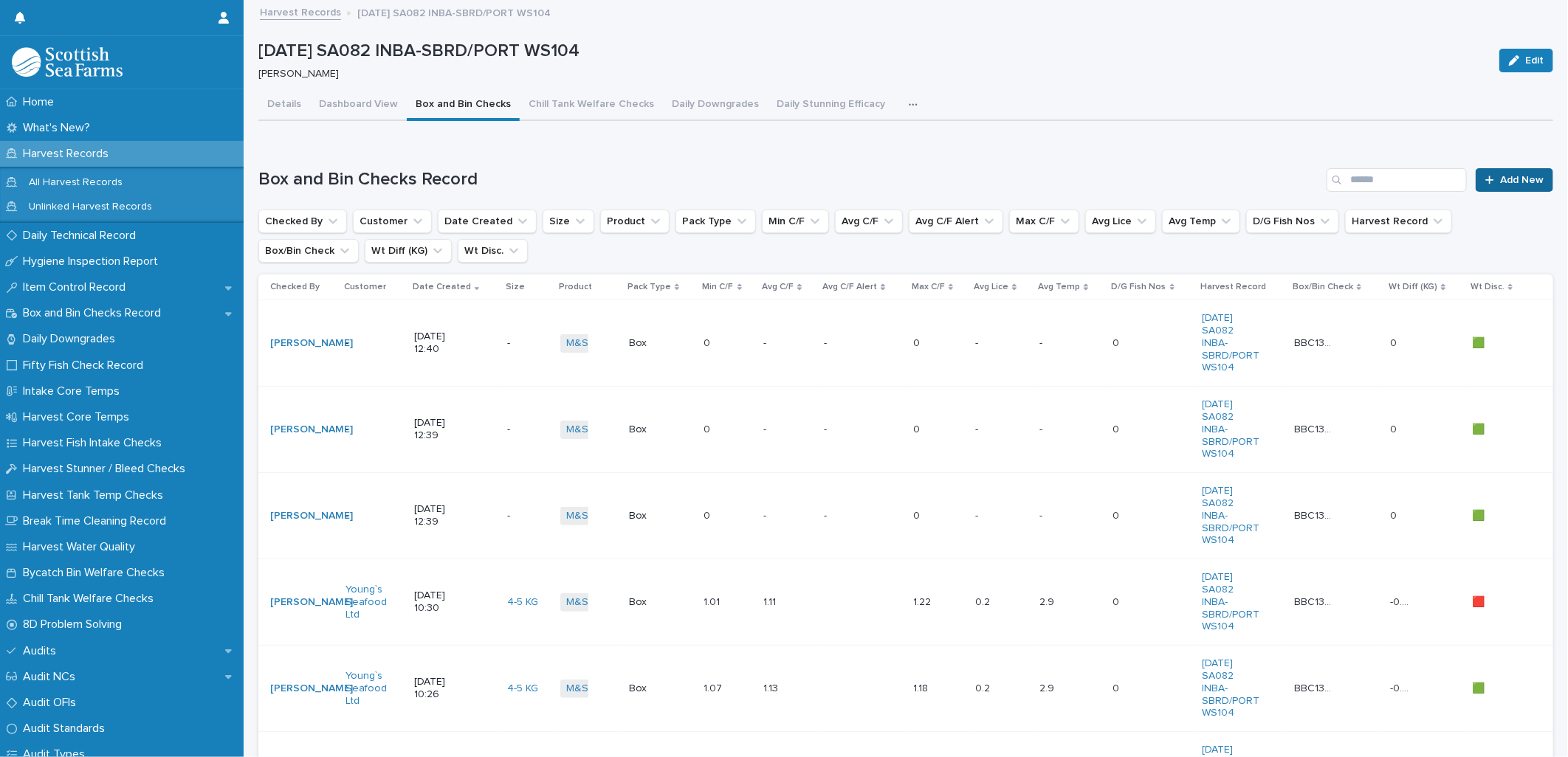
click at [1508, 175] on span "Add New" at bounding box center [1522, 180] width 43 height 10
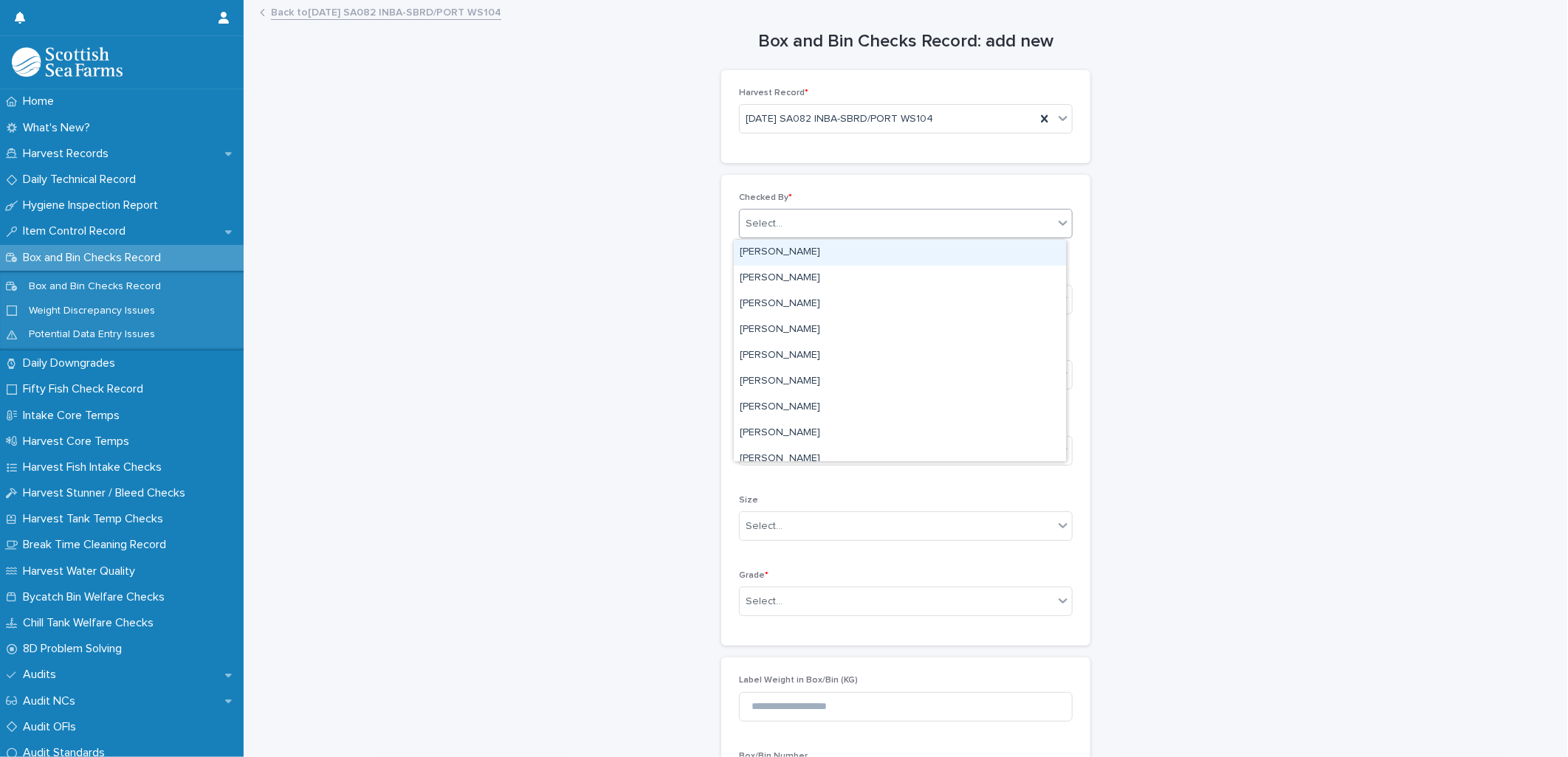
click at [825, 224] on div "Select..." at bounding box center [896, 224] width 314 height 25
type input "*****"
click at [797, 242] on div "[PERSON_NAME]" at bounding box center [899, 252] width 332 height 25
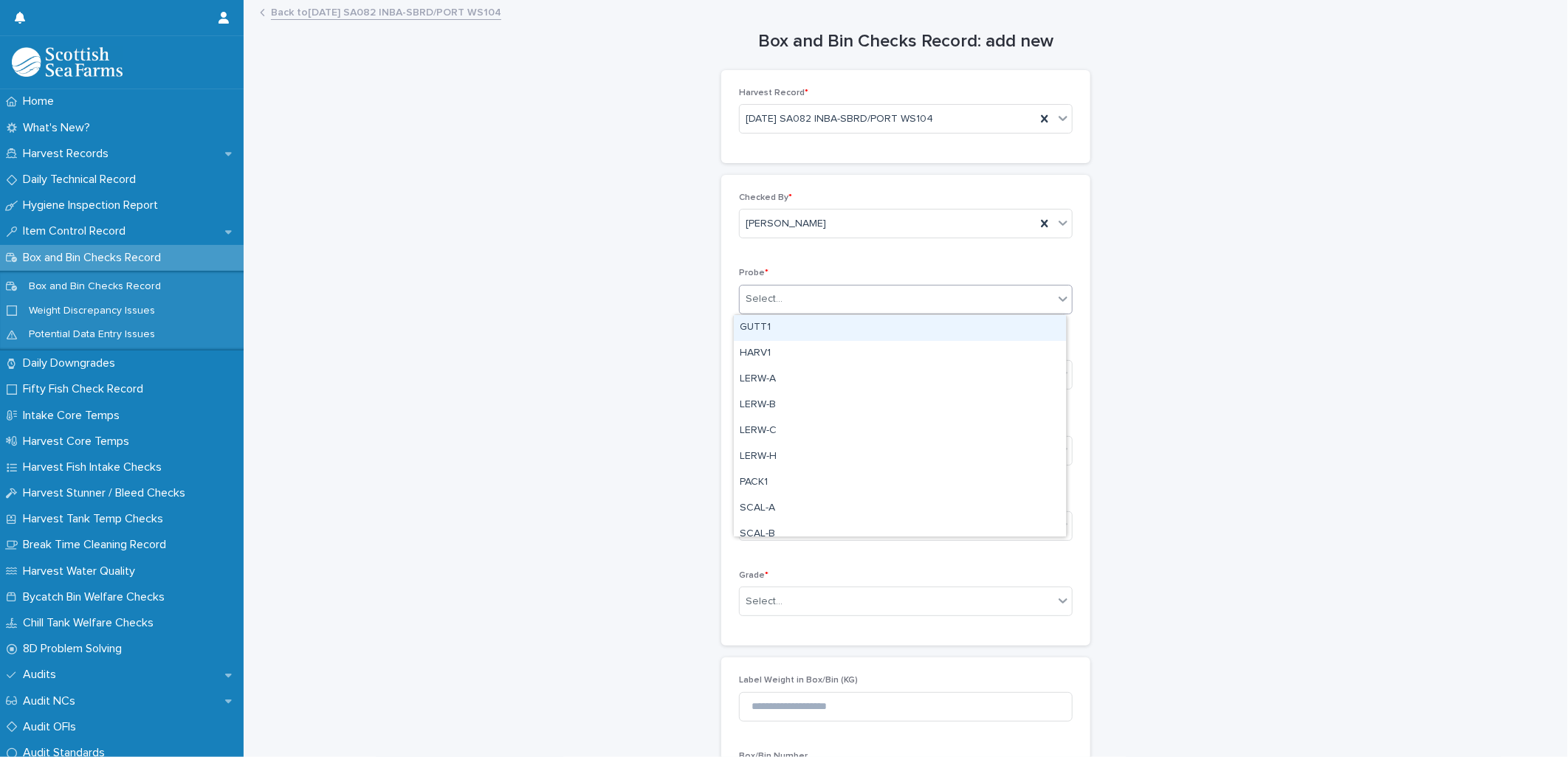
click at [795, 310] on div "Select..." at bounding box center [896, 299] width 314 height 25
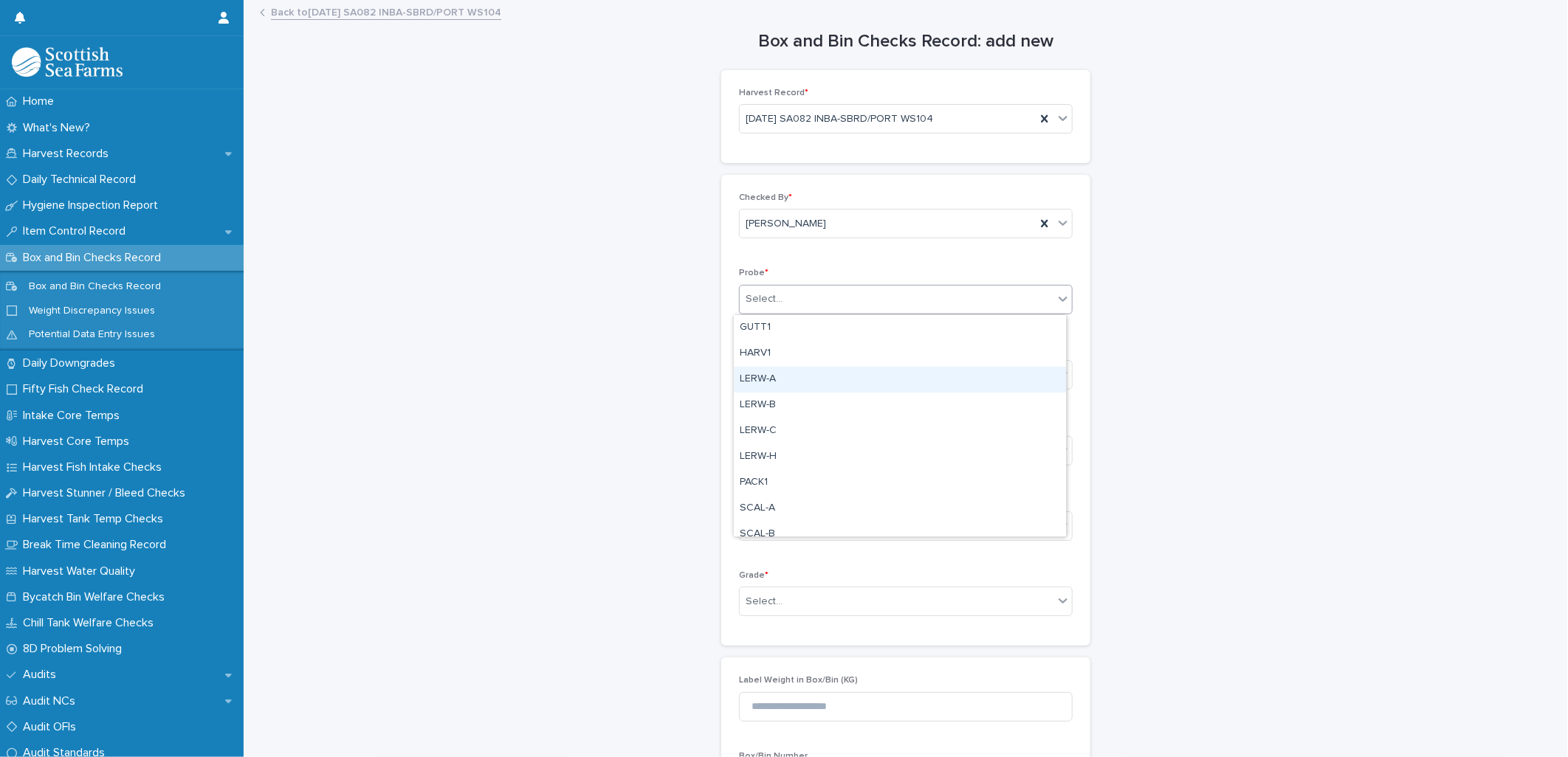
click at [771, 382] on div "LERW-A" at bounding box center [899, 379] width 332 height 25
click at [772, 379] on div "Select..." at bounding box center [764, 375] width 37 height 15
click at [764, 399] on div "Box" at bounding box center [899, 403] width 332 height 25
click at [756, 601] on div "Select..." at bounding box center [764, 601] width 37 height 15
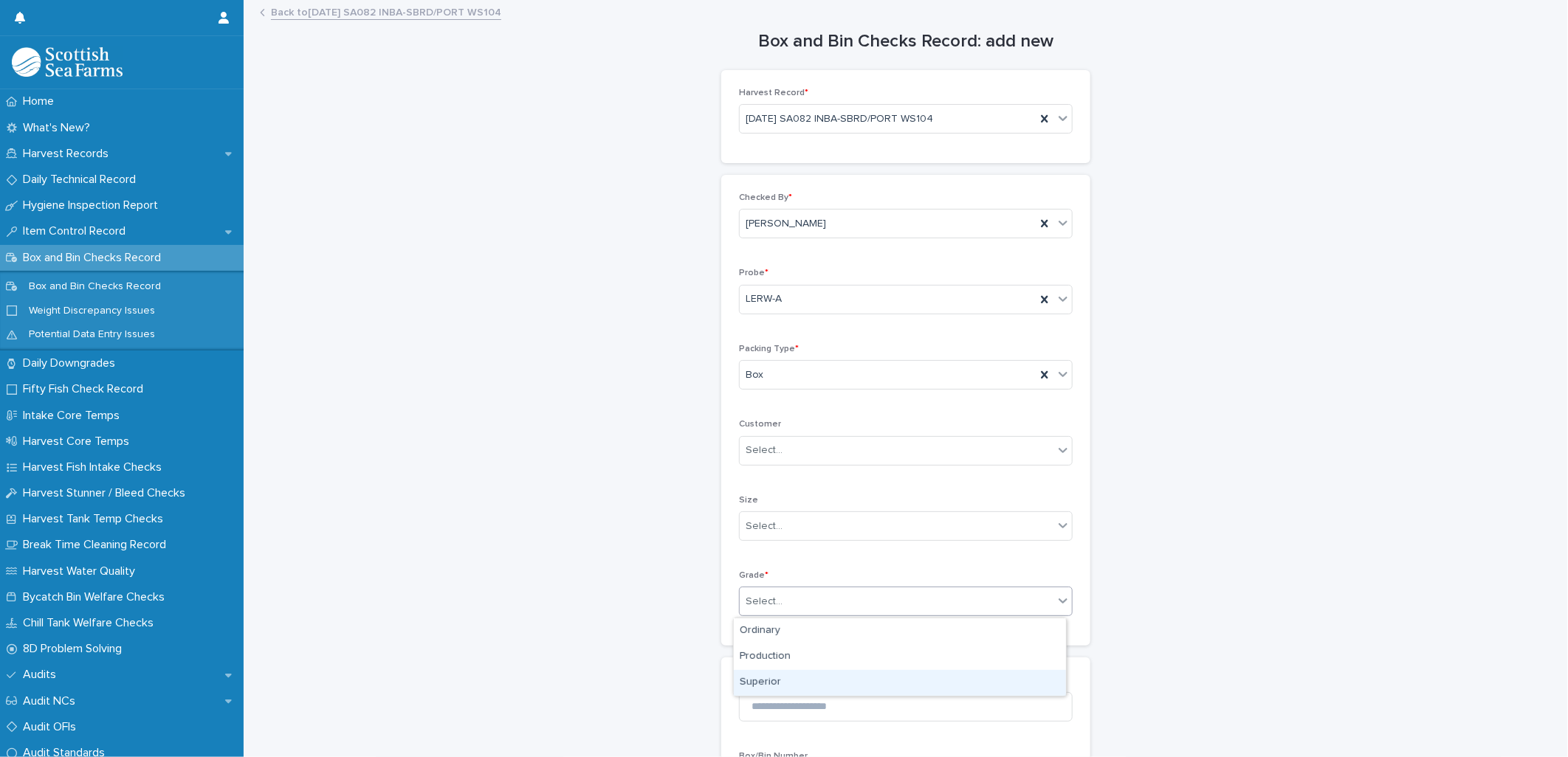
click at [754, 683] on div "Superior" at bounding box center [899, 682] width 332 height 25
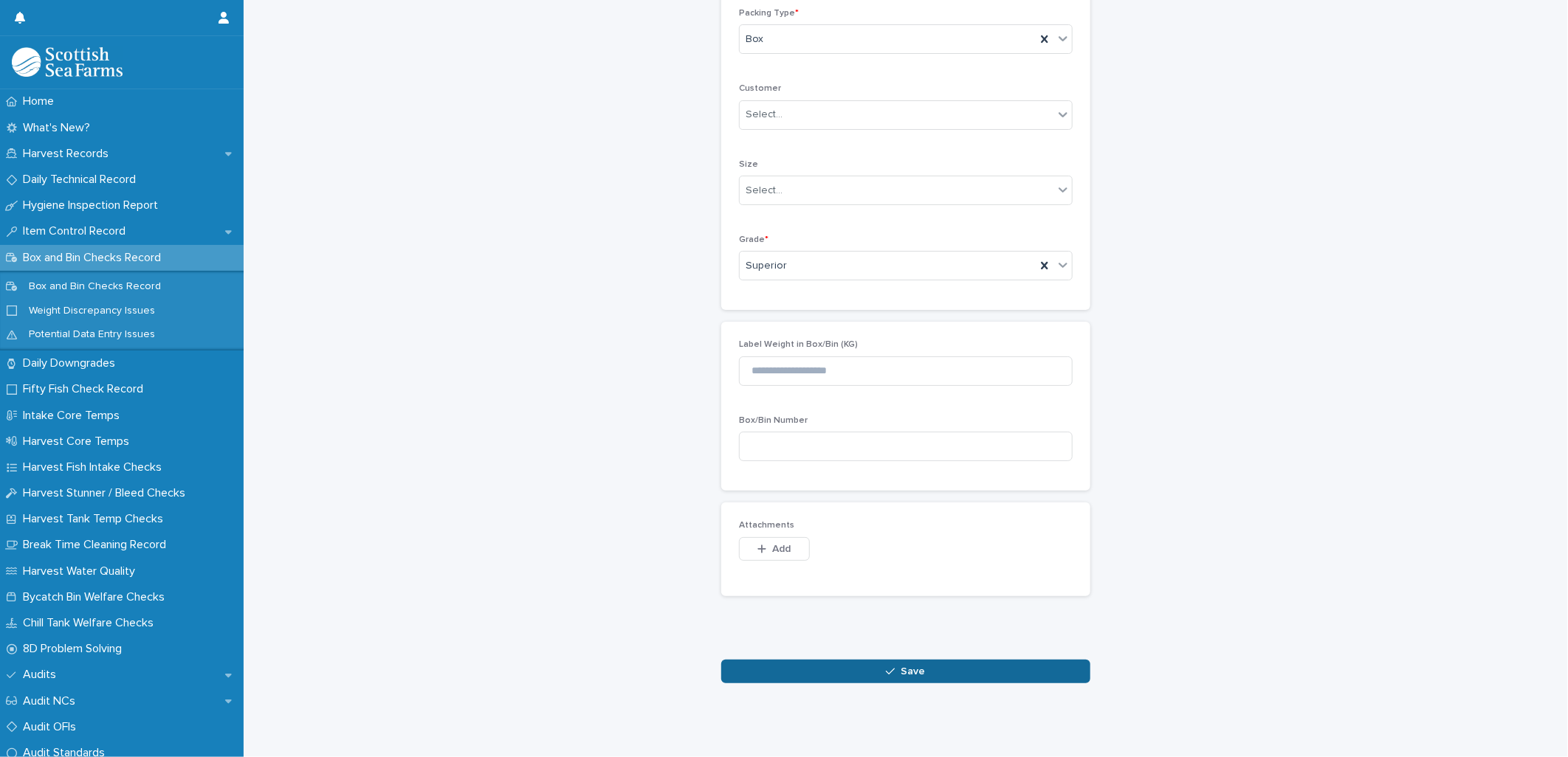
drag, startPoint x: 785, startPoint y: 664, endPoint x: 825, endPoint y: 654, distance: 41.2
click at [786, 664] on button "Save" at bounding box center [905, 671] width 369 height 24
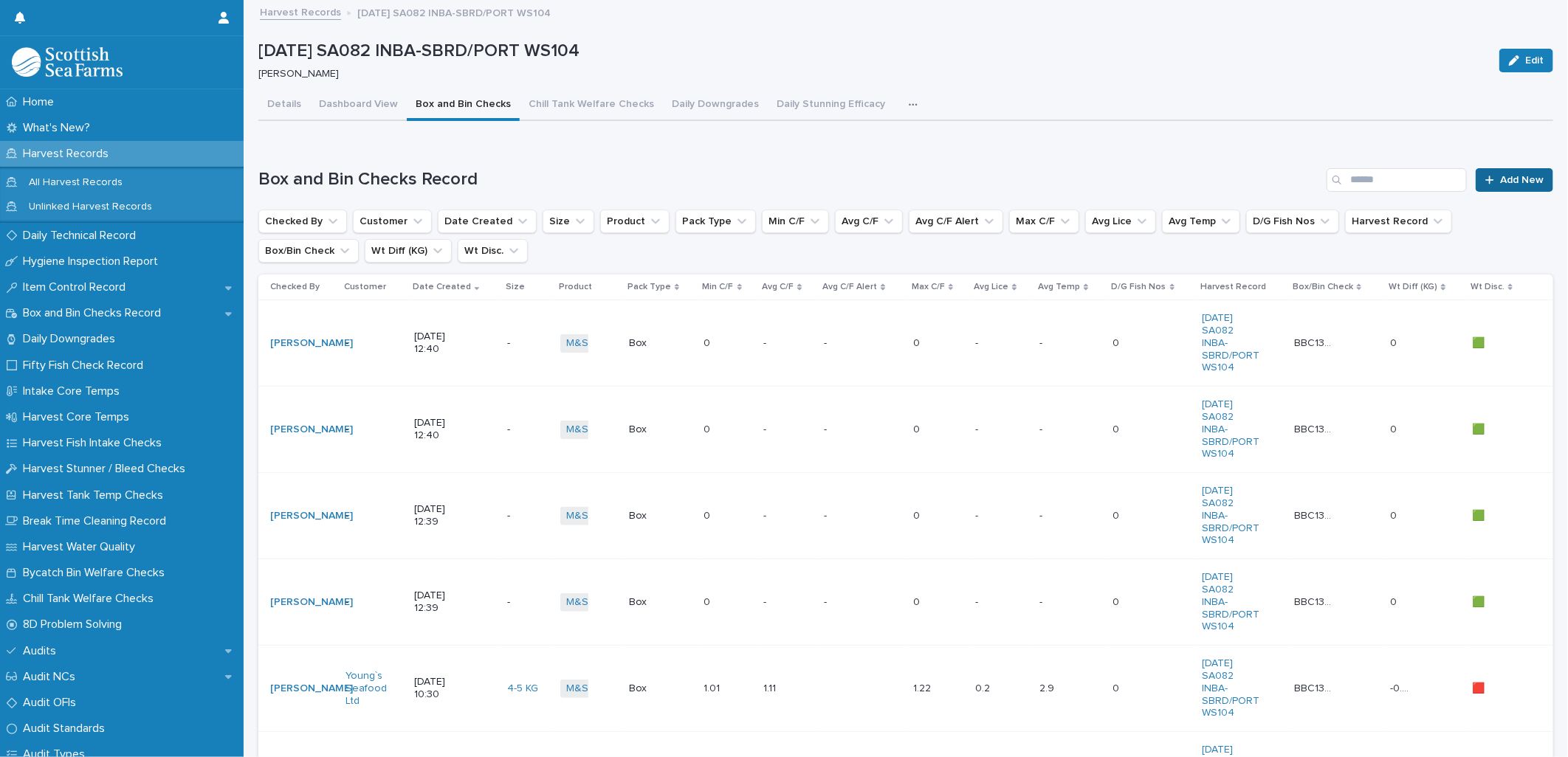
click at [1500, 175] on span "Add New" at bounding box center [1522, 180] width 43 height 10
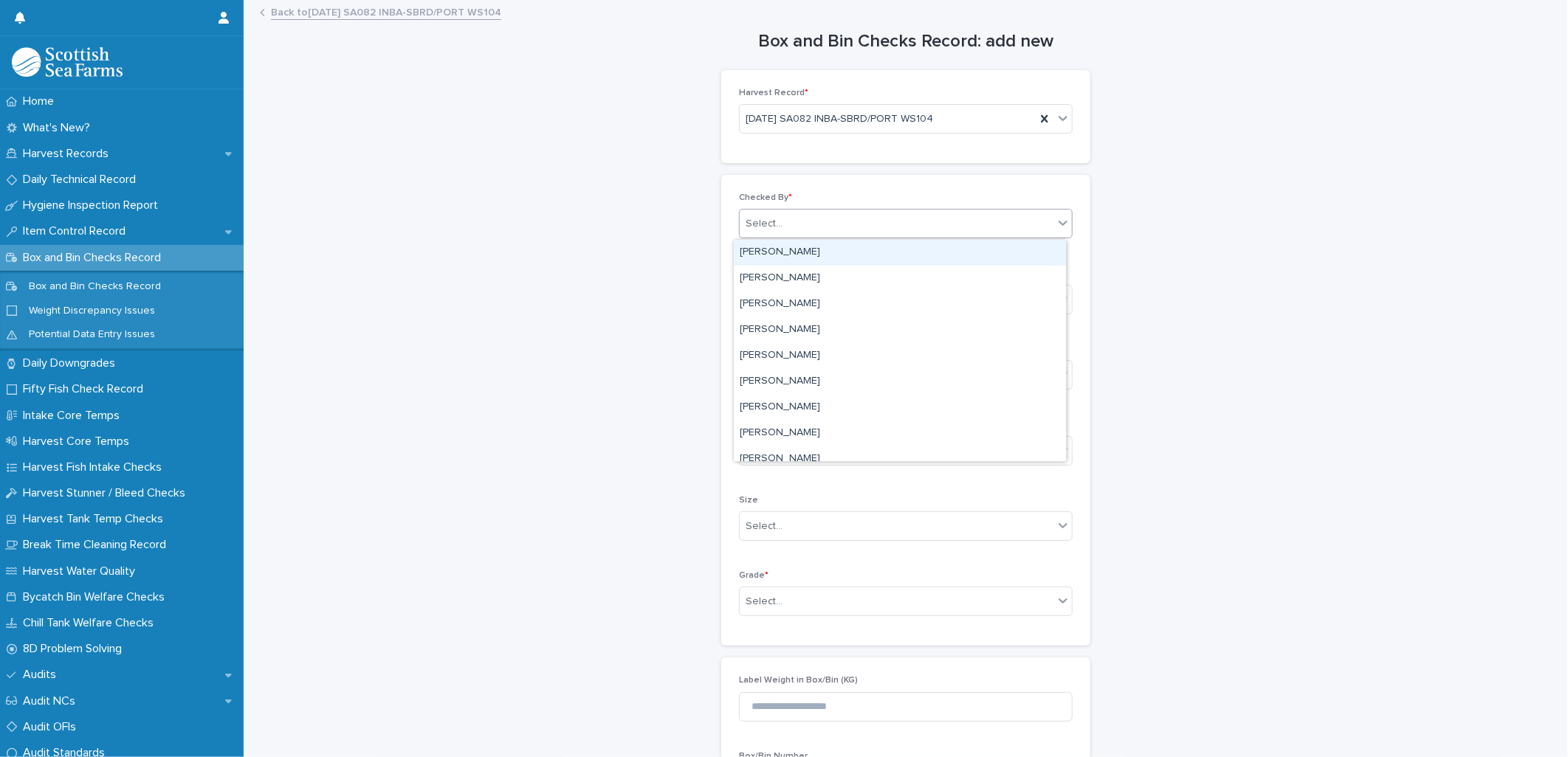
click at [778, 231] on div "Select..." at bounding box center [896, 224] width 314 height 25
type input "*****"
click at [816, 249] on div "[PERSON_NAME]" at bounding box center [899, 252] width 332 height 25
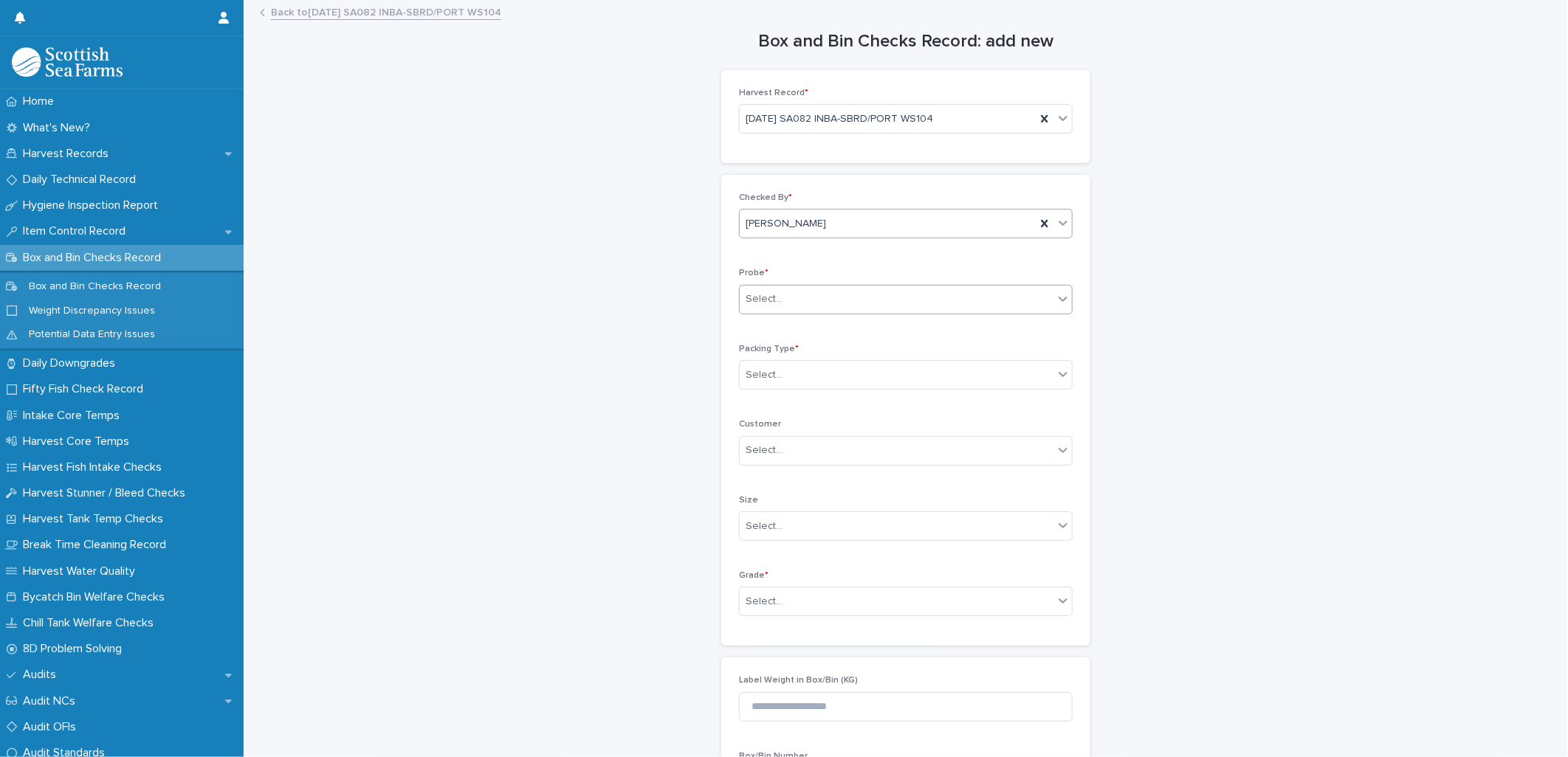
click at [790, 311] on div "Select..." at bounding box center [896, 299] width 314 height 25
drag, startPoint x: 784, startPoint y: 338, endPoint x: 787, endPoint y: 380, distance: 42.1
click at [775, 382] on div "LERW-A" at bounding box center [899, 379] width 332 height 25
click at [760, 384] on div "Select..." at bounding box center [896, 375] width 314 height 25
click at [753, 401] on div "Box" at bounding box center [899, 403] width 332 height 25
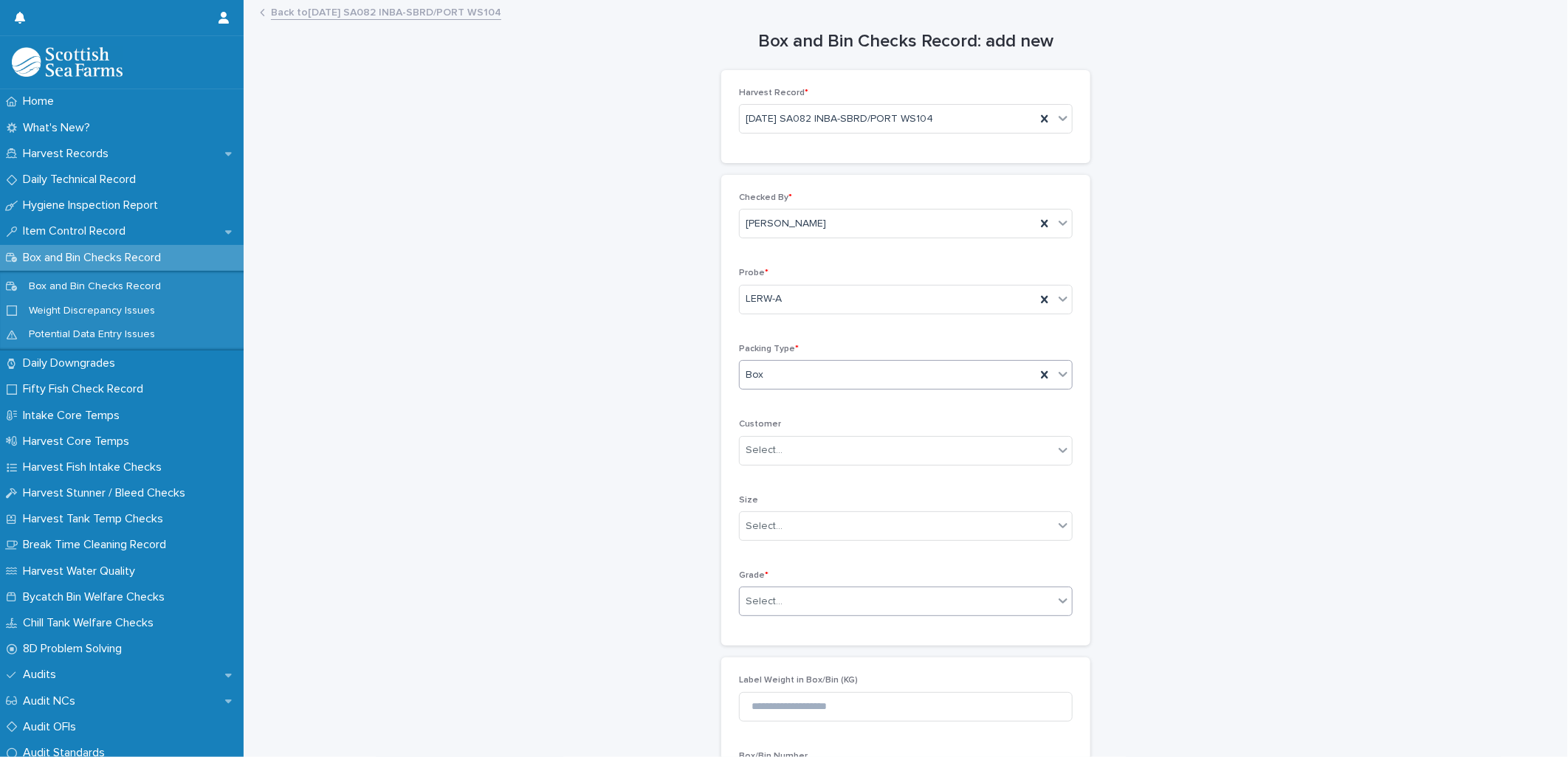
click at [753, 601] on div "Select..." at bounding box center [764, 601] width 37 height 15
click at [761, 681] on div "Superior" at bounding box center [899, 682] width 332 height 25
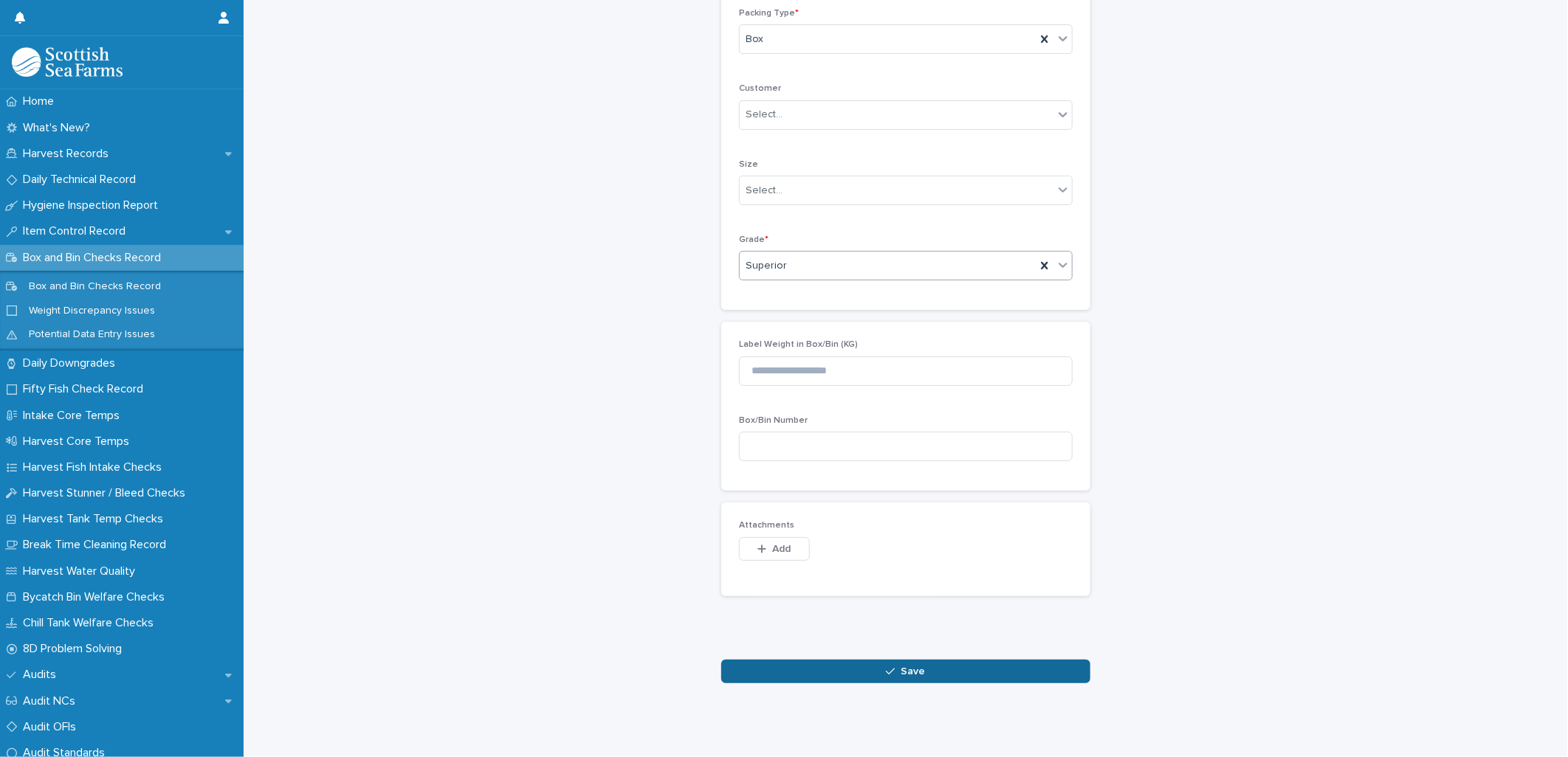
click at [753, 660] on button "Save" at bounding box center [905, 671] width 369 height 24
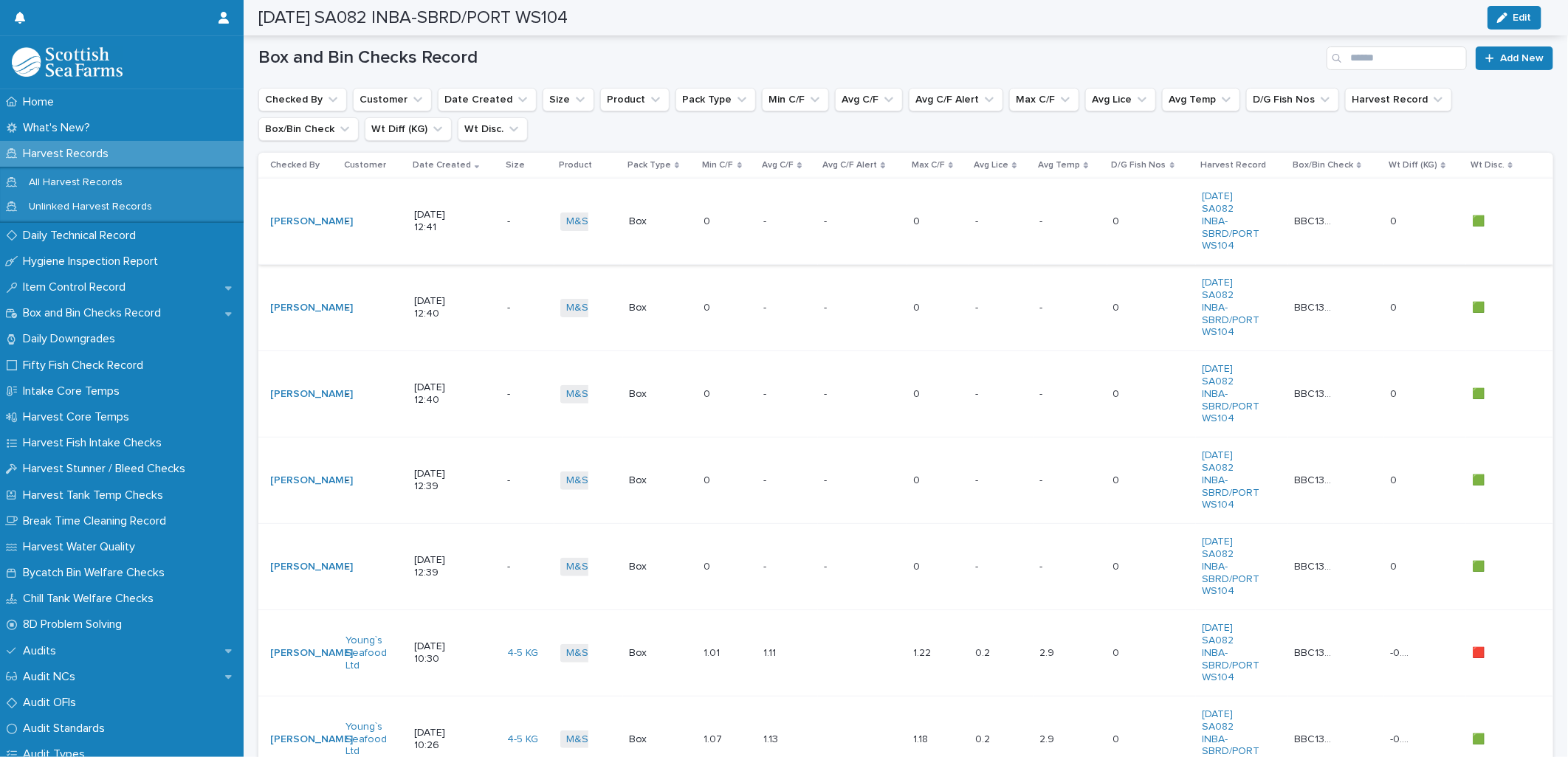
scroll to position [82, 0]
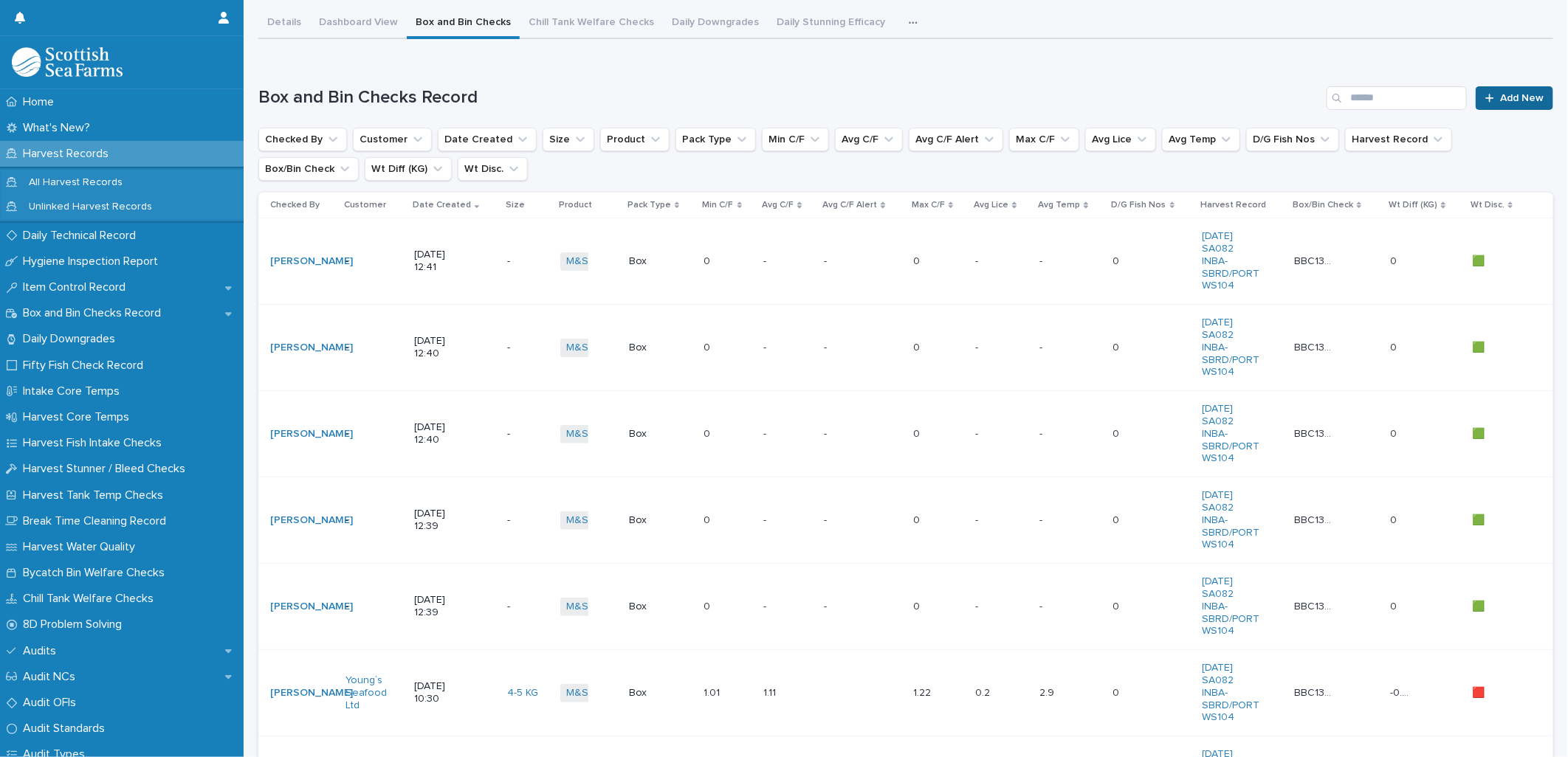
click at [1500, 93] on span "Add New" at bounding box center [1522, 98] width 43 height 10
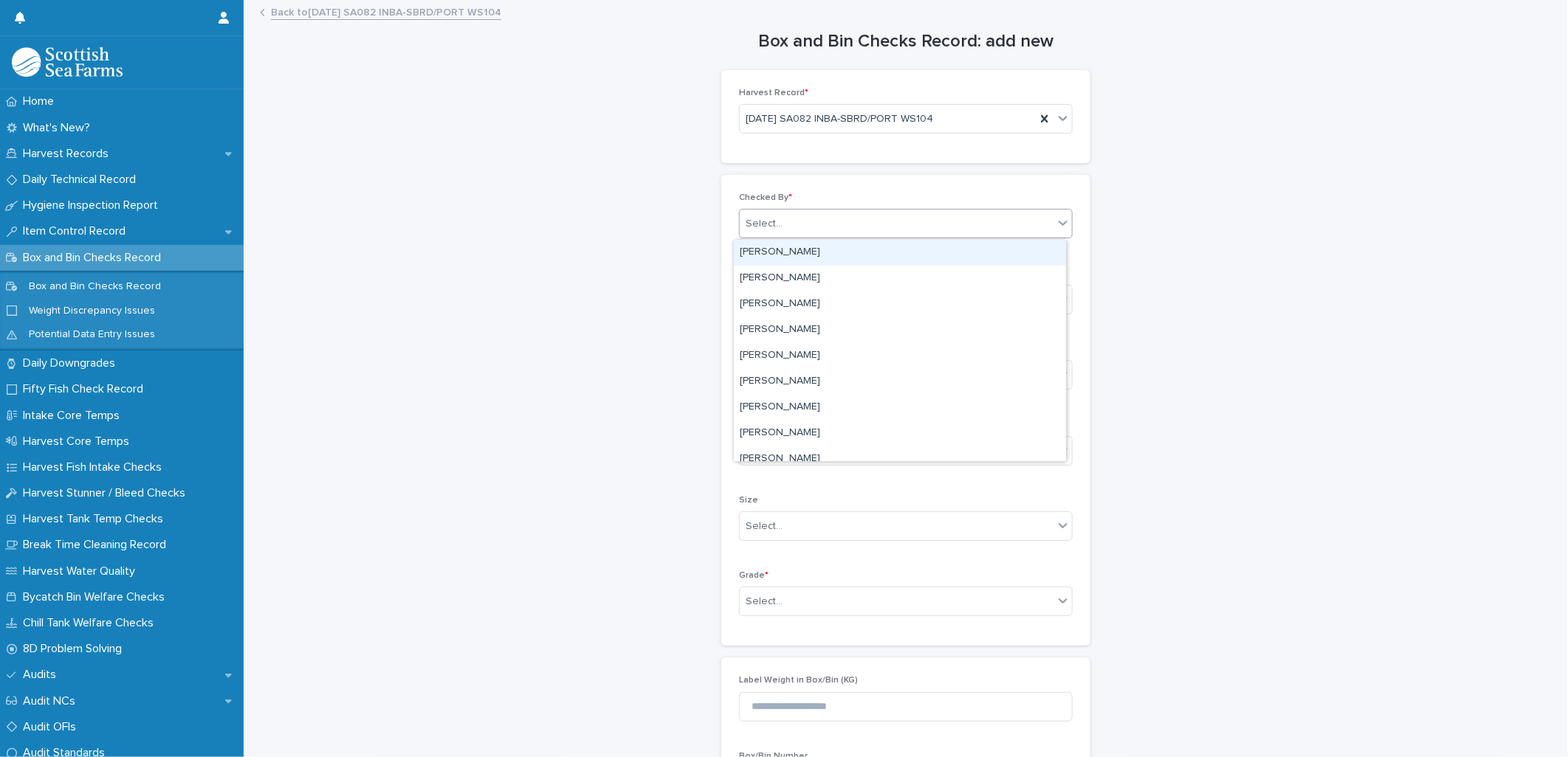
click at [763, 217] on div "Select..." at bounding box center [764, 224] width 37 height 15
type input "*****"
click at [800, 252] on div "[PERSON_NAME]" at bounding box center [899, 252] width 332 height 25
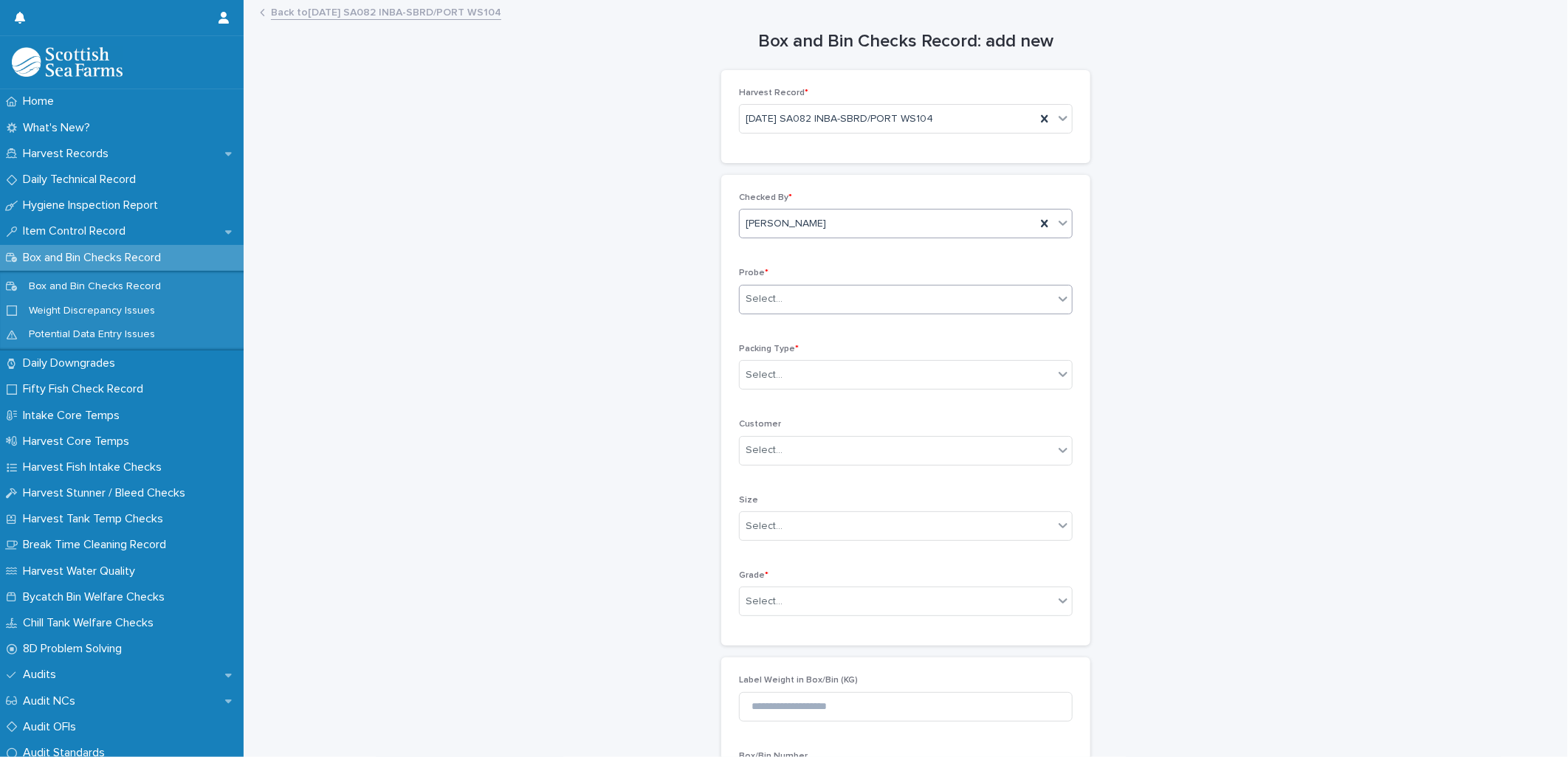
click at [770, 295] on div "Select..." at bounding box center [764, 299] width 37 height 15
drag, startPoint x: 775, startPoint y: 382, endPoint x: 795, endPoint y: 378, distance: 20.4
click at [775, 382] on div "LERW-A" at bounding box center [899, 379] width 332 height 25
click at [747, 386] on div "Select..." at bounding box center [896, 375] width 314 height 25
drag, startPoint x: 758, startPoint y: 401, endPoint x: 777, endPoint y: 409, distance: 20.6
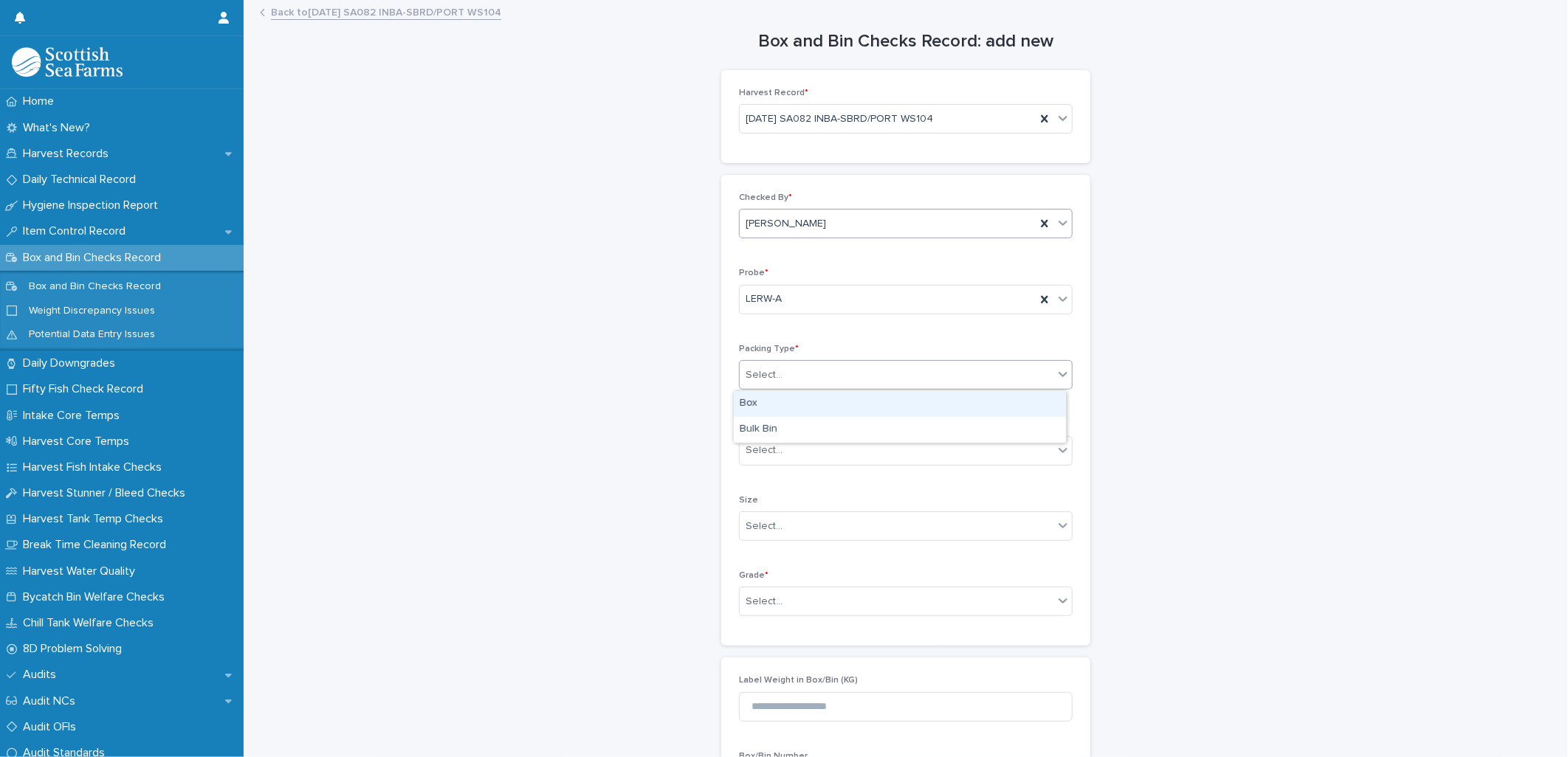
click at [759, 401] on div "Box" at bounding box center [899, 403] width 332 height 25
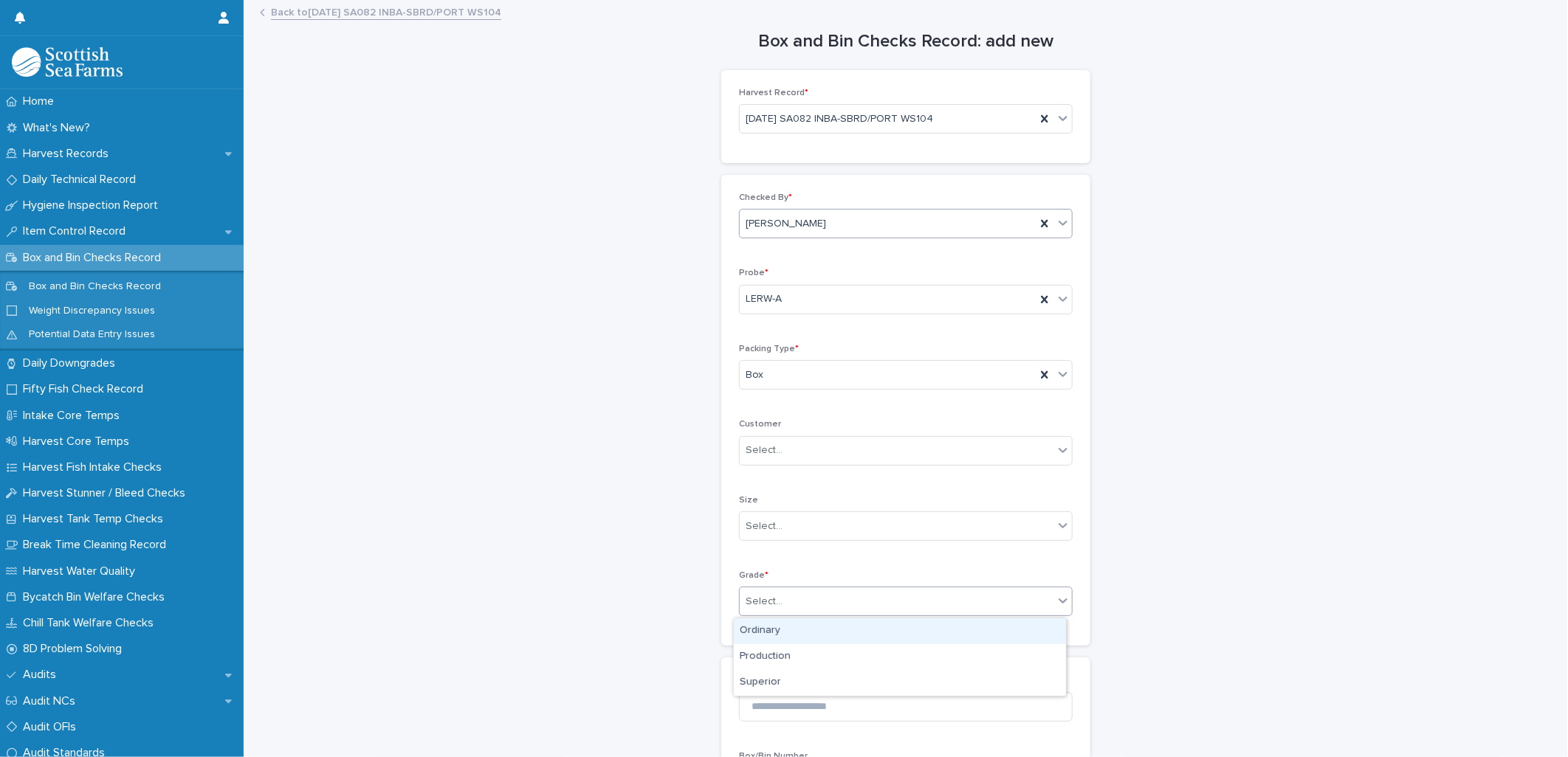
click at [746, 596] on div "Select..." at bounding box center [764, 601] width 37 height 15
click at [764, 690] on div "Superior" at bounding box center [899, 682] width 332 height 25
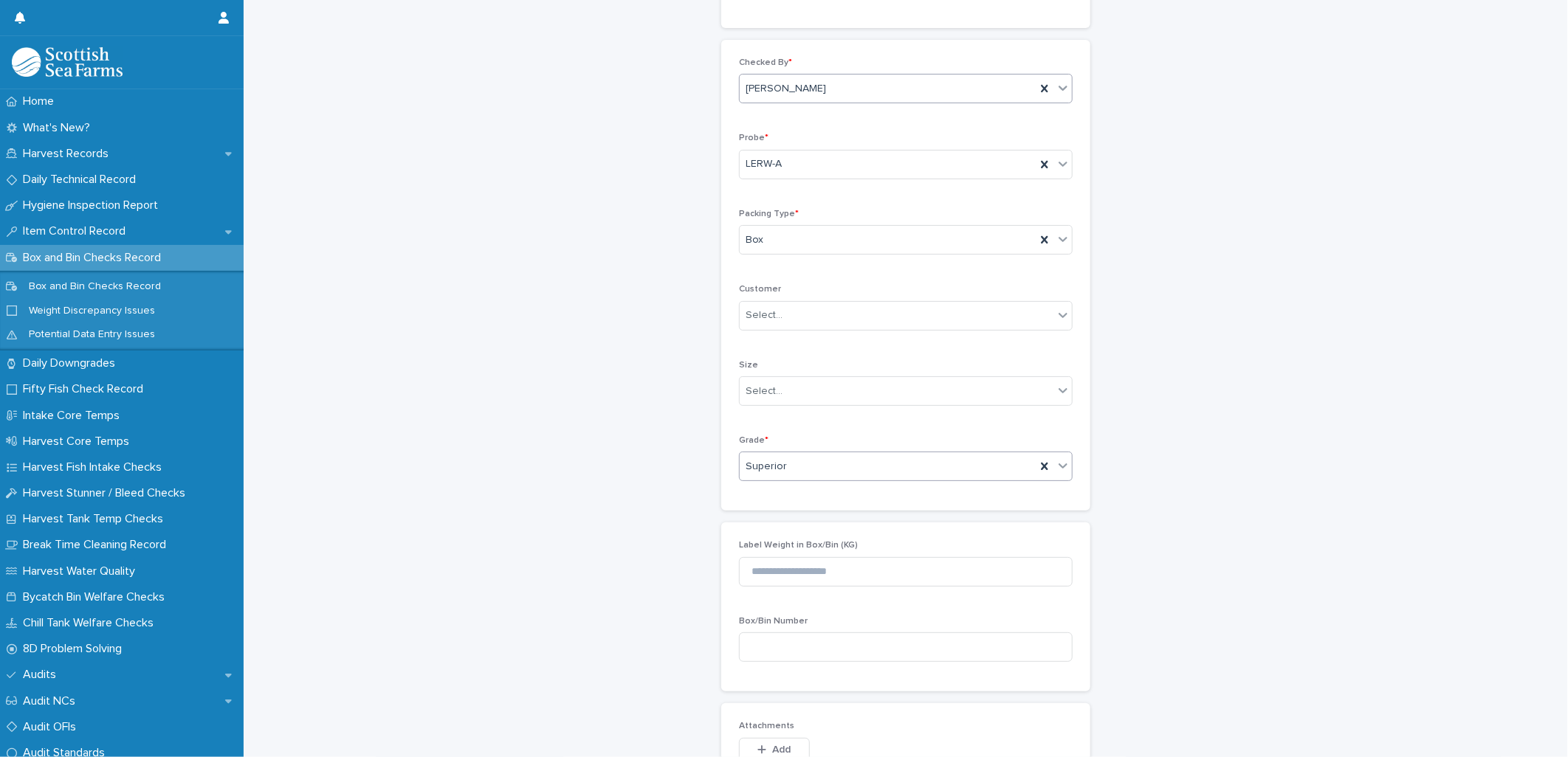
scroll to position [348, 0]
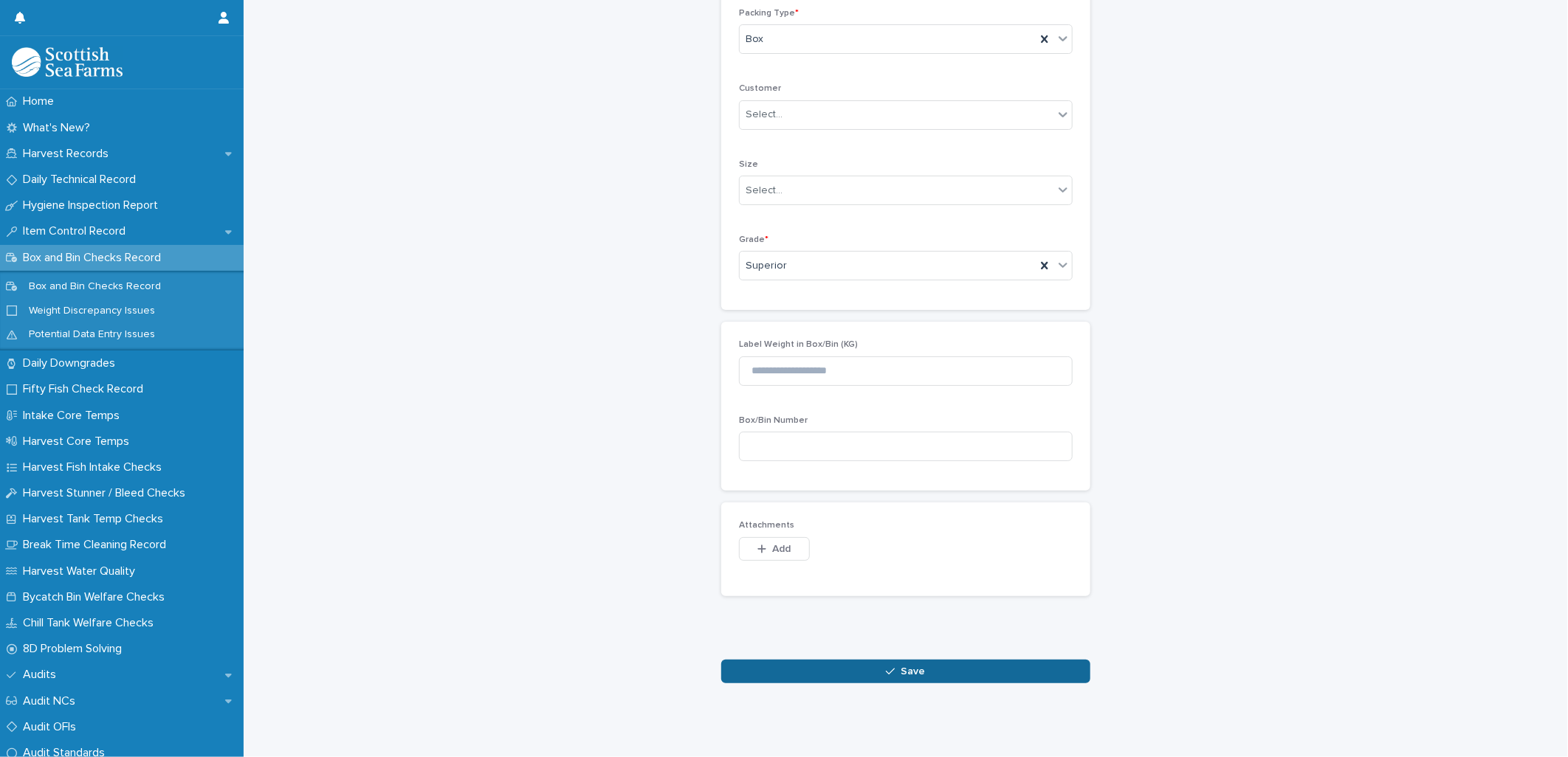
click at [802, 660] on button "Save" at bounding box center [905, 671] width 369 height 24
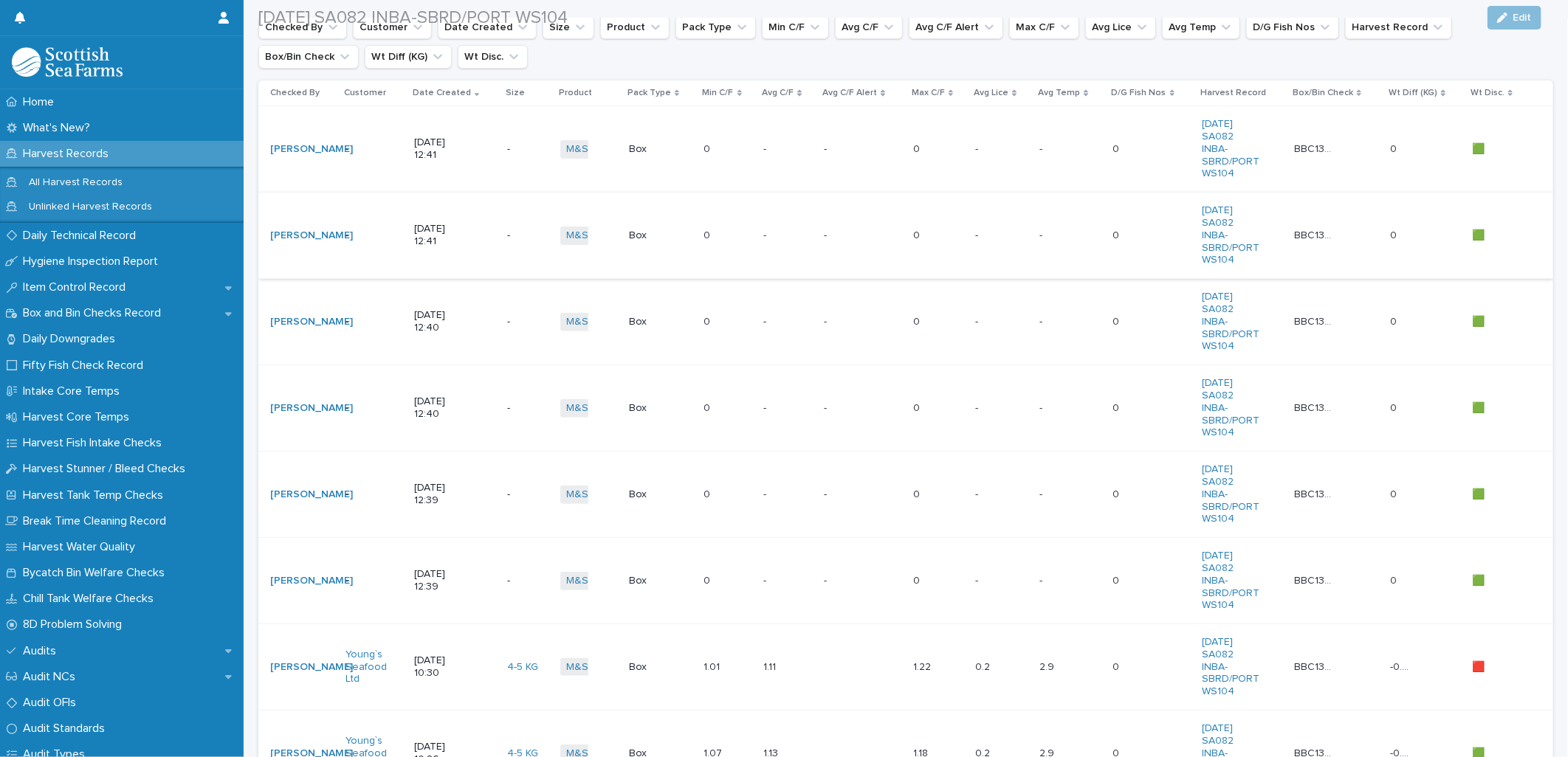
scroll to position [246, 0]
